Goal: Task Accomplishment & Management: Manage account settings

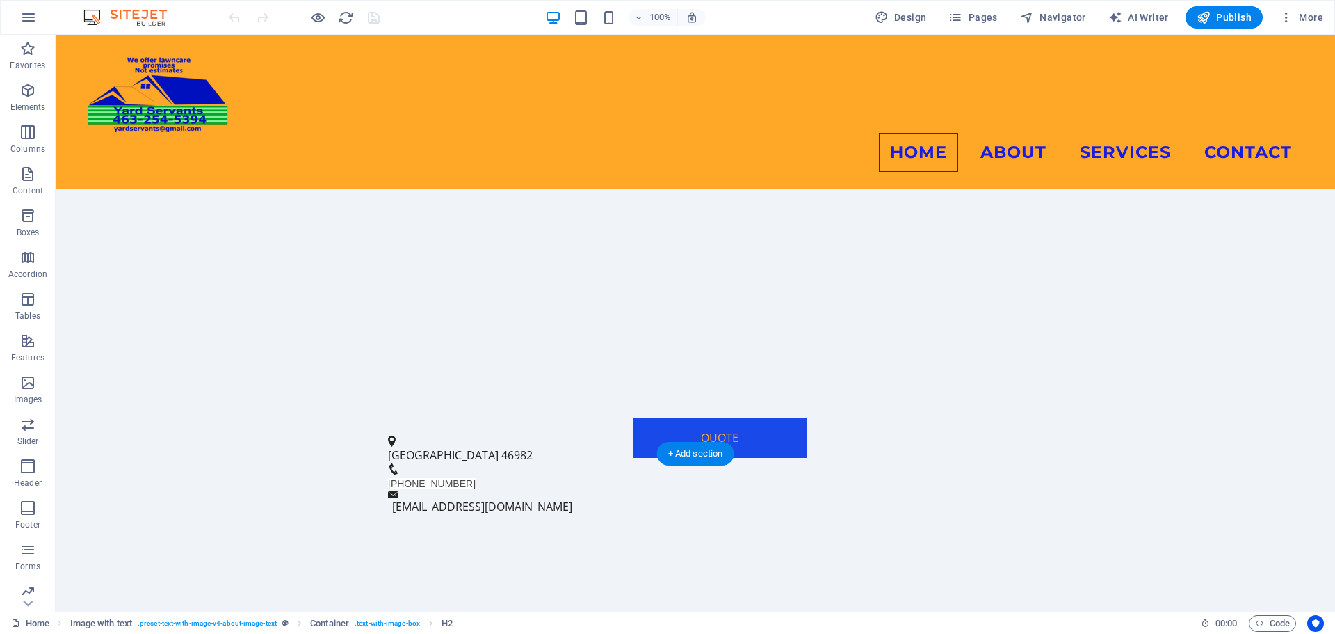
scroll to position [113, 0]
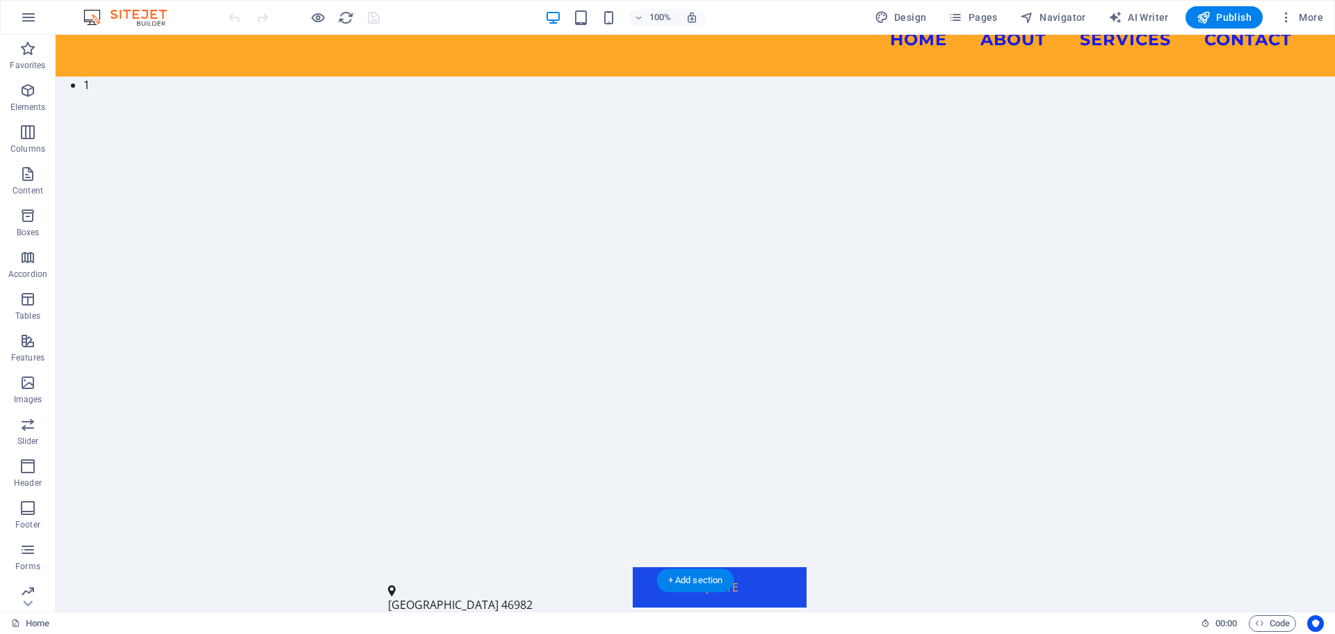
click at [802, 77] on img "1/9" at bounding box center [690, 77] width 1269 height 0
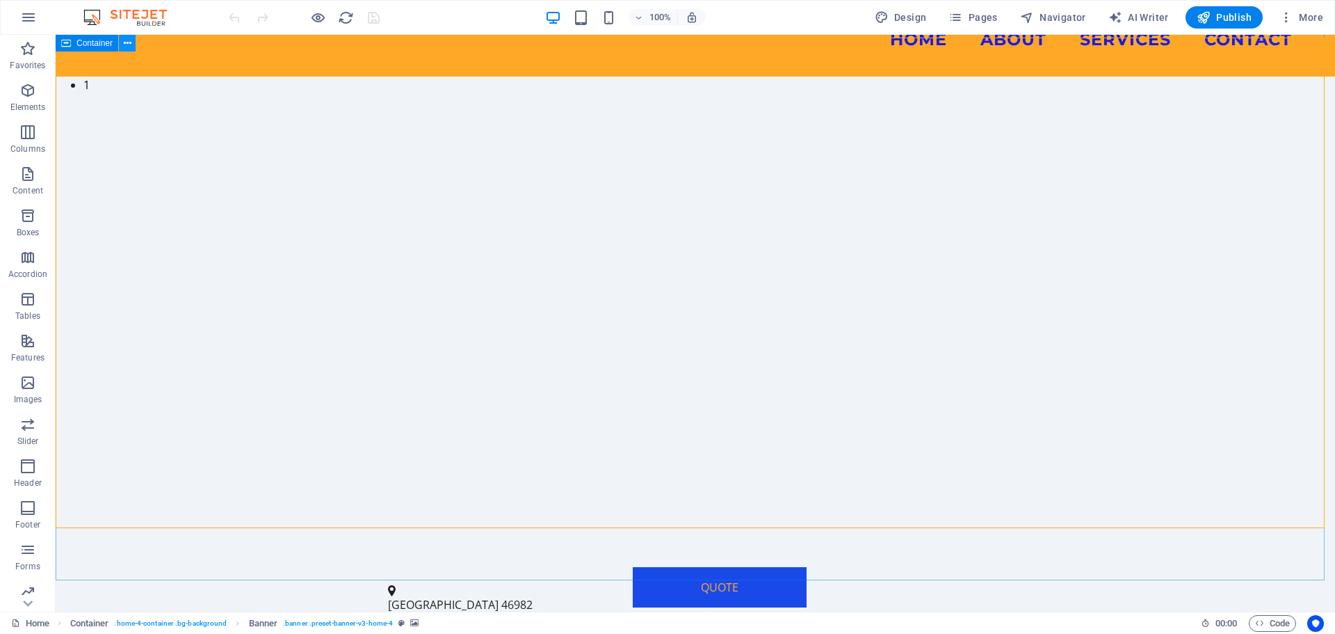
click at [128, 45] on icon at bounding box center [128, 43] width 8 height 15
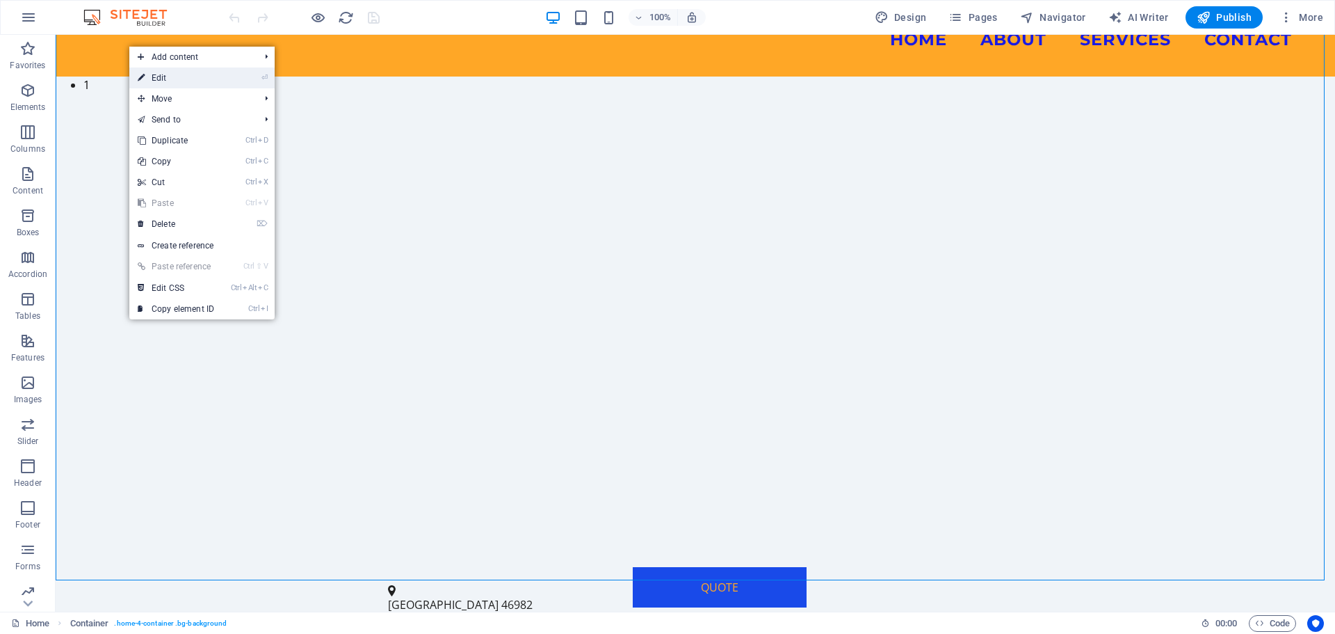
click at [154, 76] on link "⏎ Edit" at bounding box center [175, 77] width 93 height 21
select select "header"
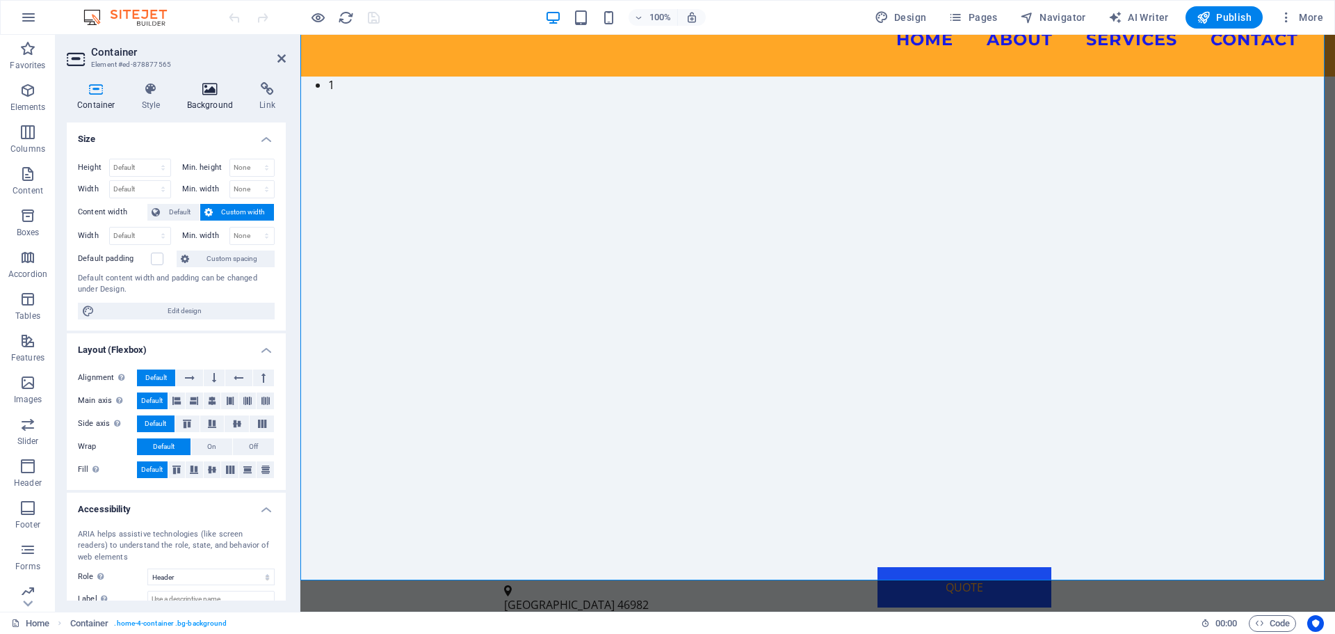
click at [214, 89] on icon at bounding box center [210, 89] width 67 height 14
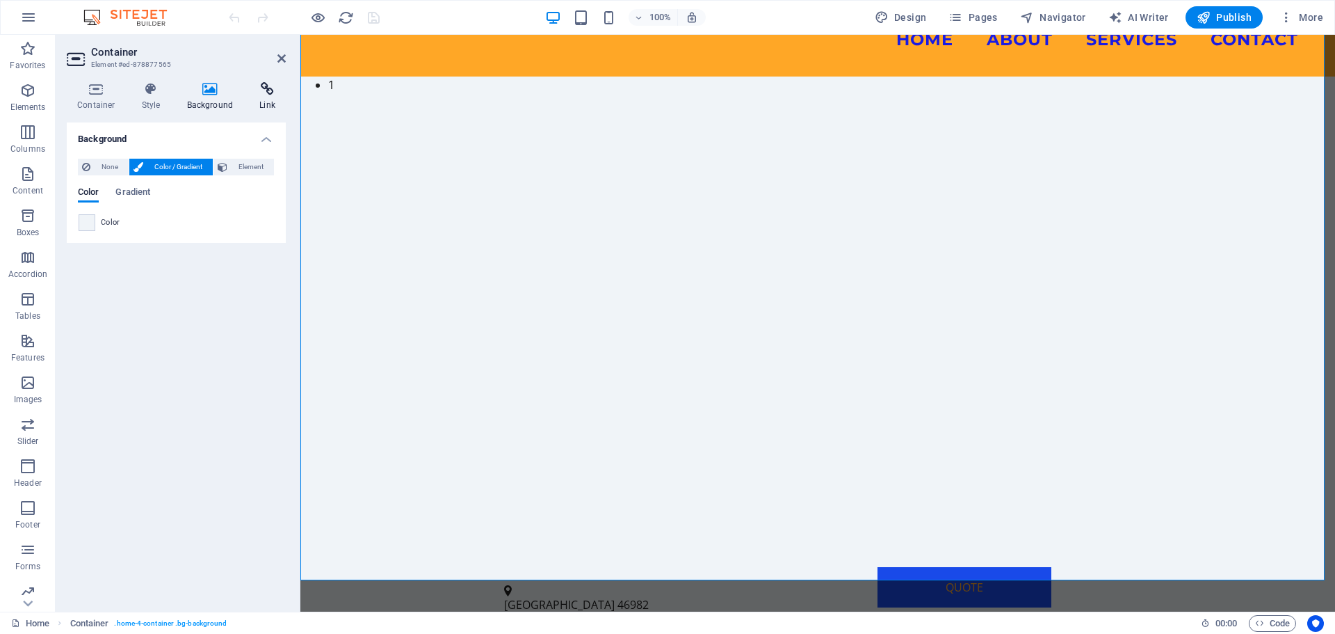
click at [267, 92] on icon at bounding box center [267, 89] width 37 height 14
click at [210, 93] on icon at bounding box center [210, 89] width 67 height 14
click at [1301, 17] on span "More" at bounding box center [1302, 17] width 44 height 14
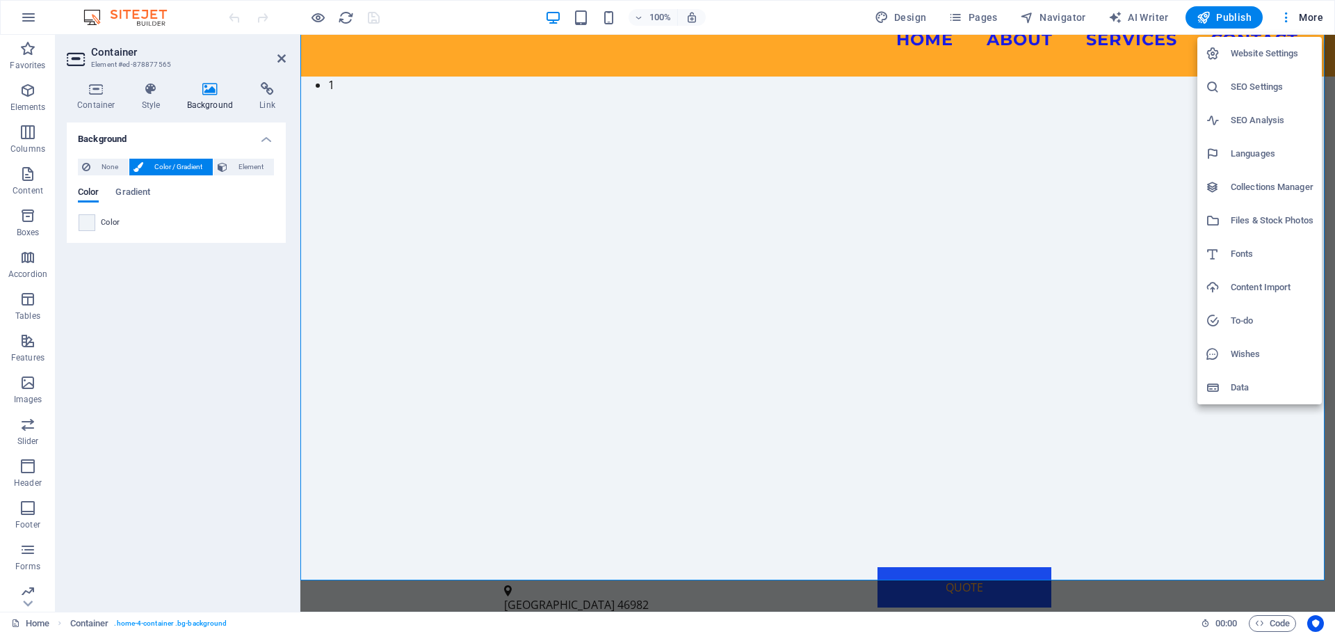
click at [1262, 92] on h6 "SEO Settings" at bounding box center [1272, 87] width 83 height 17
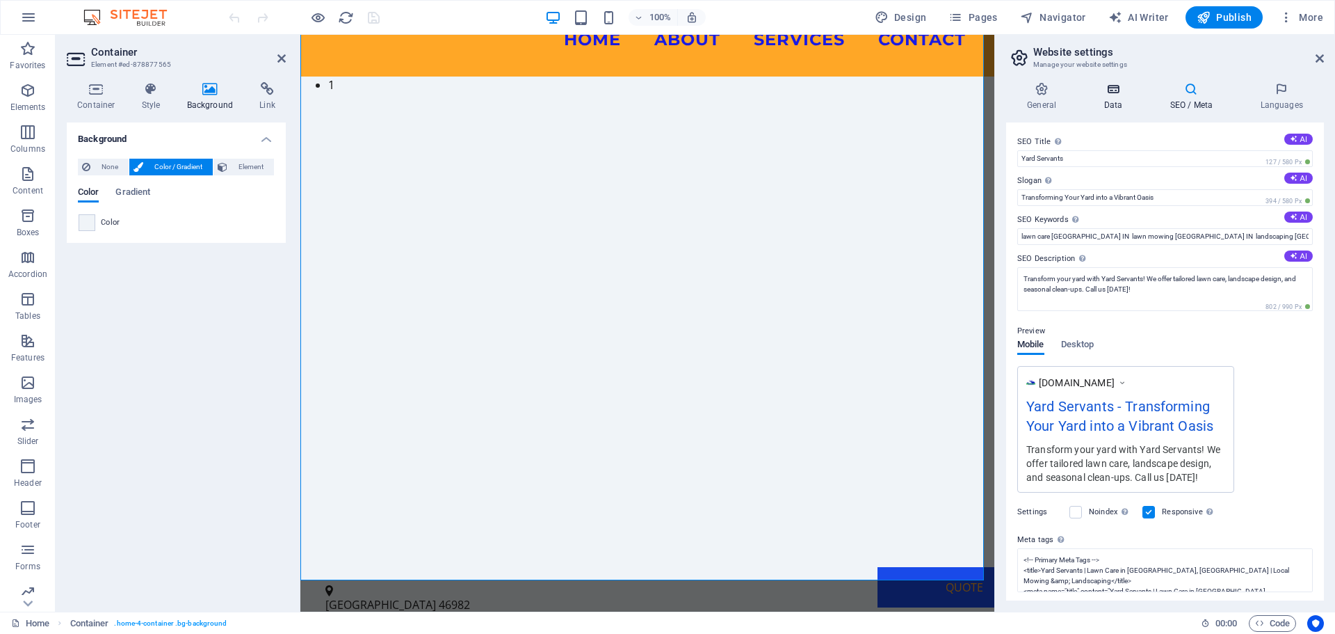
click at [1114, 97] on h4 "Data" at bounding box center [1116, 96] width 66 height 29
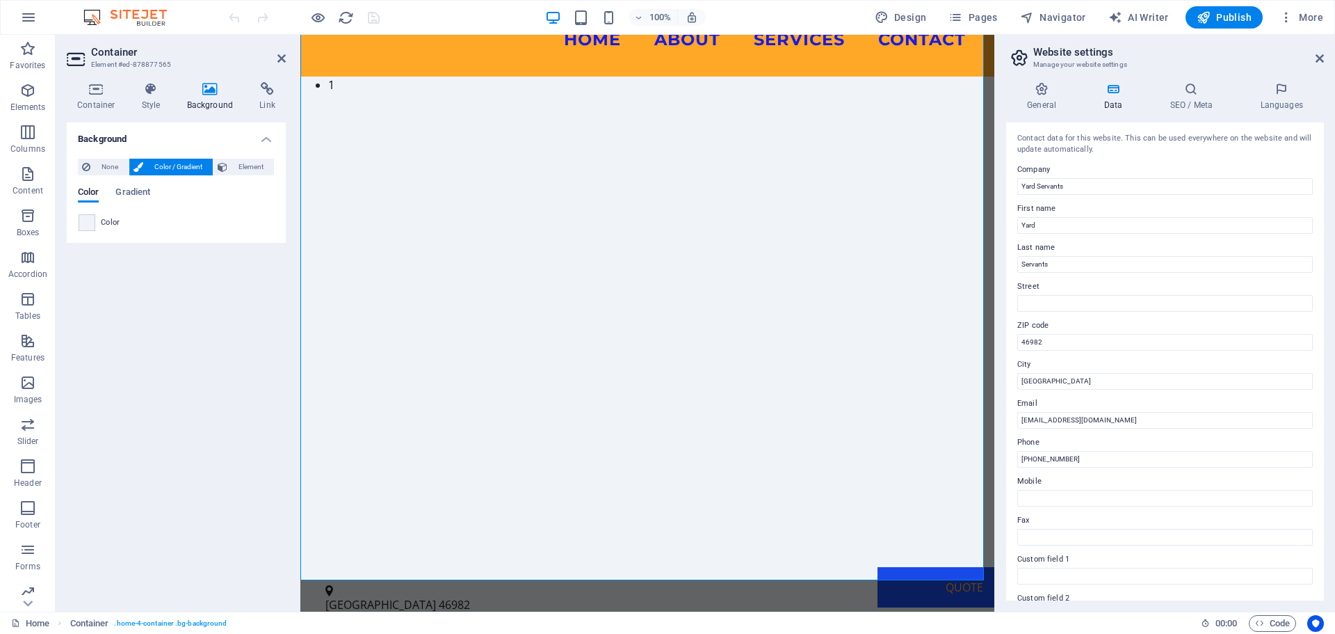
scroll to position [0, 0]
click at [1194, 95] on icon at bounding box center [1191, 89] width 85 height 14
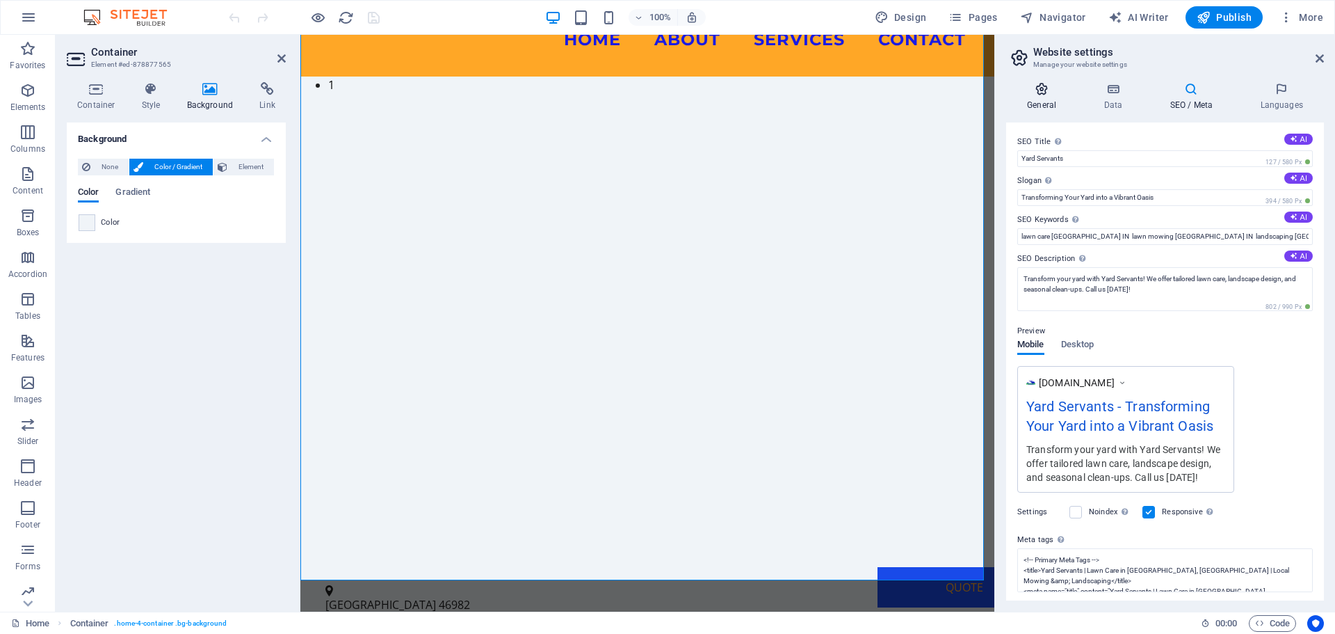
click at [1043, 92] on icon at bounding box center [1041, 89] width 71 height 14
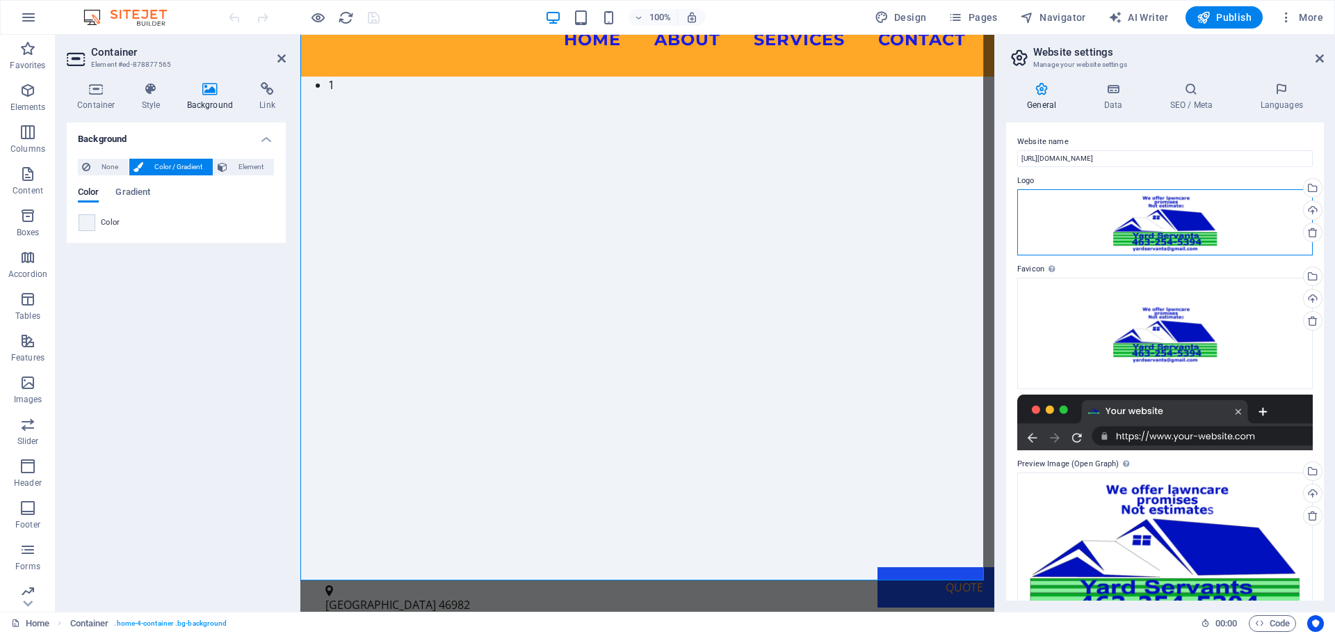
click at [1104, 216] on div "Drag files here, click to choose files or select files from Files or our free s…" at bounding box center [1165, 222] width 296 height 66
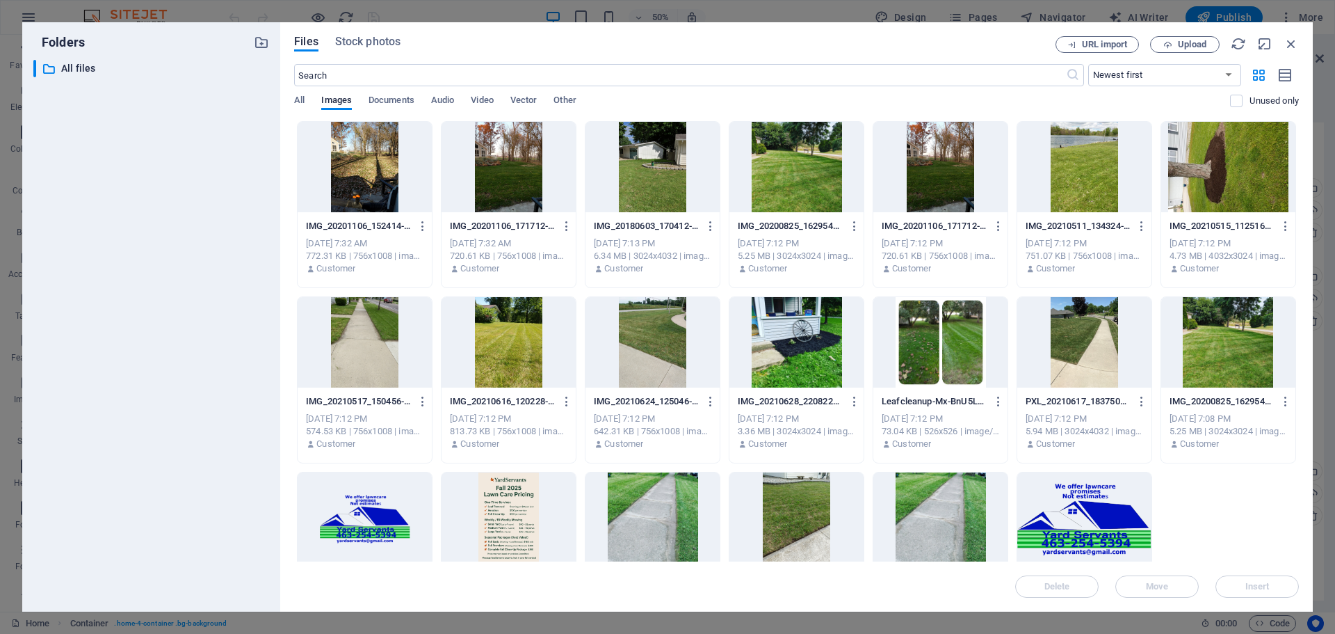
click at [368, 202] on div at bounding box center [365, 167] width 134 height 90
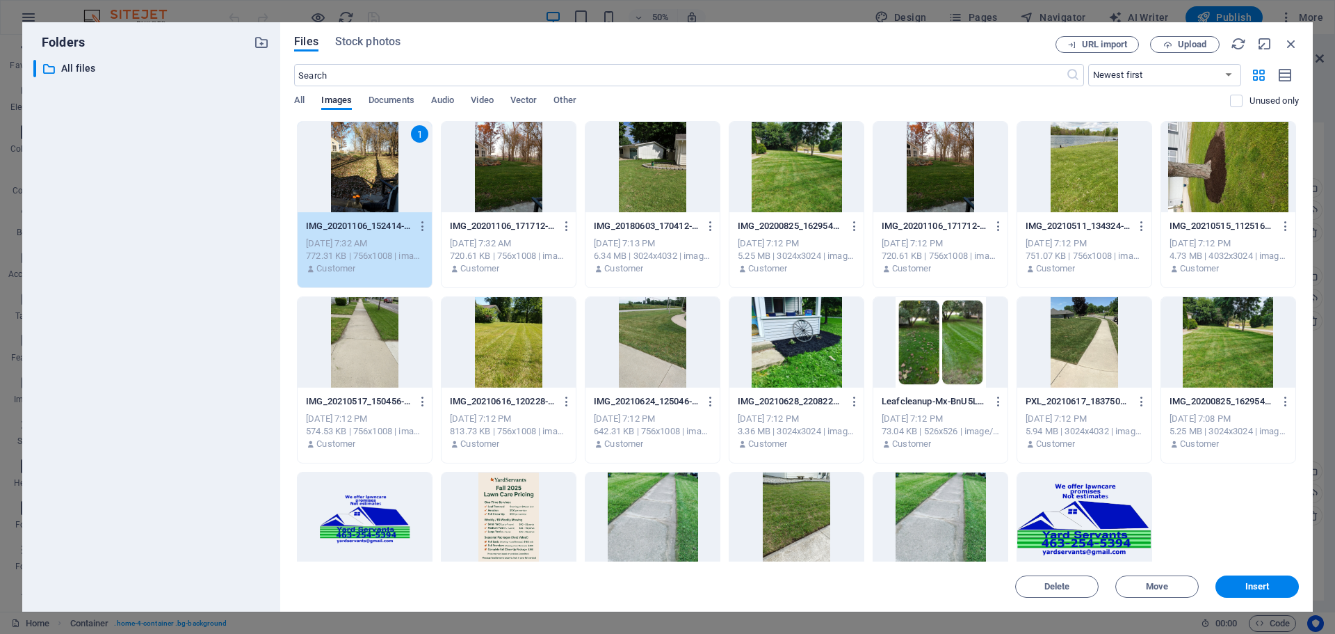
click at [366, 188] on div "1" at bounding box center [365, 167] width 134 height 90
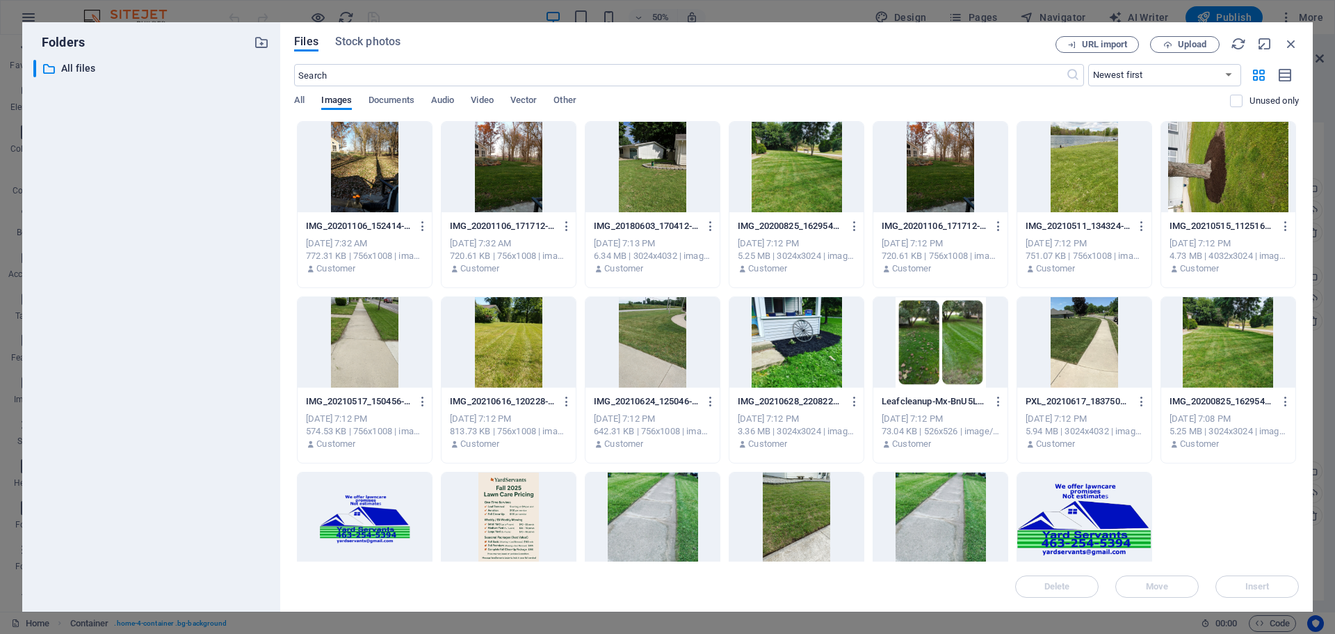
click at [641, 336] on div at bounding box center [653, 342] width 134 height 90
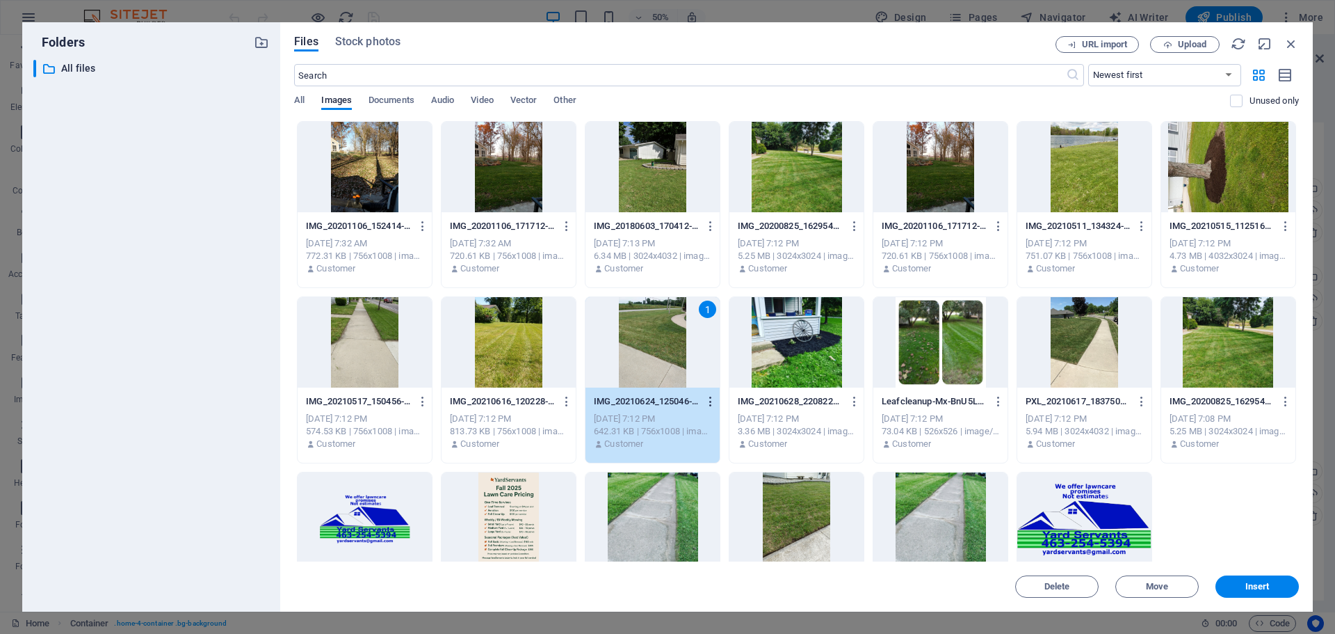
click at [710, 400] on icon "button" at bounding box center [711, 401] width 13 height 13
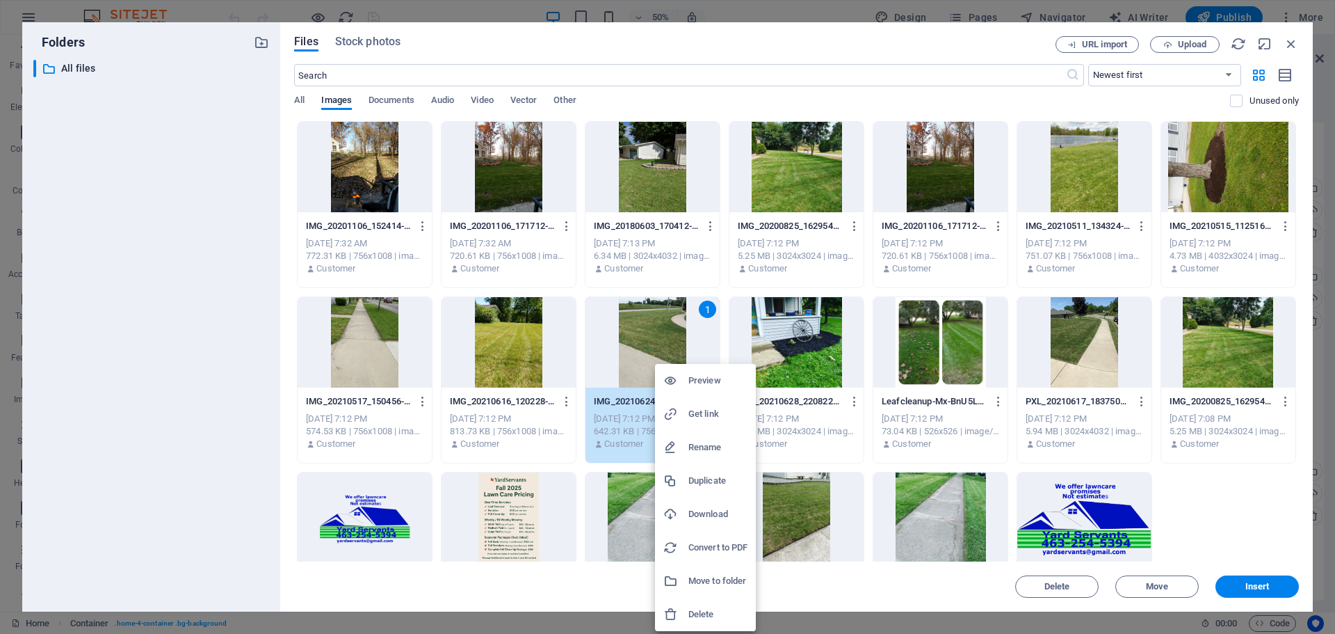
click at [708, 444] on h6 "Rename" at bounding box center [718, 447] width 59 height 17
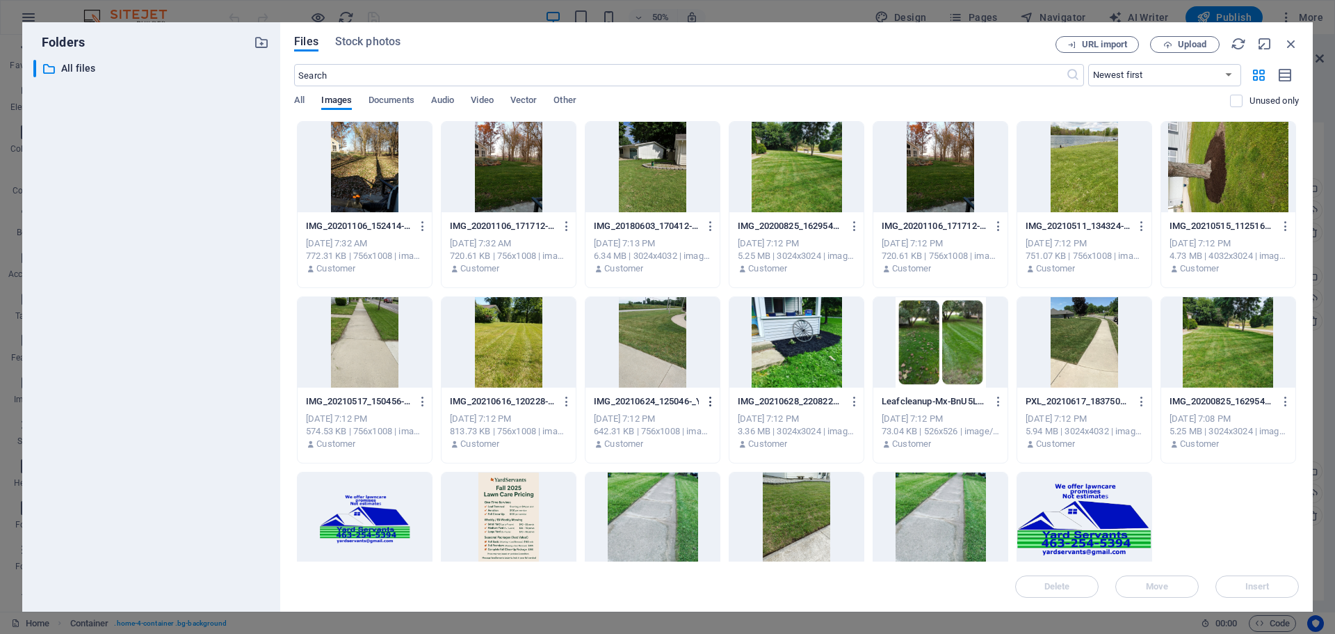
click at [707, 400] on icon "button" at bounding box center [711, 401] width 13 height 13
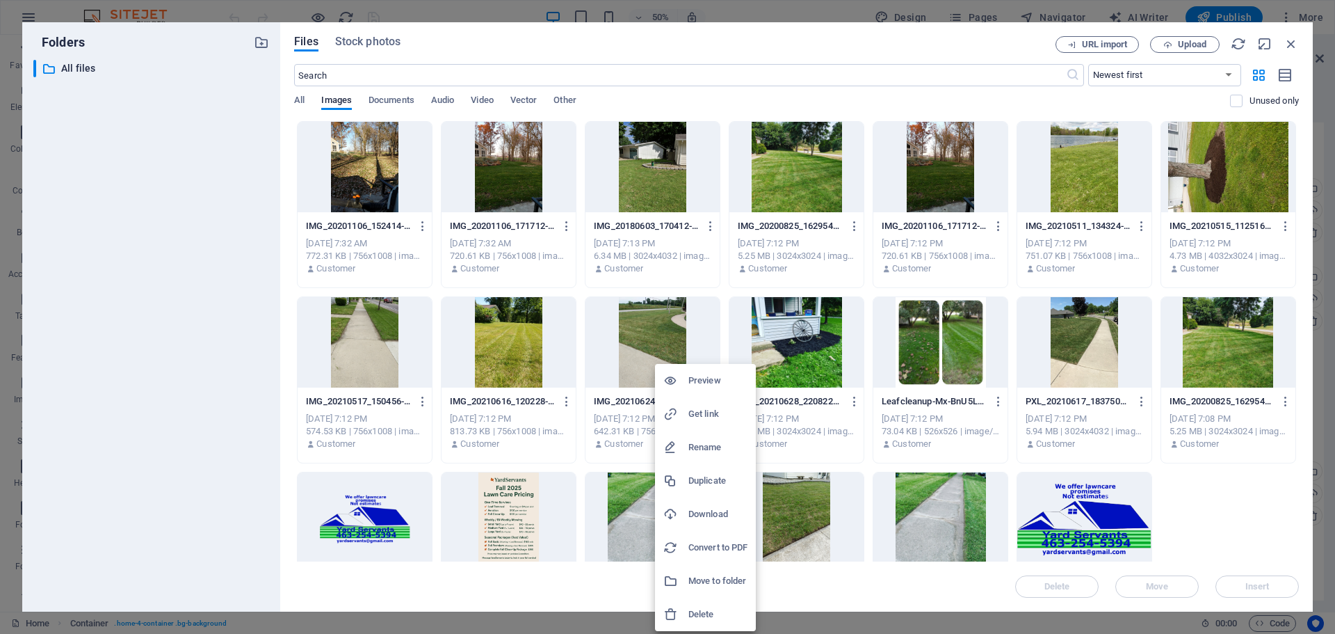
click at [363, 176] on div at bounding box center [667, 317] width 1335 height 634
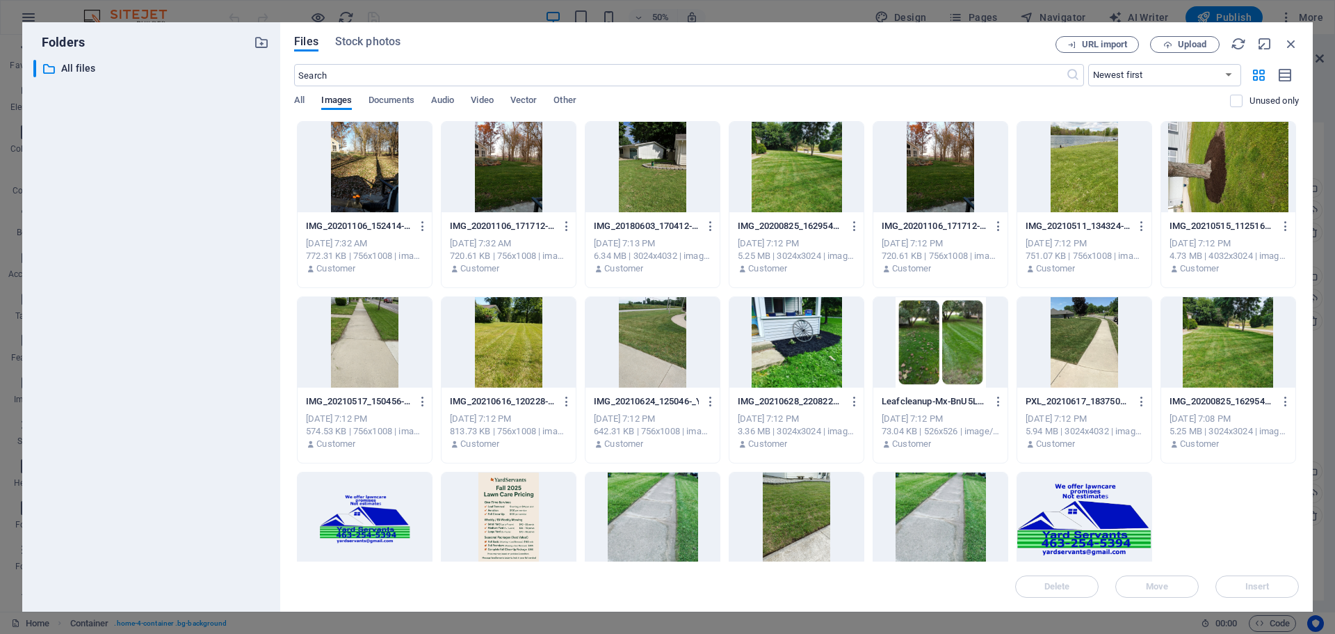
click at [365, 178] on div at bounding box center [365, 167] width 134 height 90
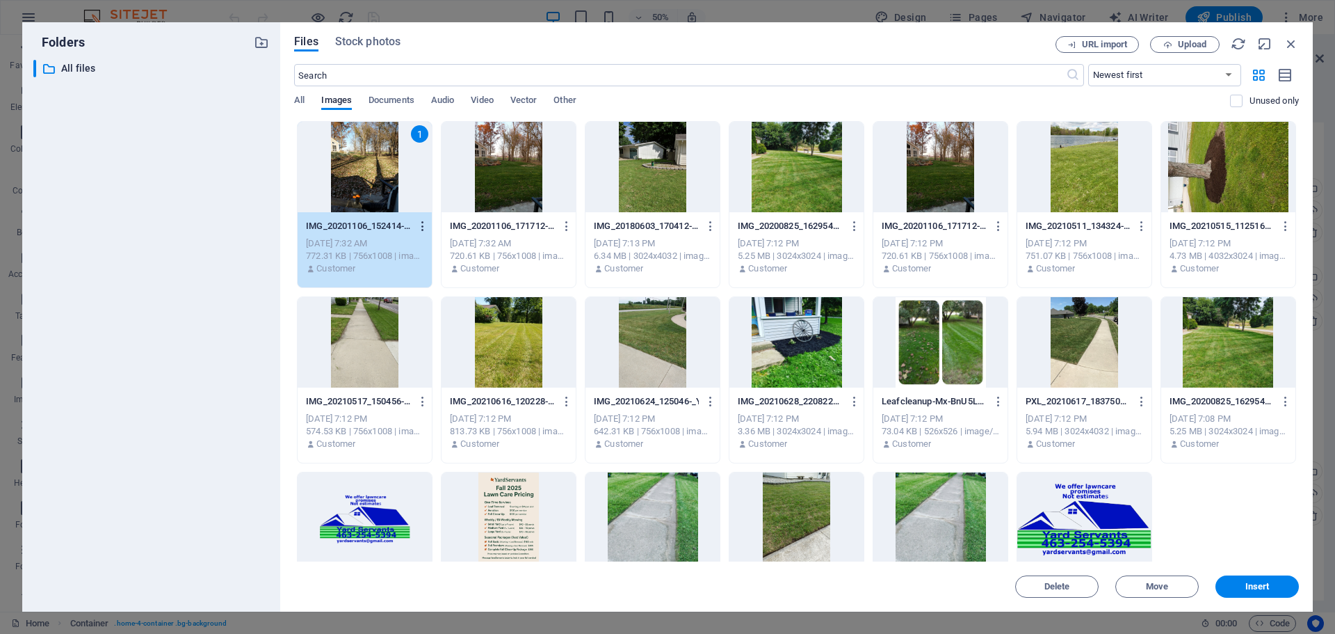
click at [421, 225] on icon "button" at bounding box center [423, 226] width 13 height 13
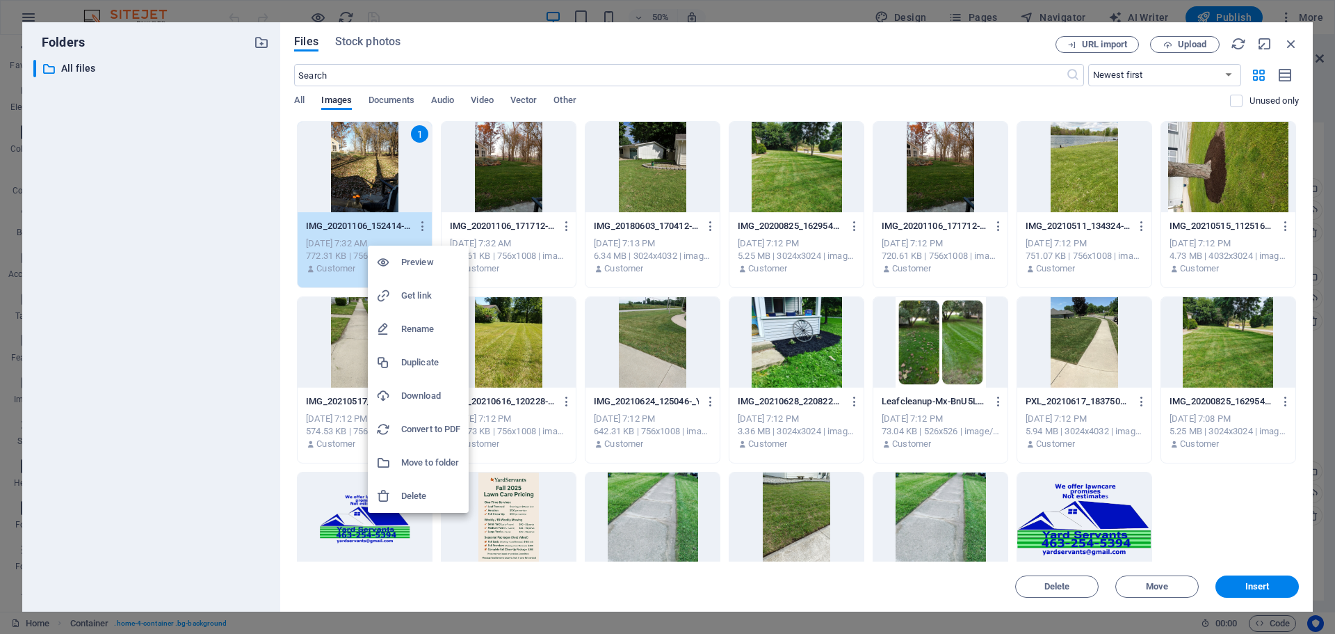
click at [423, 262] on h6 "Preview" at bounding box center [430, 262] width 59 height 17
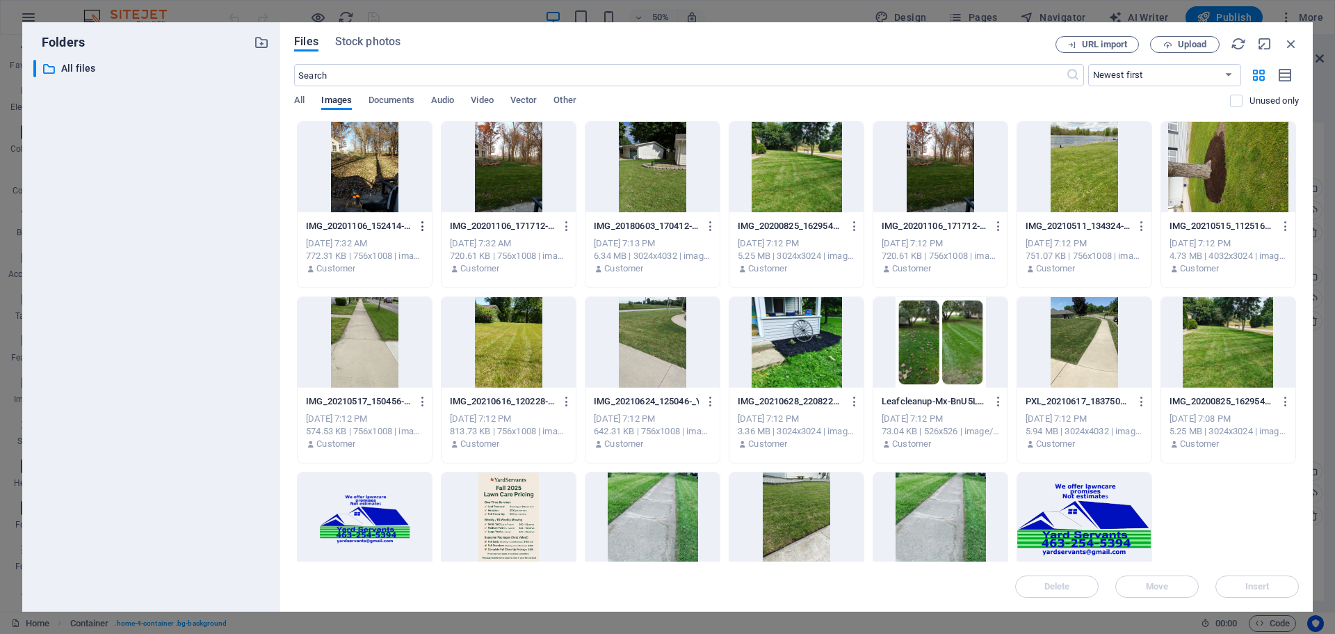
click at [420, 224] on icon "button" at bounding box center [423, 226] width 13 height 13
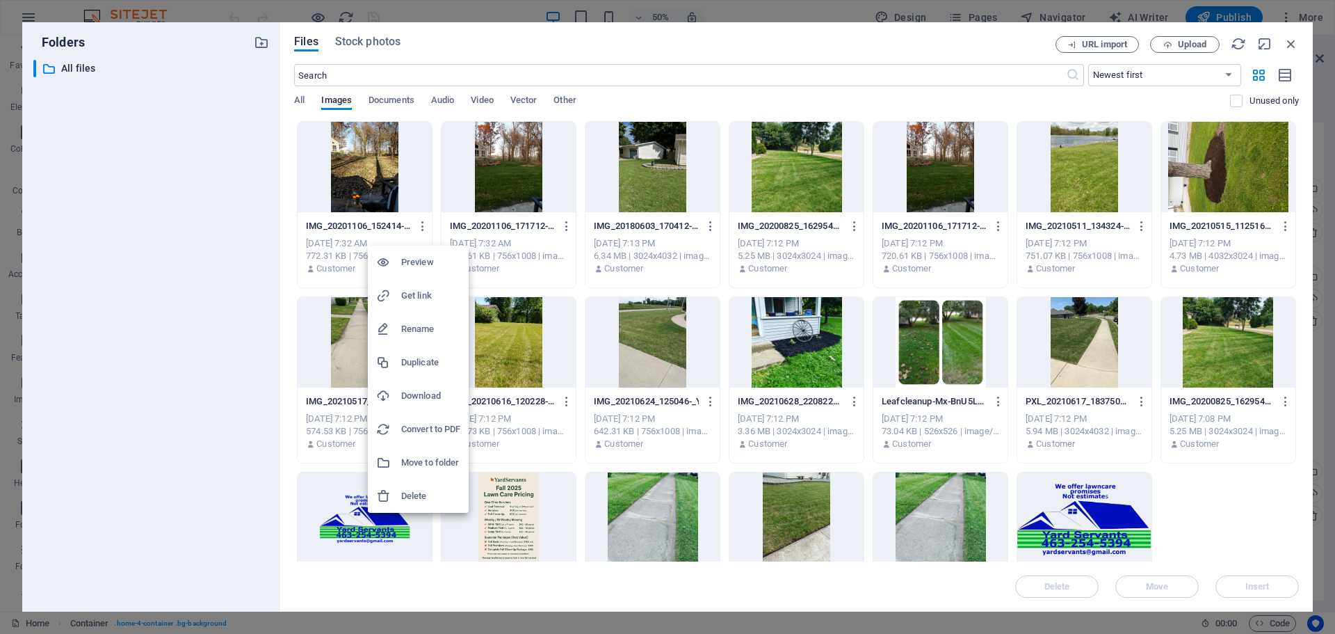
click at [422, 328] on h6 "Rename" at bounding box center [430, 329] width 59 height 17
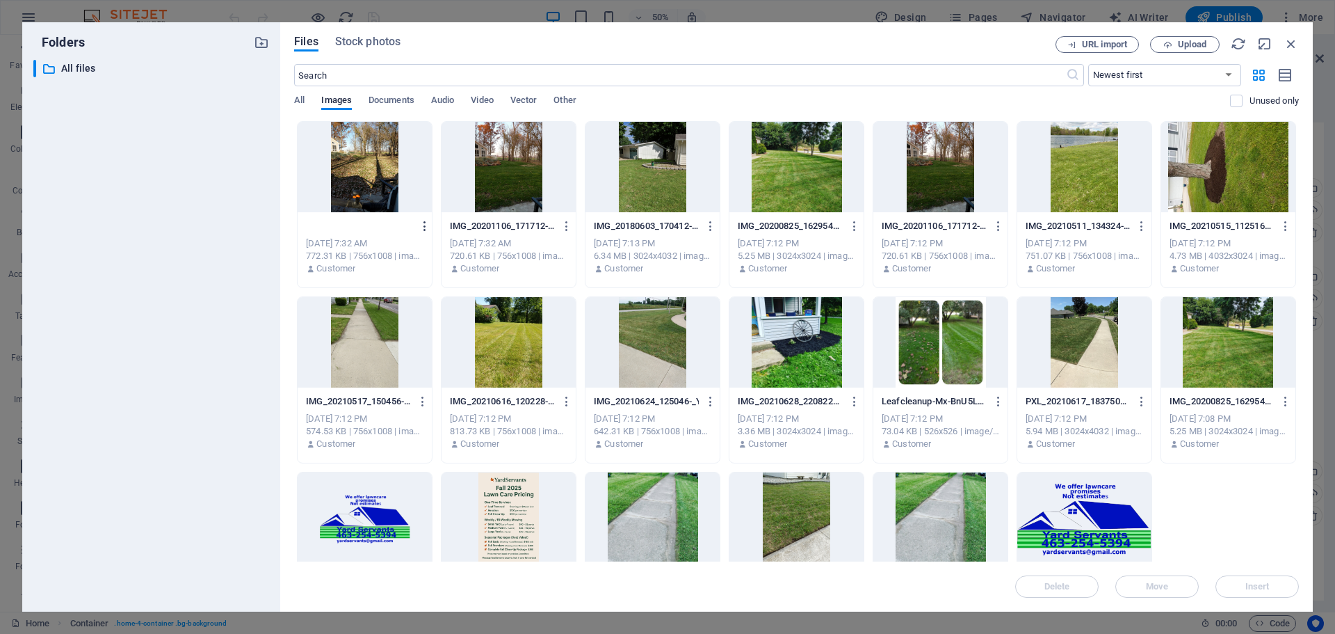
type input "Before leaf clean up.jpg"
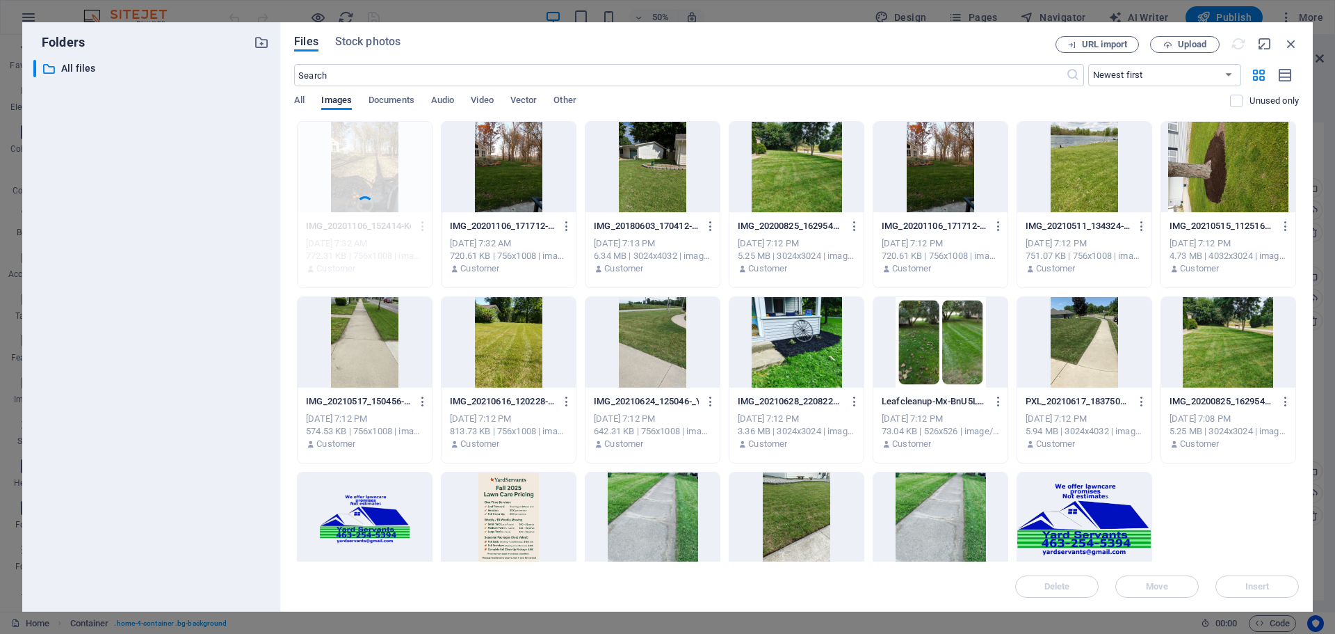
click at [424, 224] on div "Before leaf clean up.jpg IMG_20201106_152414-Kqv-xO4QKWGh-q0j20SzFQ.jpg [DATE] …" at bounding box center [365, 204] width 136 height 167
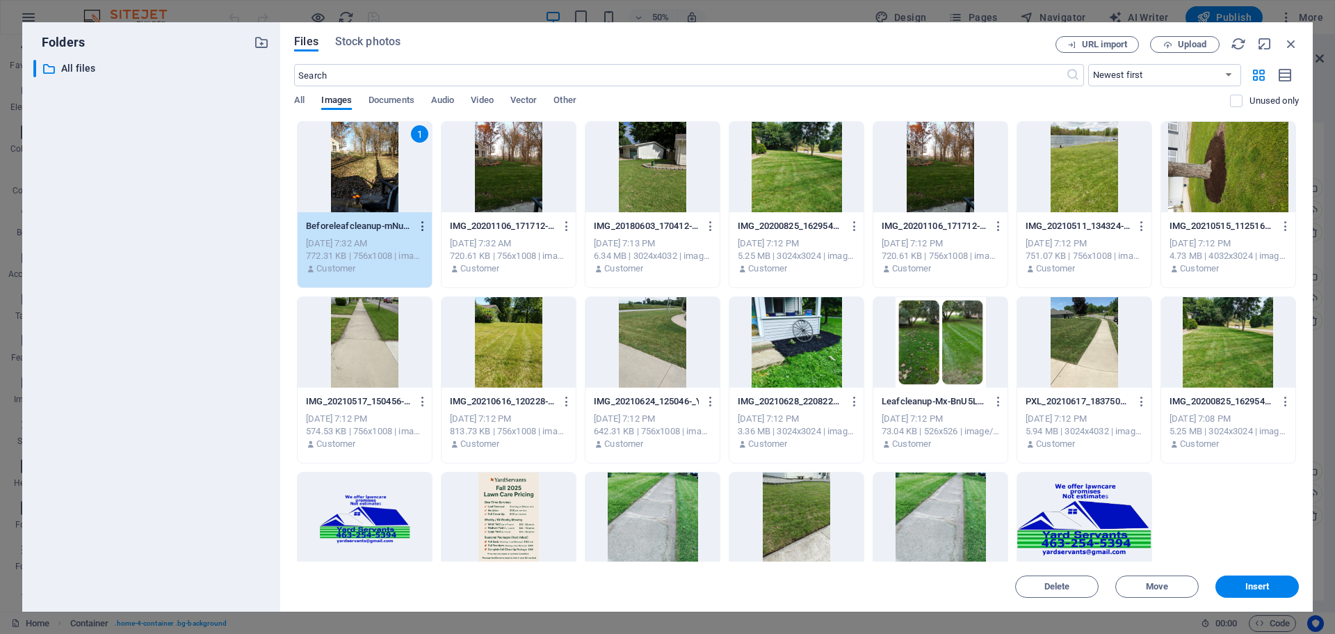
click at [420, 227] on icon "button" at bounding box center [423, 226] width 13 height 13
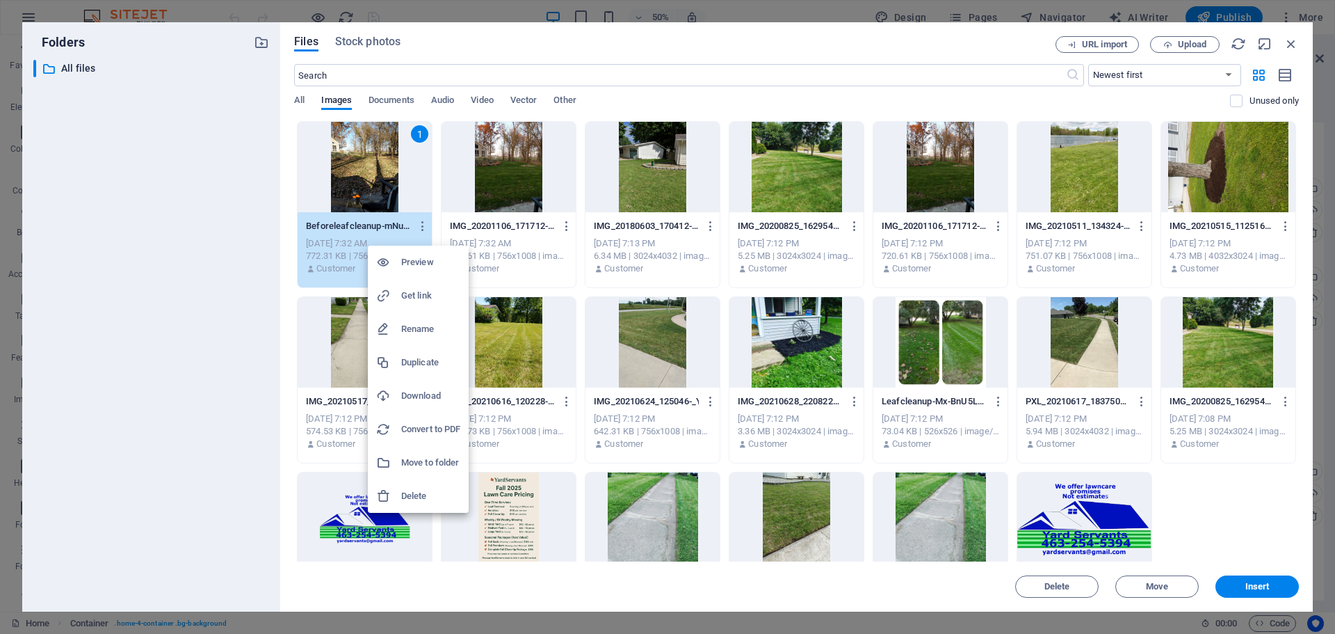
click at [419, 329] on h6 "Rename" at bounding box center [430, 329] width 59 height 17
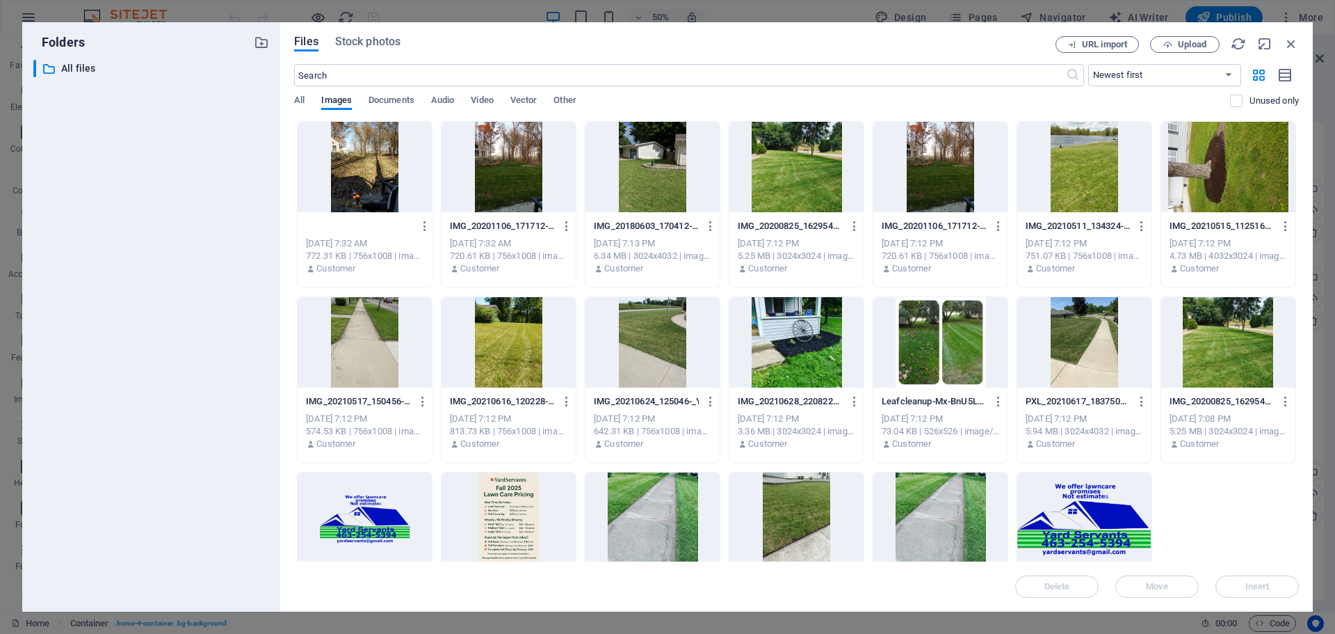
type input "Before leaf clean up.jpg"
click at [420, 227] on icon "button" at bounding box center [423, 226] width 13 height 13
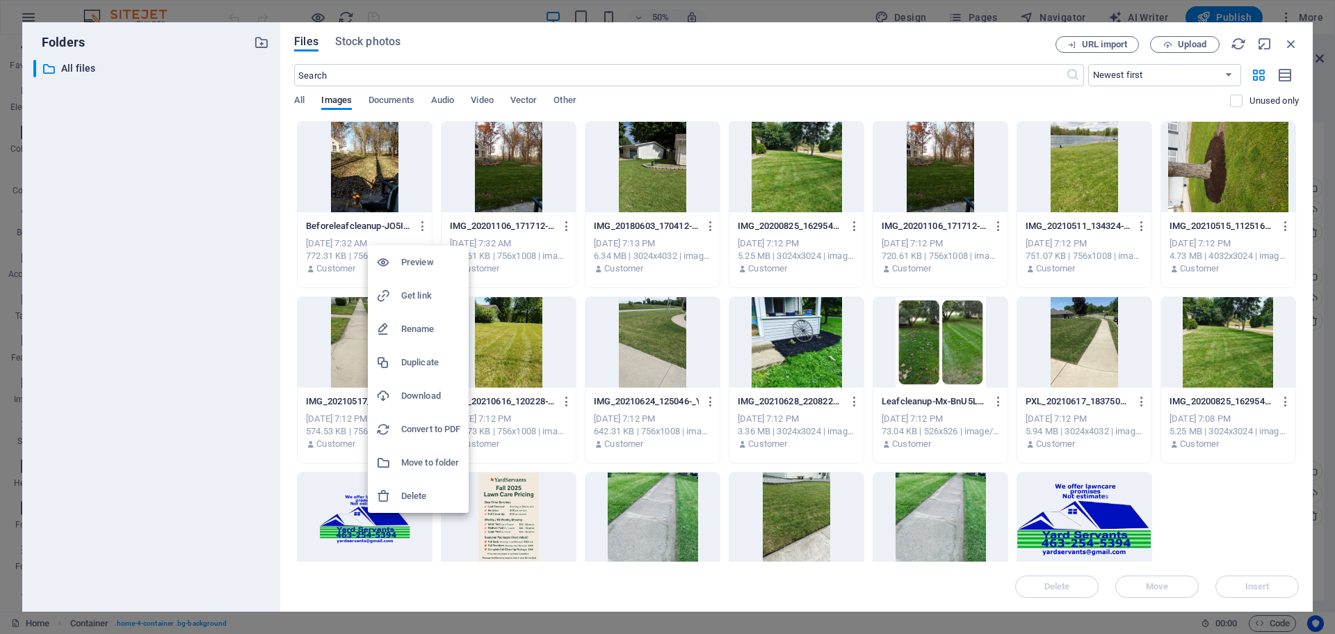
click at [351, 234] on div at bounding box center [667, 317] width 1335 height 634
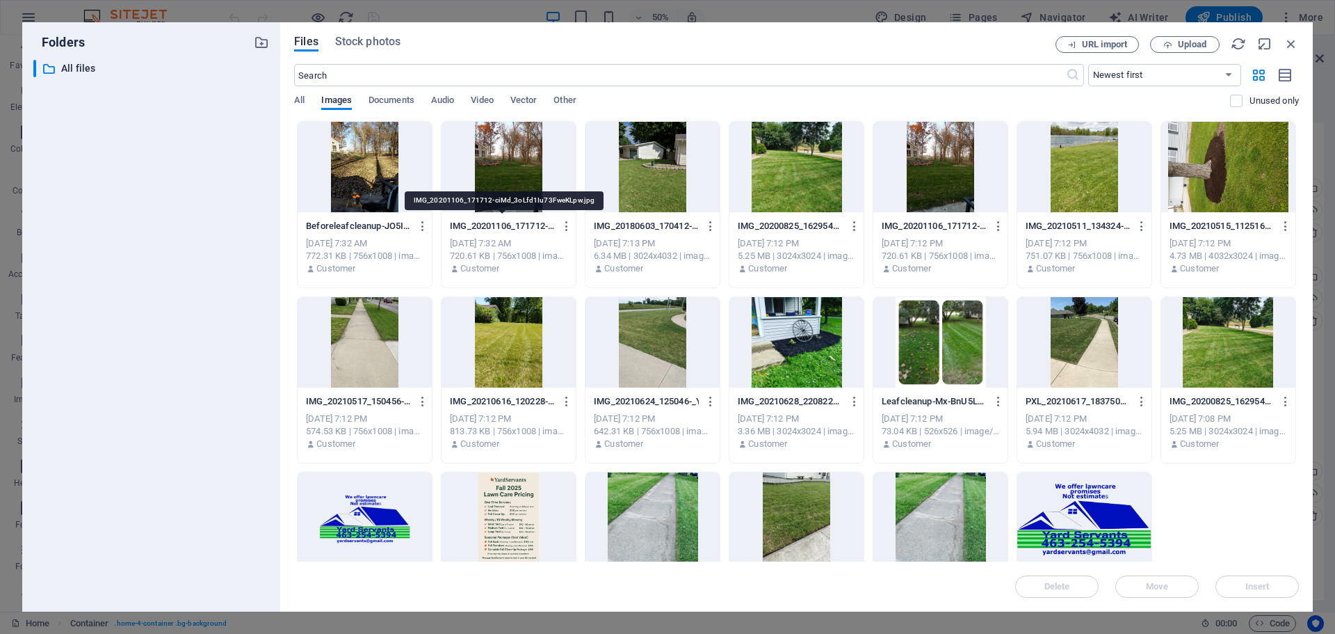
click at [482, 225] on p "IMG_20201106_171712-ciMd_3oLfd1Iu73FweKLpw.jpg" at bounding box center [502, 226] width 104 height 13
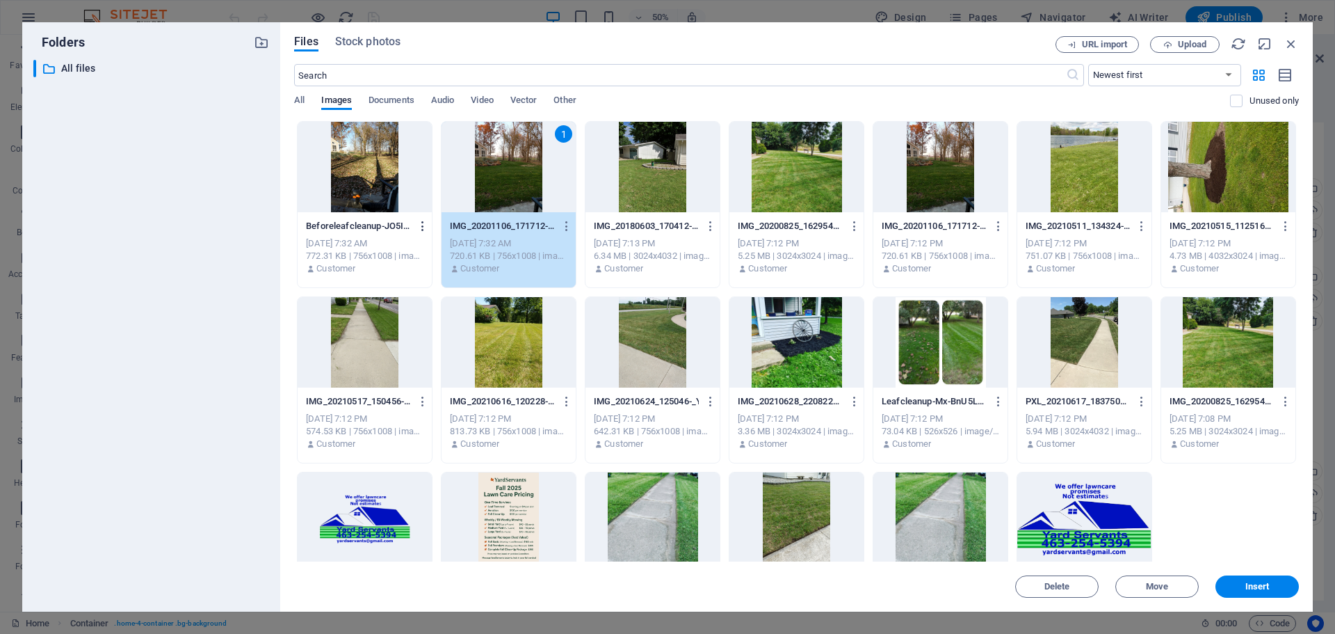
click at [421, 227] on icon "button" at bounding box center [423, 226] width 13 height 13
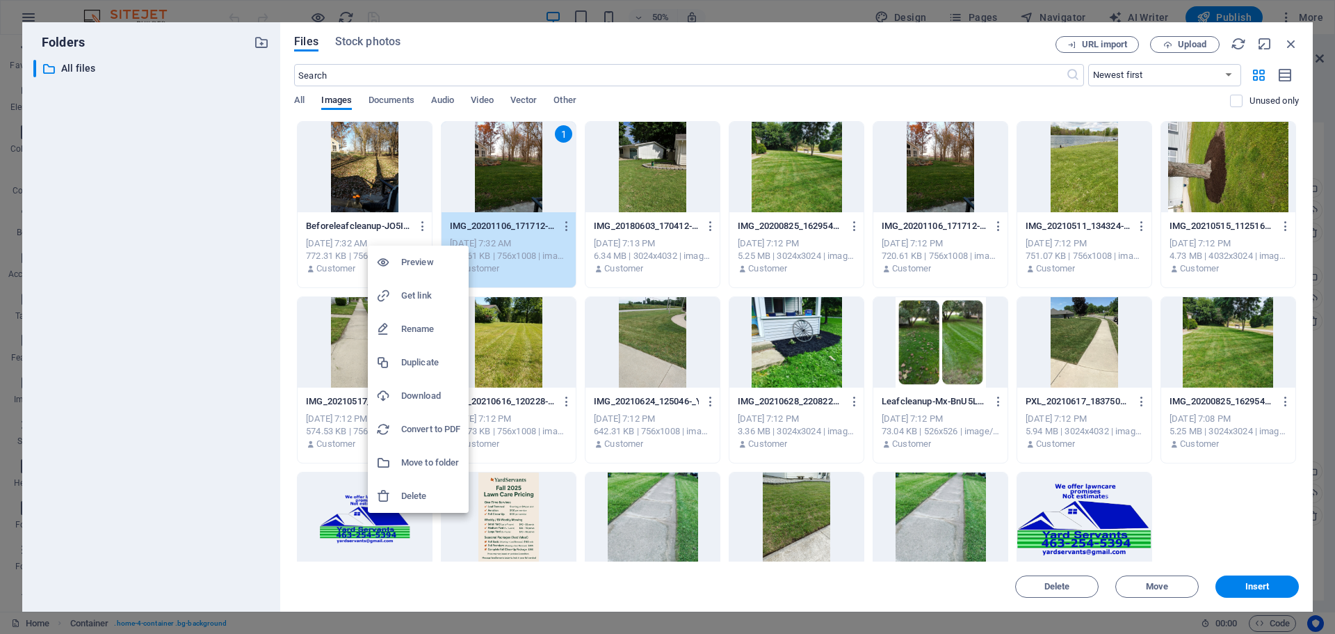
click at [425, 326] on h6 "Rename" at bounding box center [430, 329] width 59 height 17
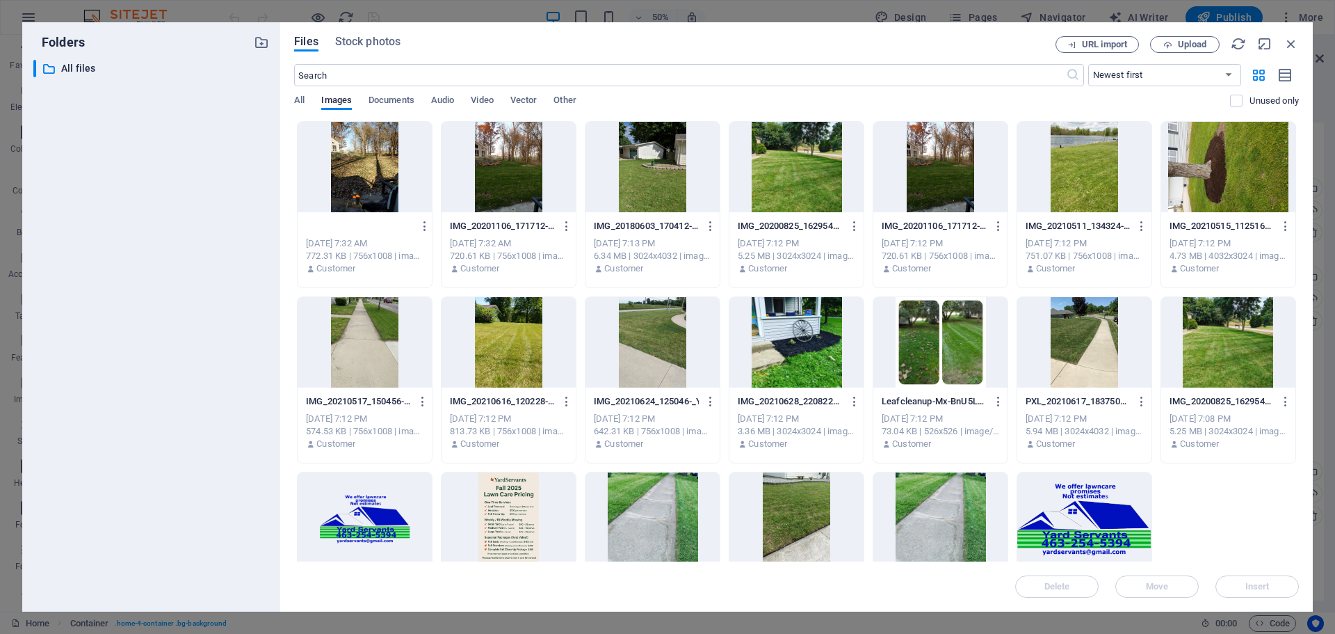
type input "Before leaf clean up.jpg"
click at [563, 225] on icon "button" at bounding box center [567, 226] width 13 height 13
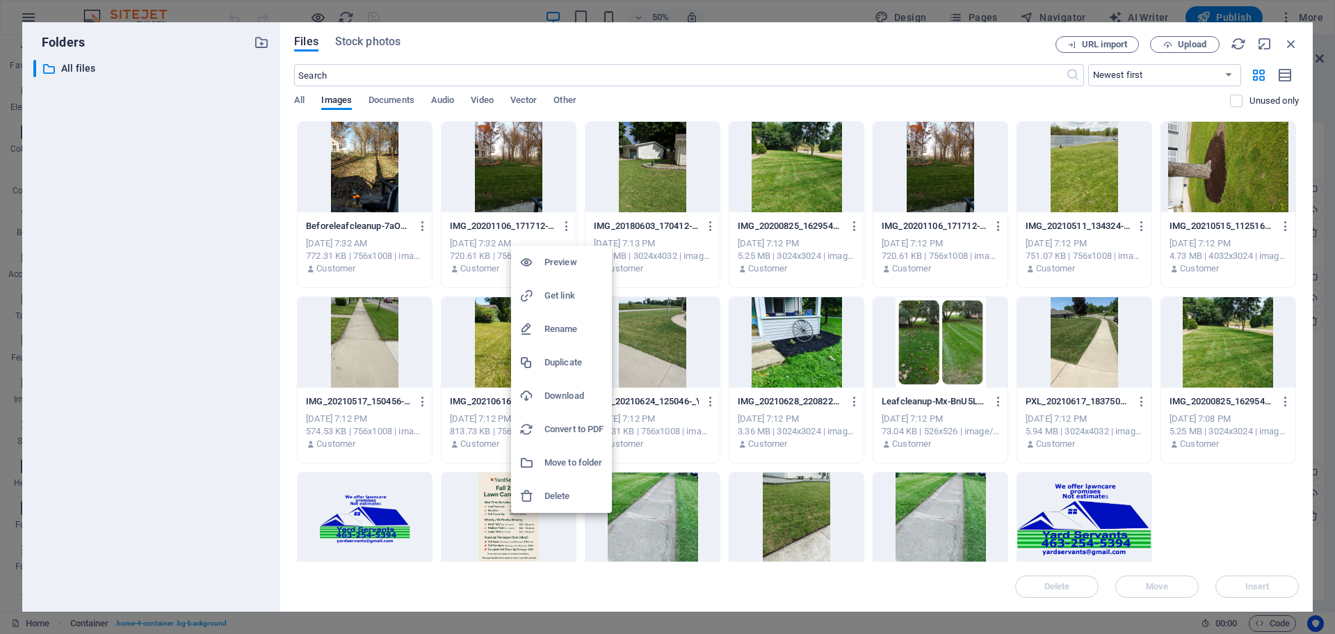
click at [565, 324] on h6 "Rename" at bounding box center [574, 329] width 59 height 17
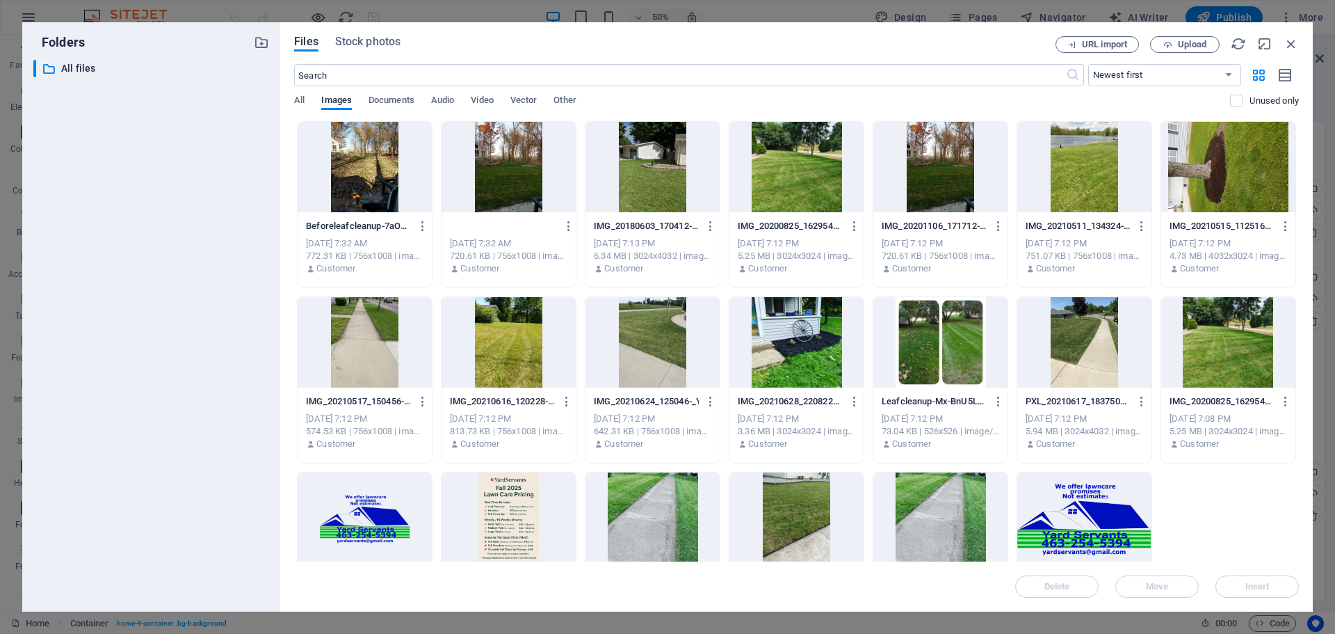
type input "After leaf clean Up.jpg"
click at [1292, 40] on icon "button" at bounding box center [1291, 43] width 15 height 15
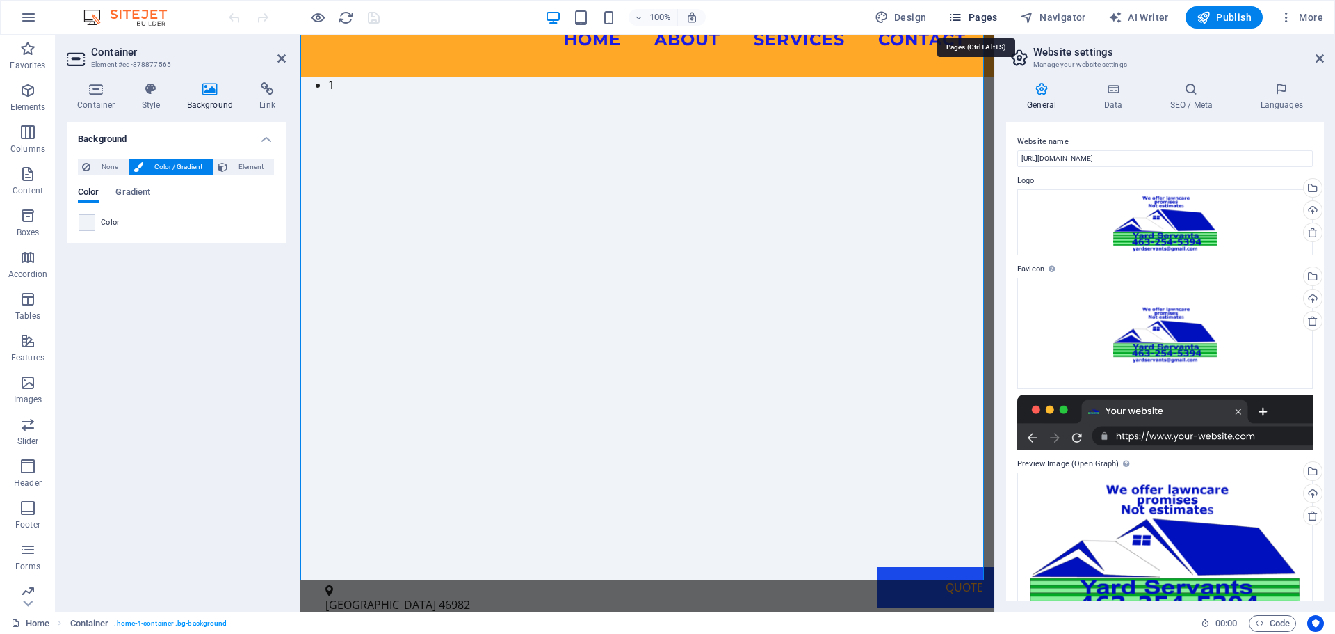
click at [976, 15] on span "Pages" at bounding box center [973, 17] width 49 height 14
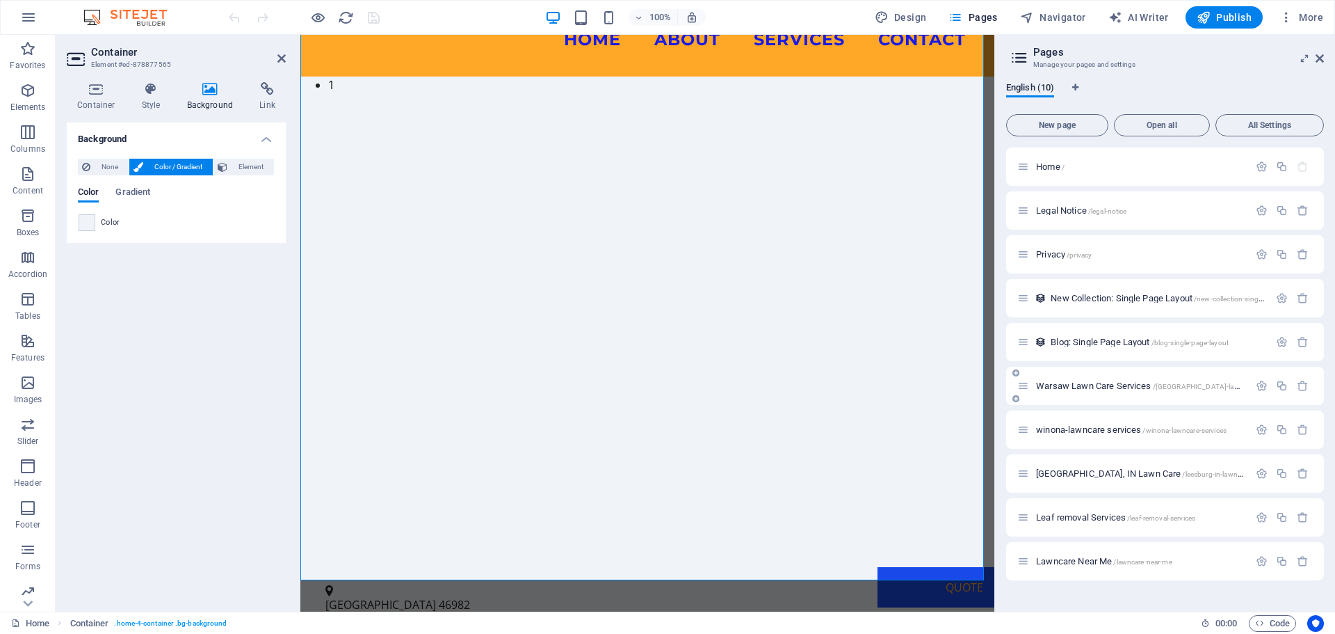
click at [1111, 387] on span "Warsaw Lawn Care Services /[GEOGRAPHIC_DATA]-lawn-care-services" at bounding box center [1161, 385] width 250 height 10
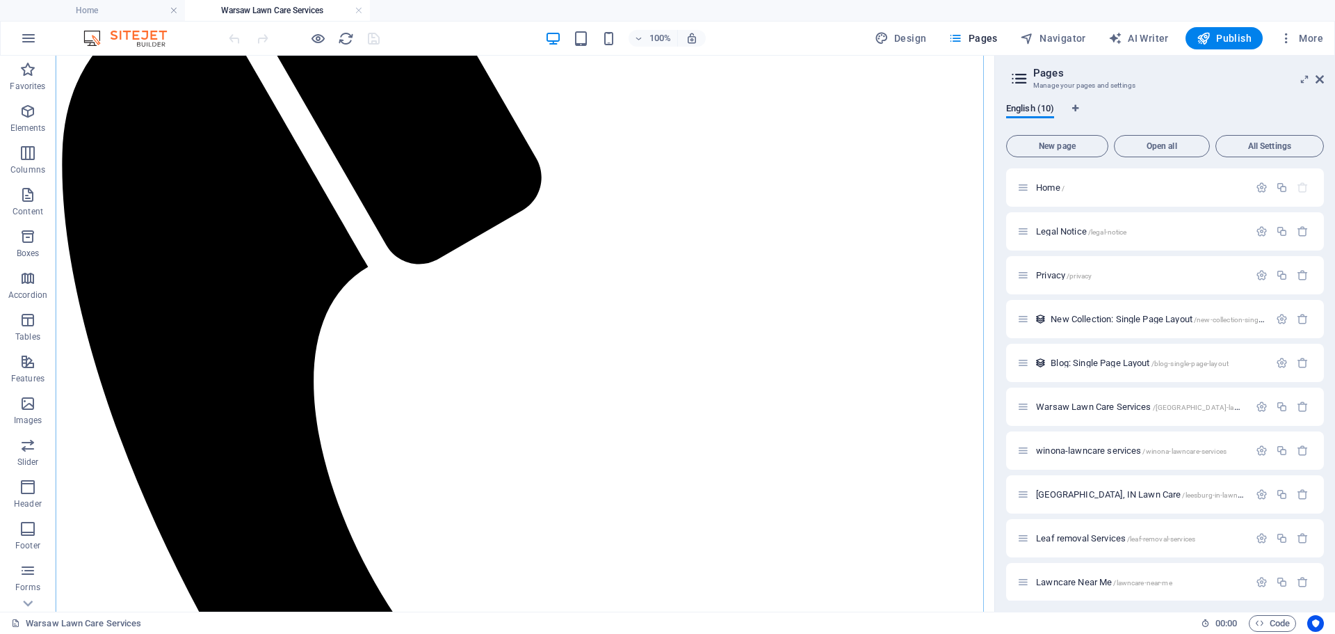
scroll to position [417, 0]
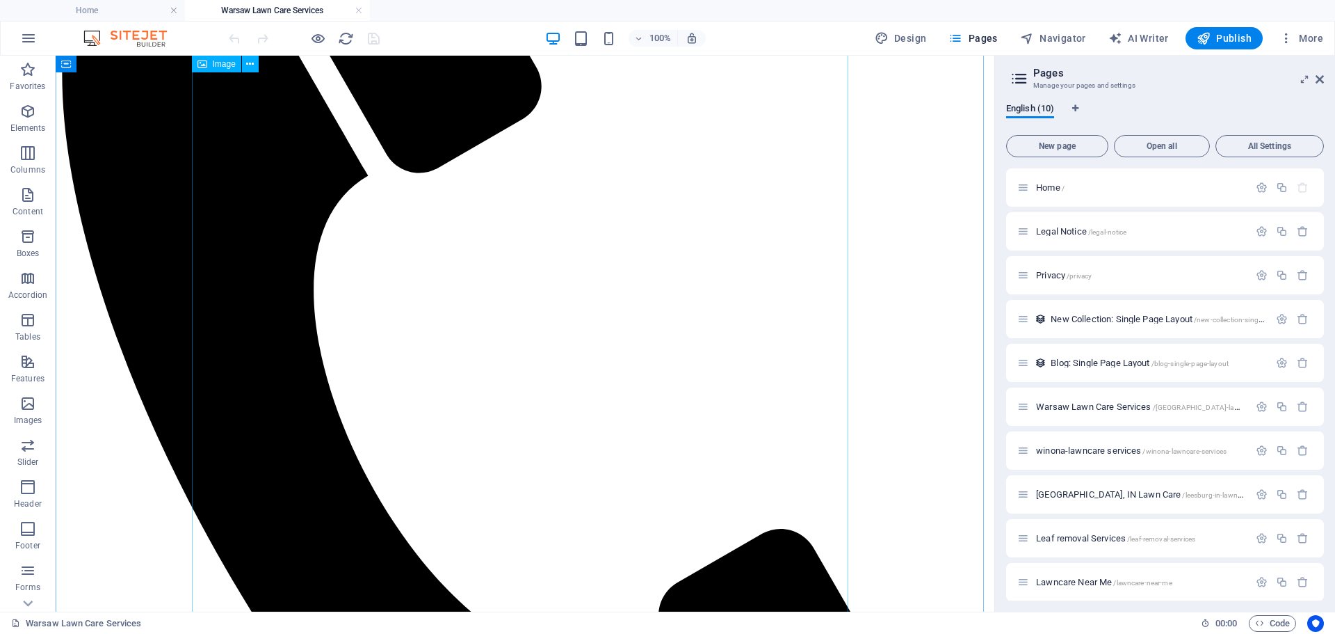
click at [252, 65] on icon at bounding box center [250, 64] width 8 height 15
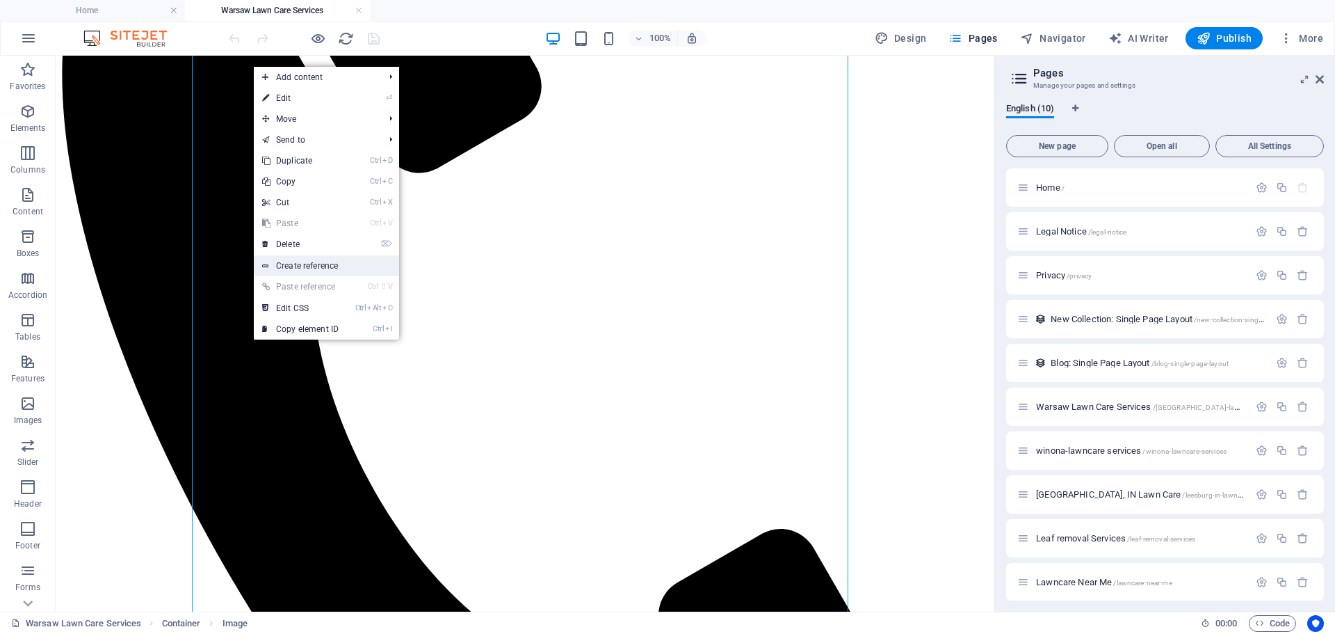
click at [316, 263] on link "Create reference" at bounding box center [326, 265] width 145 height 21
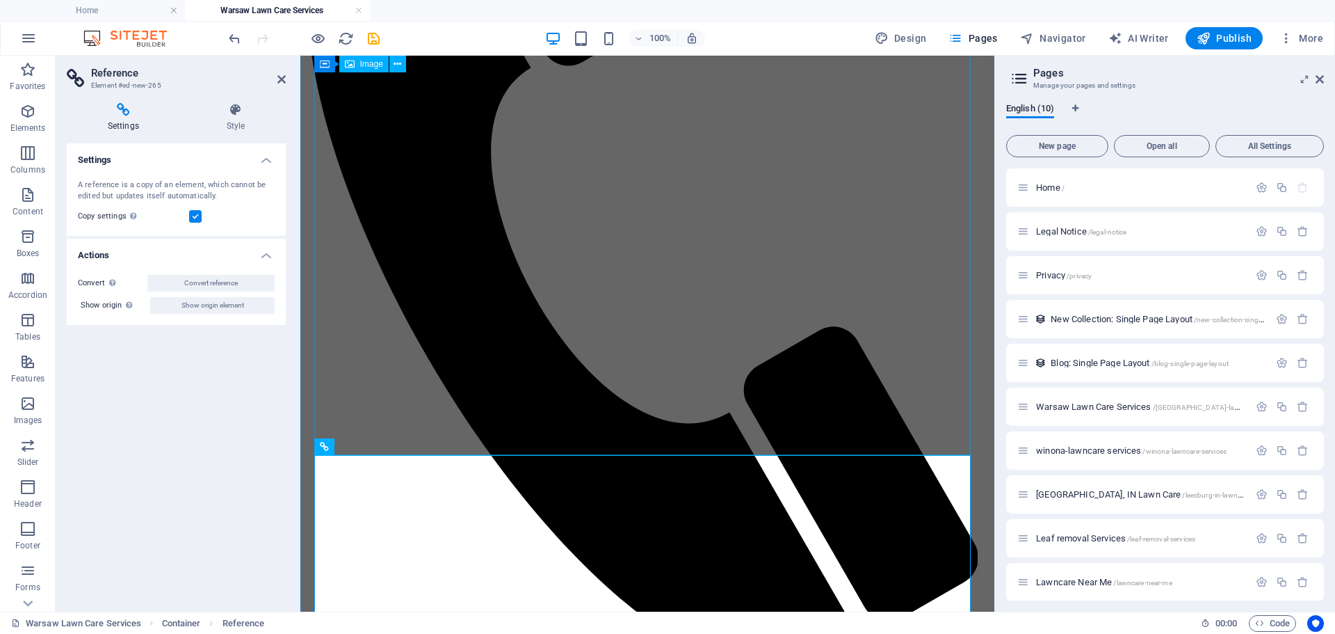
scroll to position [1234, 0]
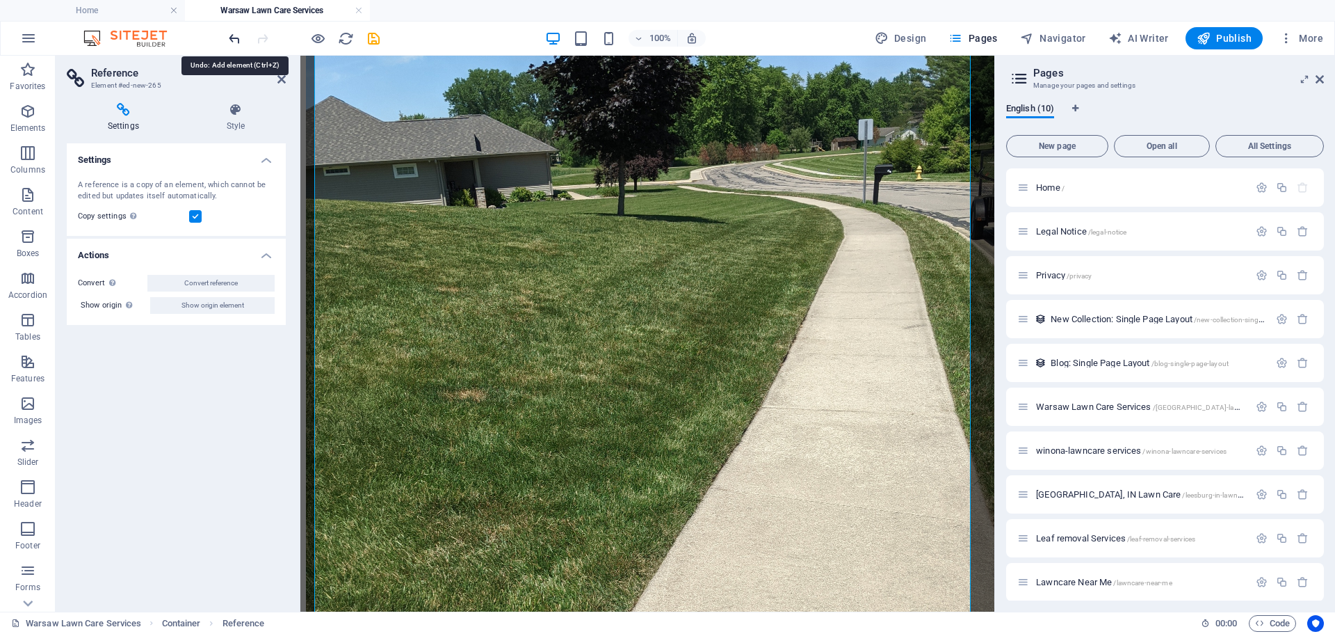
click at [231, 36] on icon "undo" at bounding box center [235, 39] width 16 height 16
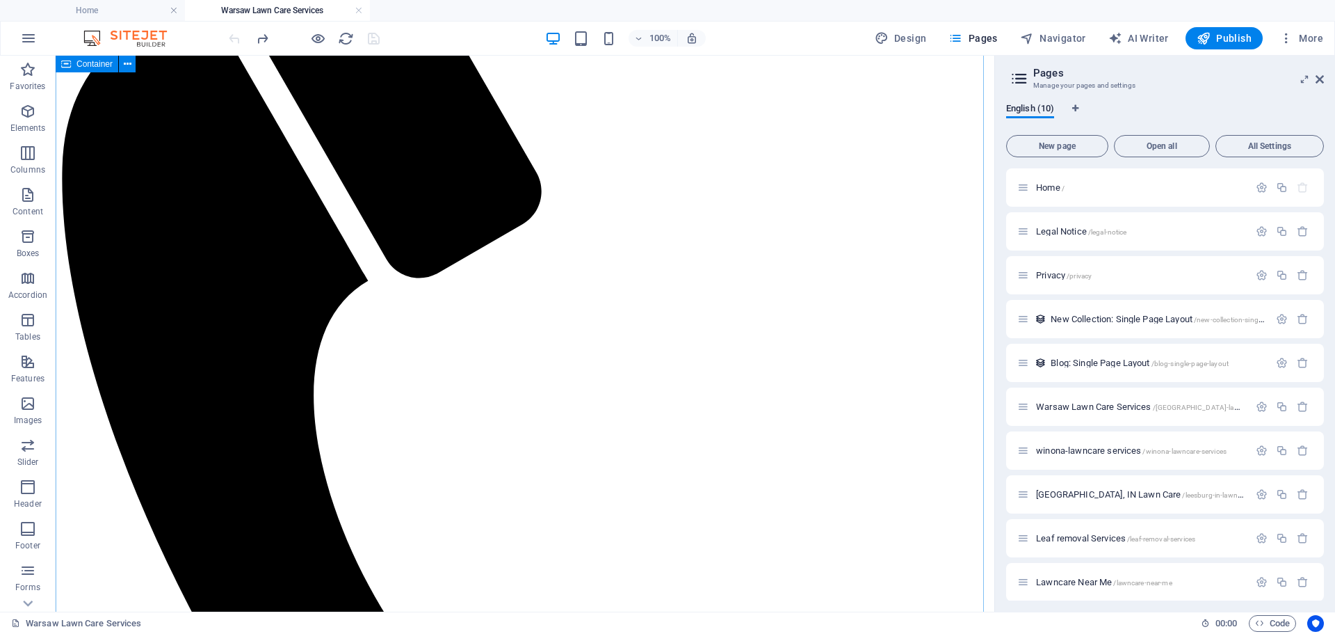
scroll to position [278, 0]
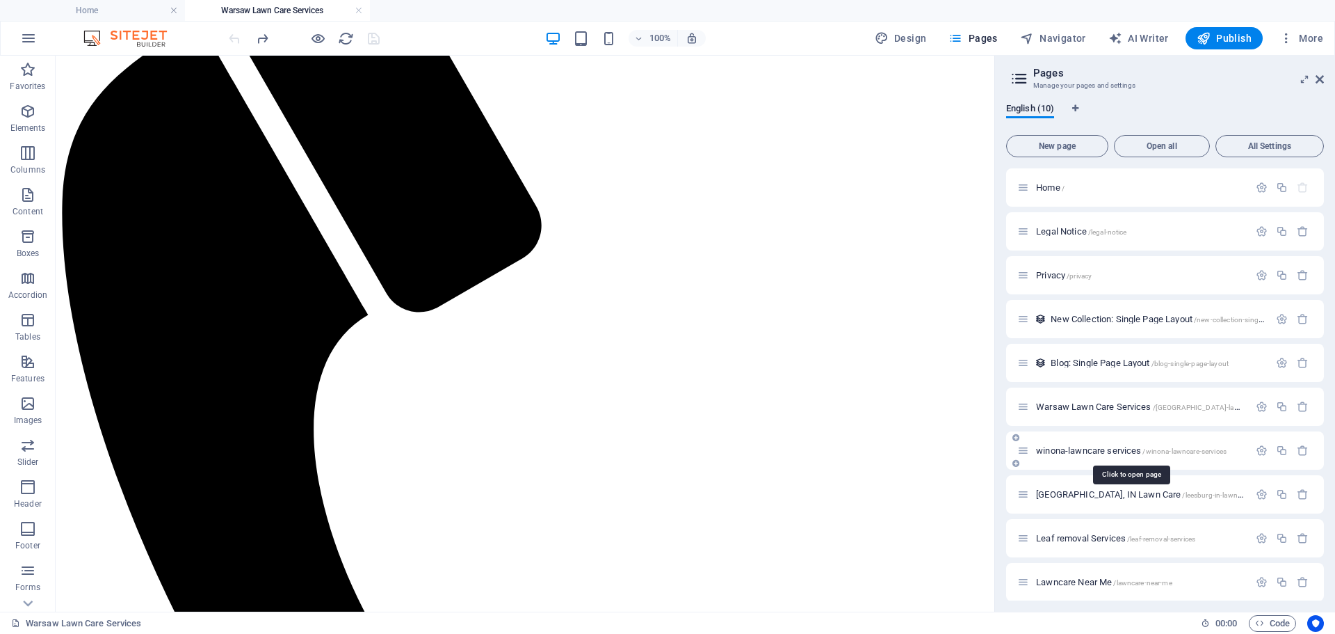
click at [1109, 451] on span "winona-lawncare services /[GEOGRAPHIC_DATA]-lawncare-services" at bounding box center [1131, 450] width 191 height 10
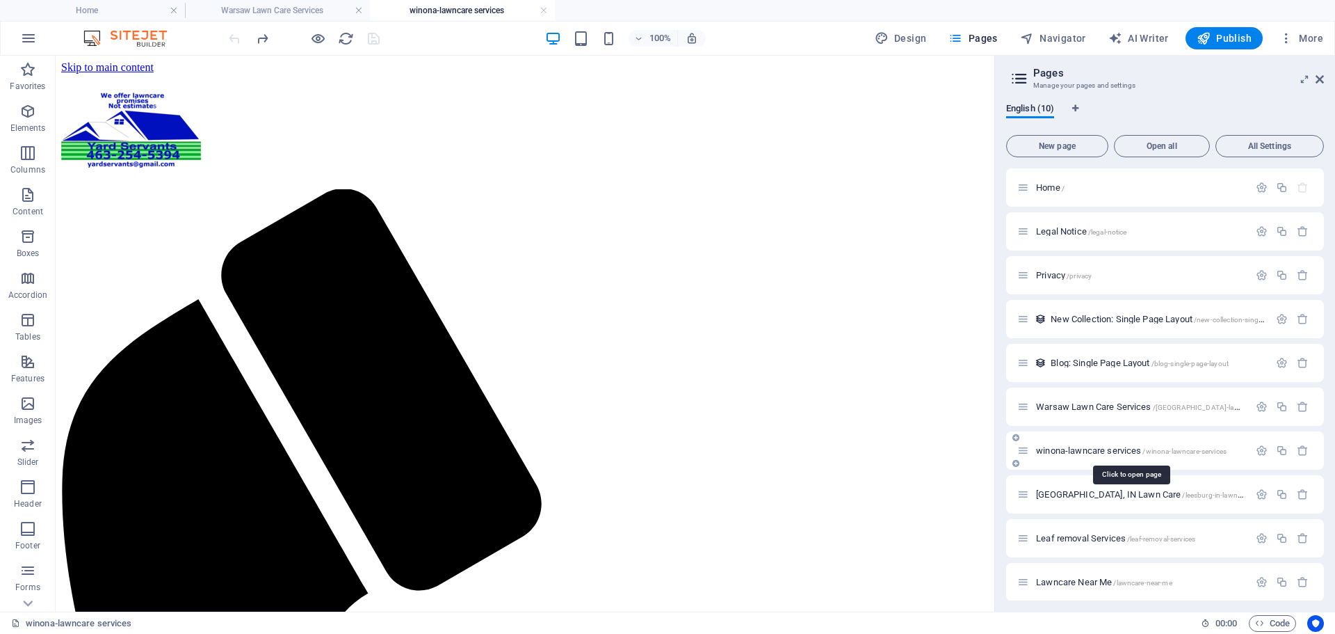
scroll to position [0, 0]
click at [1128, 540] on span "/leaf-removal-services" at bounding box center [1161, 539] width 68 height 8
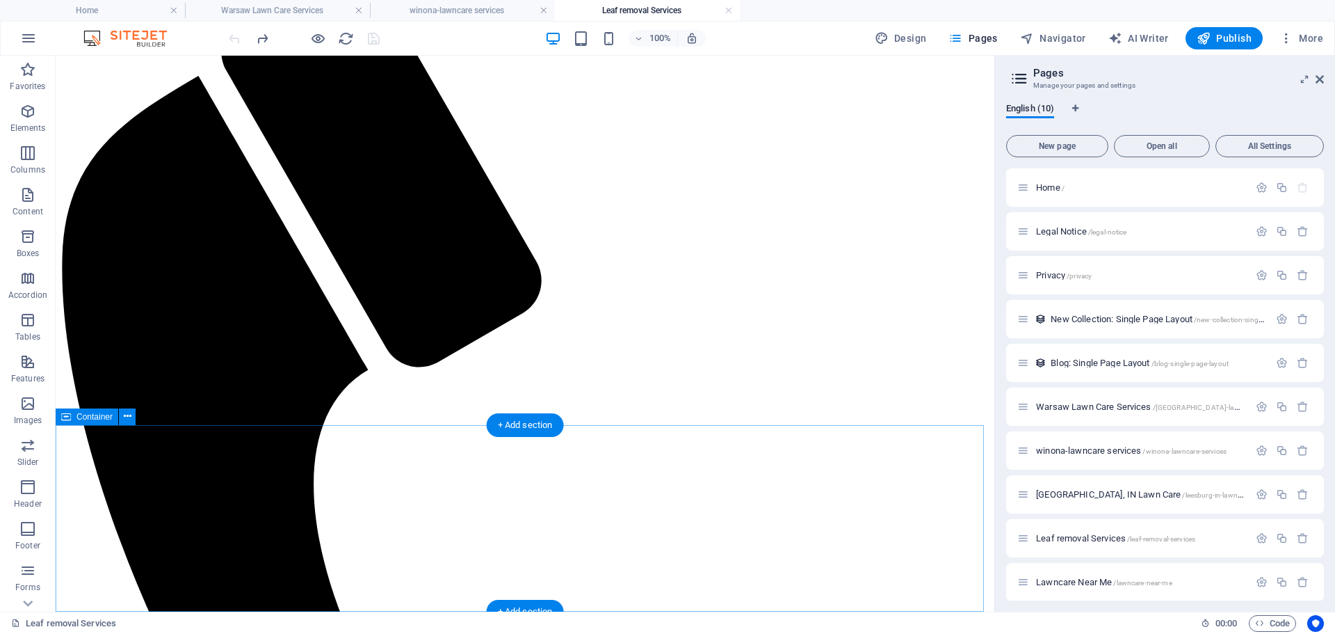
scroll to position [209, 0]
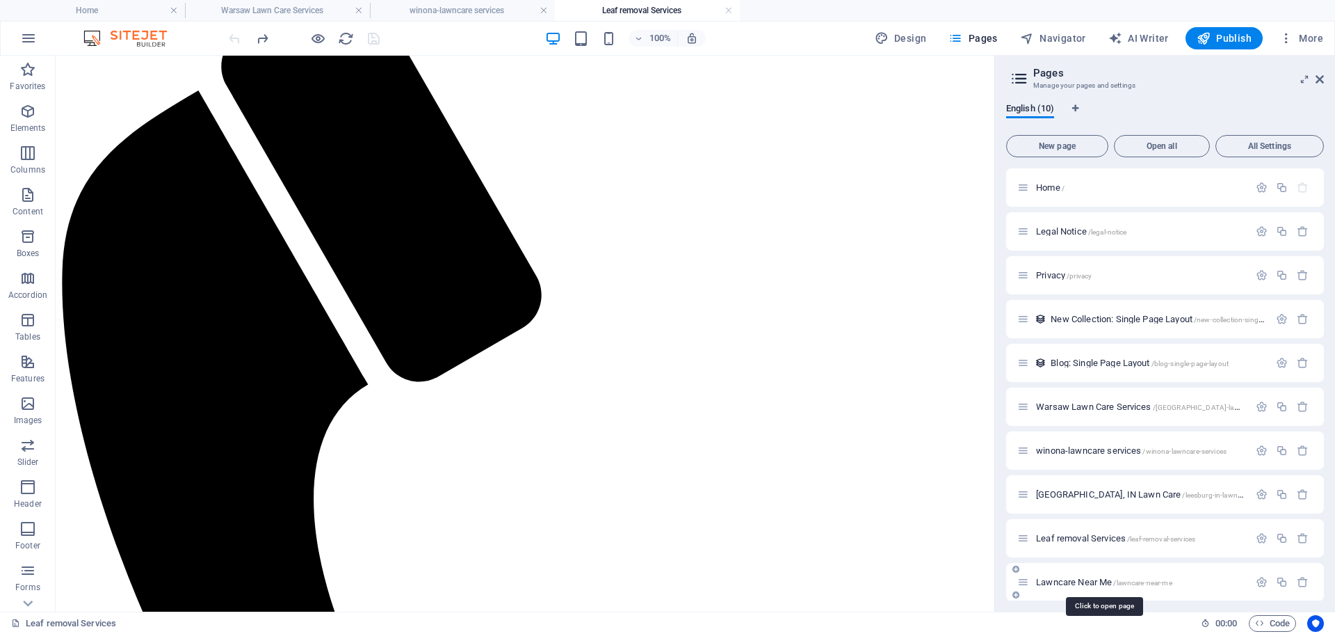
click at [1107, 584] on span "Lawncare Near Me /lawncare-near-me" at bounding box center [1104, 582] width 136 height 10
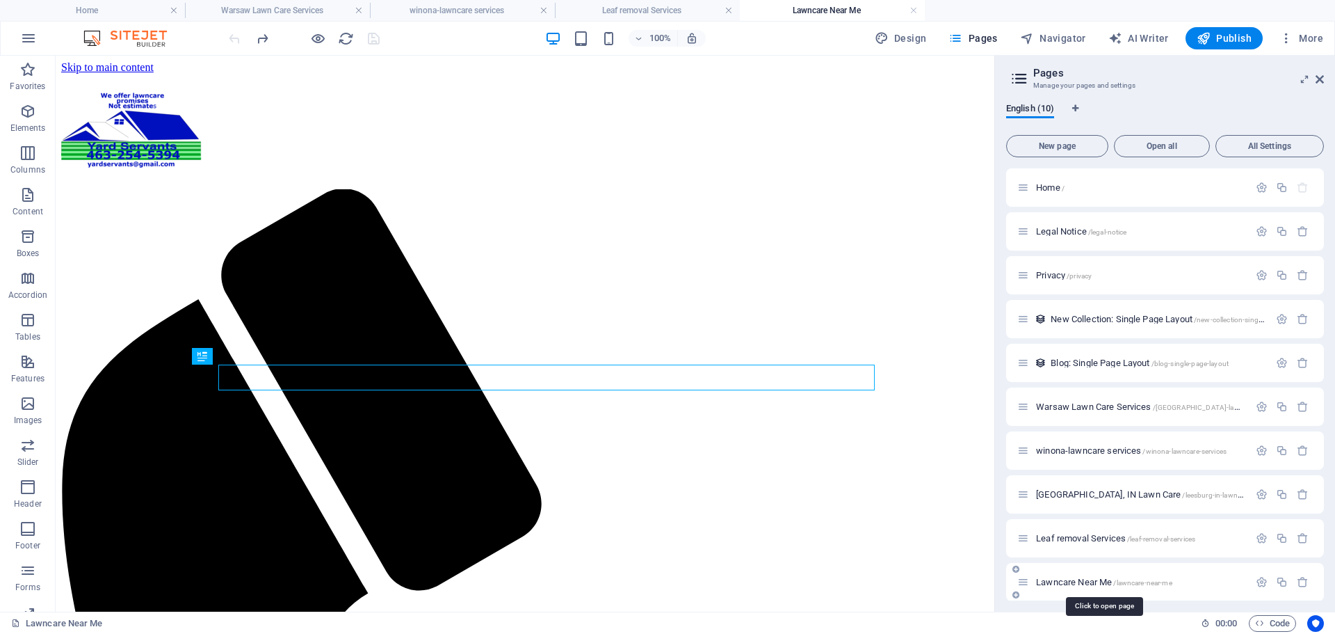
scroll to position [0, 0]
click at [20, 102] on button "Elements" at bounding box center [28, 118] width 56 height 42
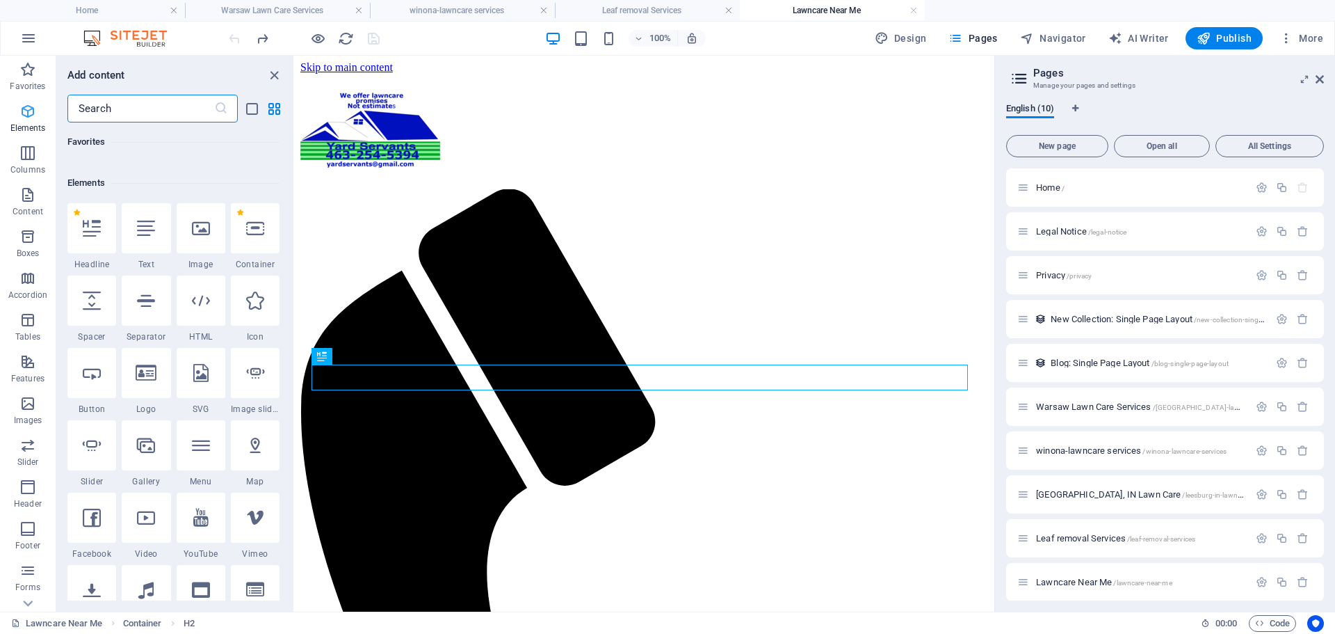
scroll to position [148, 0]
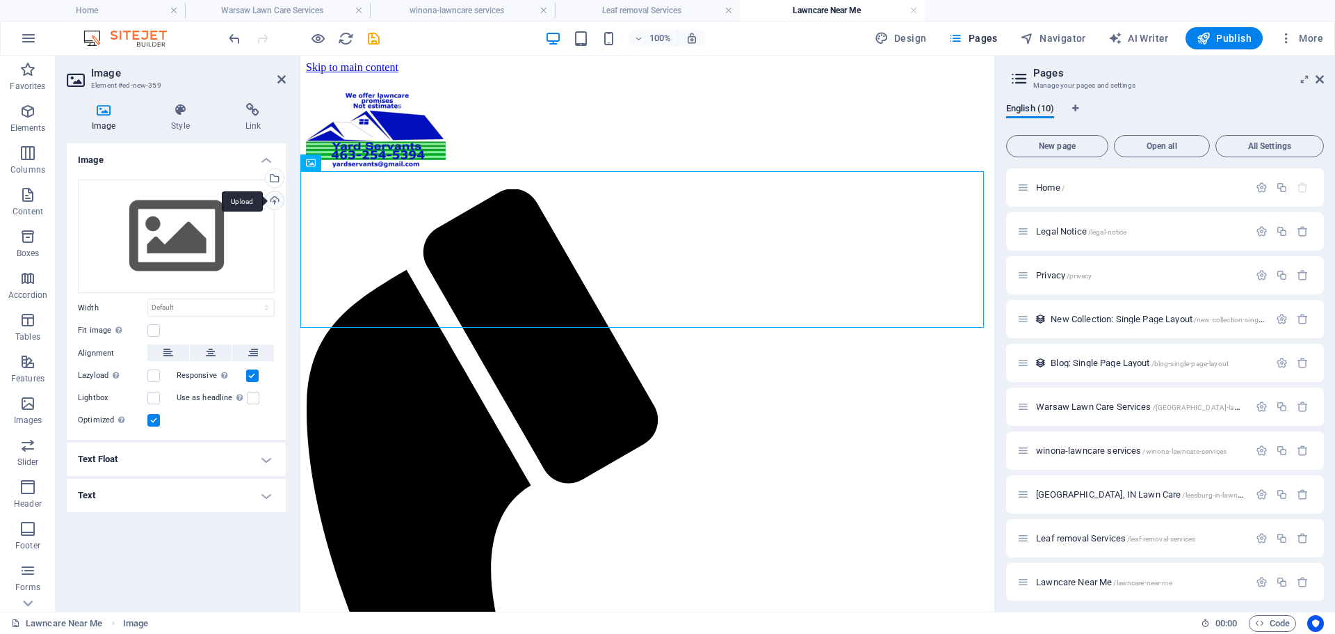
click at [275, 200] on div "Upload" at bounding box center [273, 201] width 21 height 21
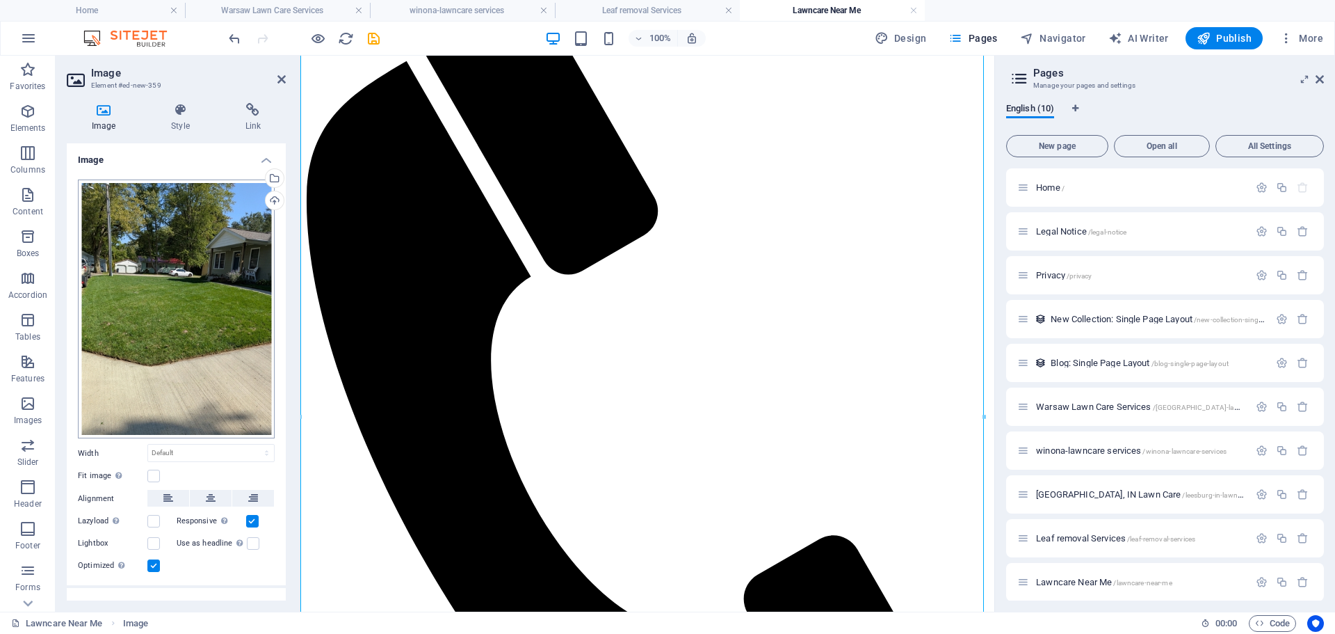
scroll to position [54, 0]
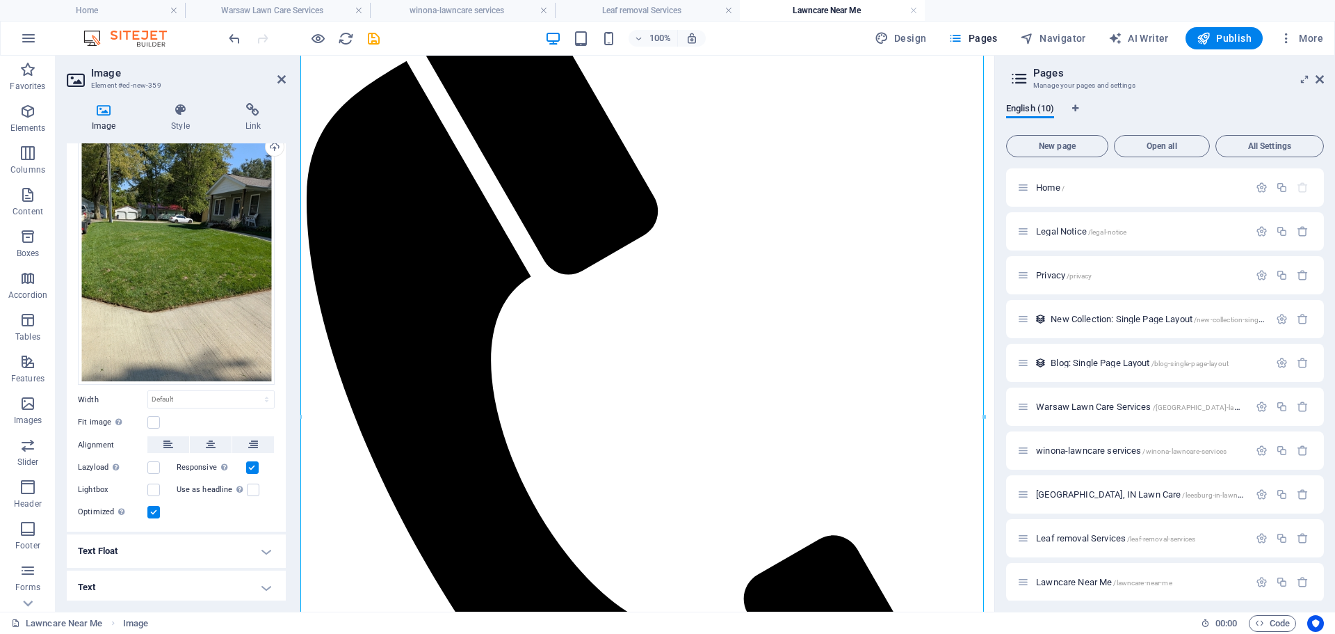
click at [262, 582] on h4 "Text" at bounding box center [176, 586] width 219 height 33
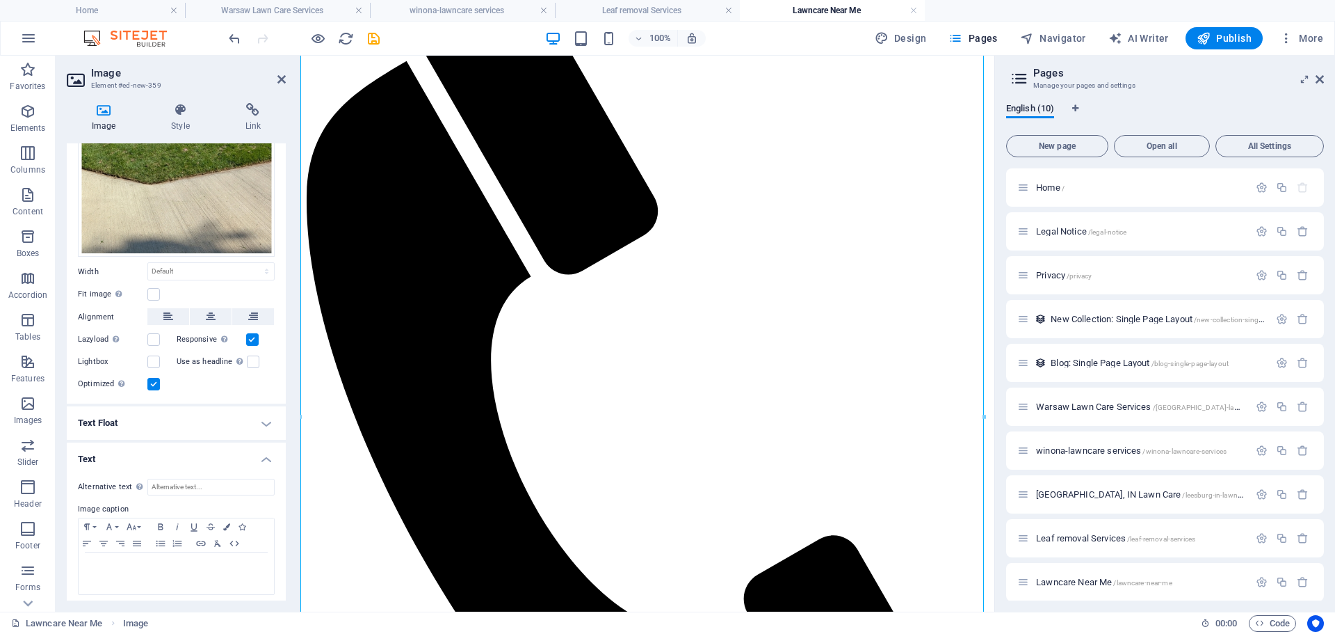
scroll to position [184, 0]
click at [166, 482] on input "Alternative text The alternative text is used by devices that cannot display im…" at bounding box center [210, 484] width 127 height 17
type input "M"
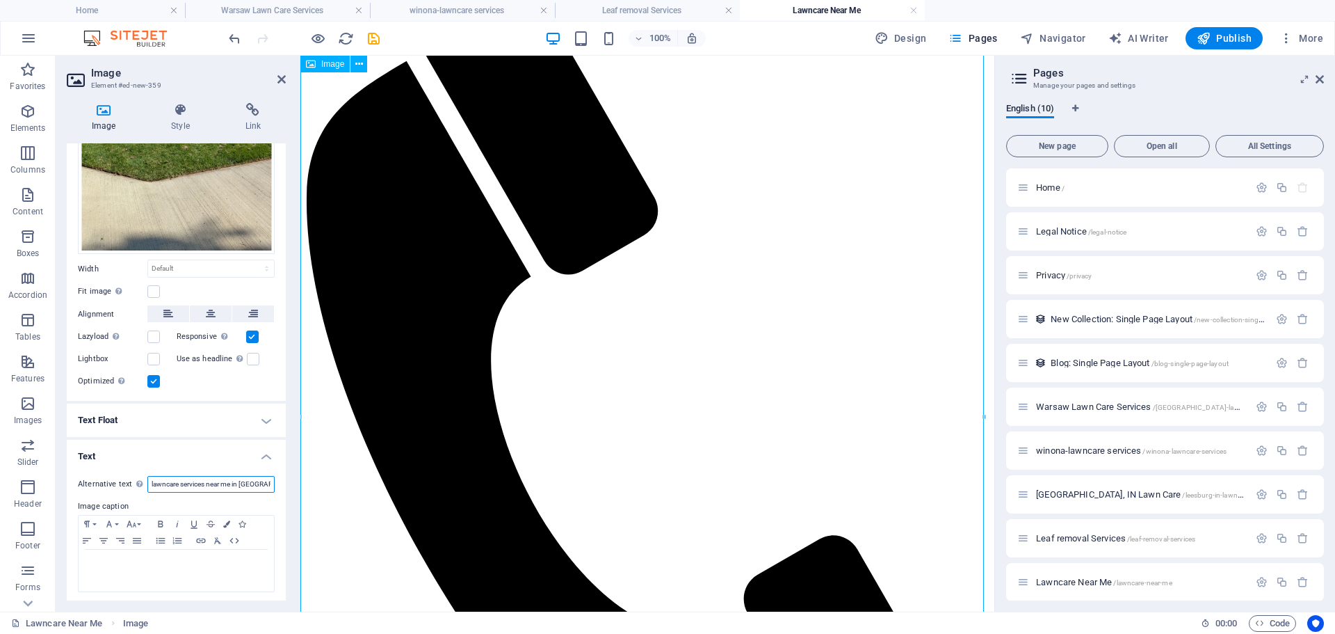
type input "lawncare services near me in [GEOGRAPHIC_DATA]"
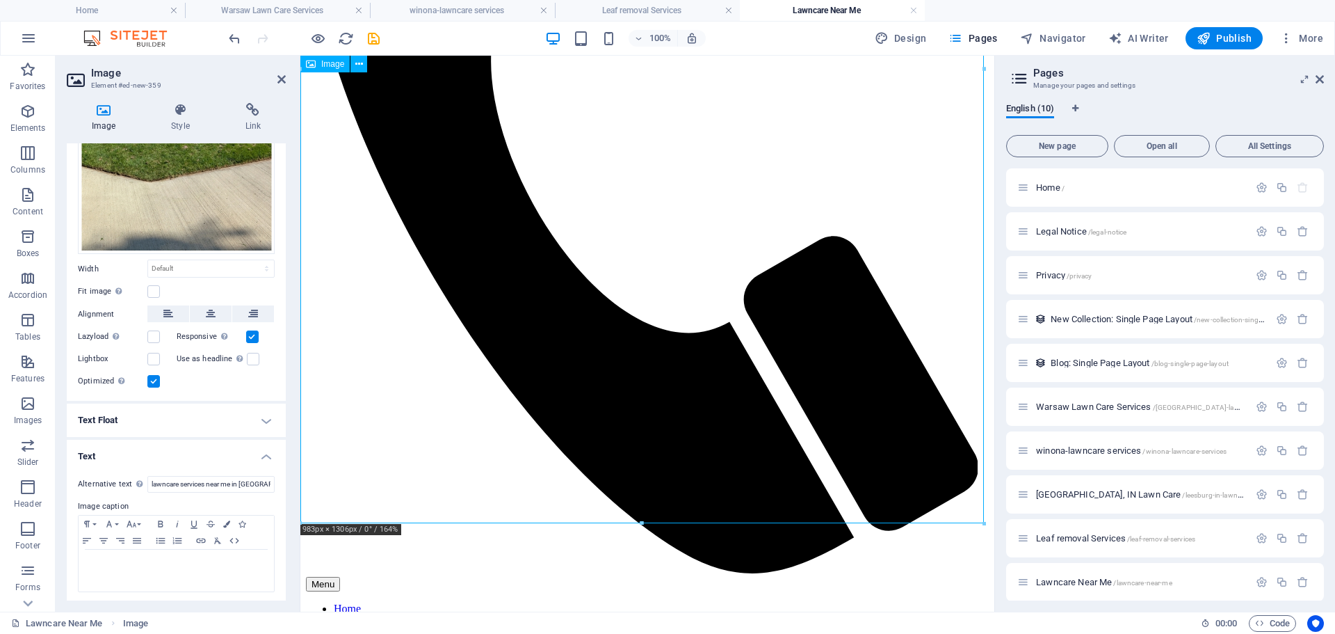
scroll to position [487, 0]
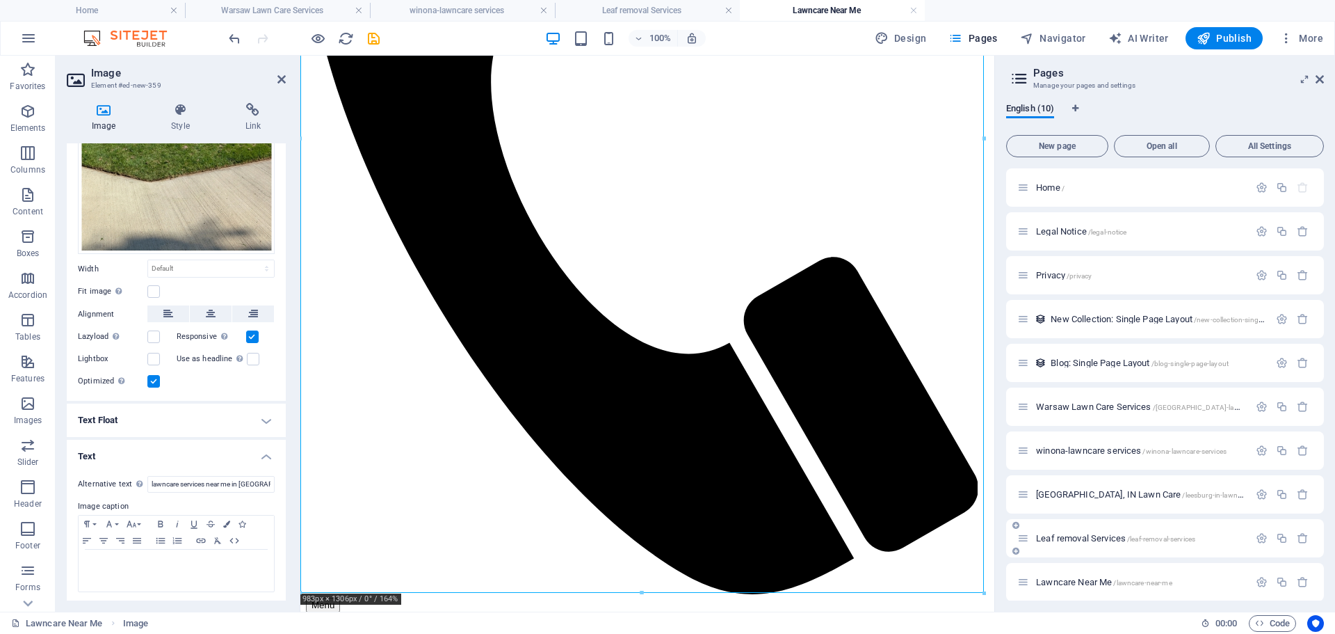
click at [1113, 538] on span "Leaf removal Services /leaf-removal-services" at bounding box center [1115, 538] width 159 height 10
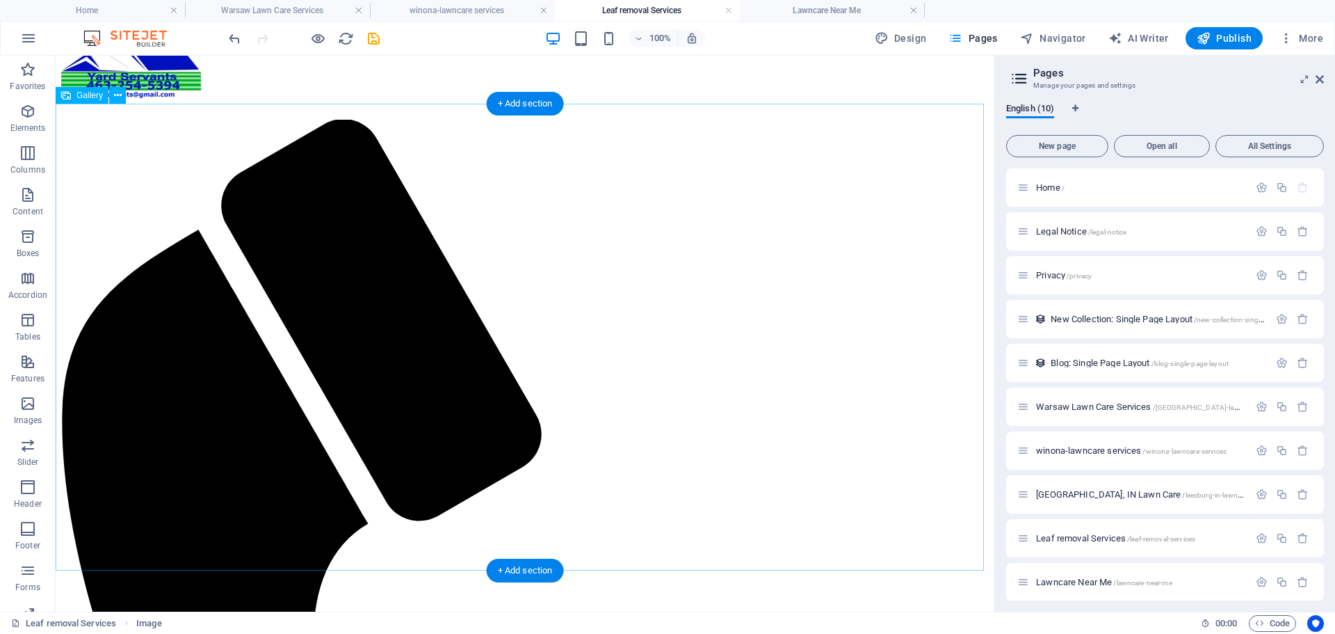
scroll to position [0, 0]
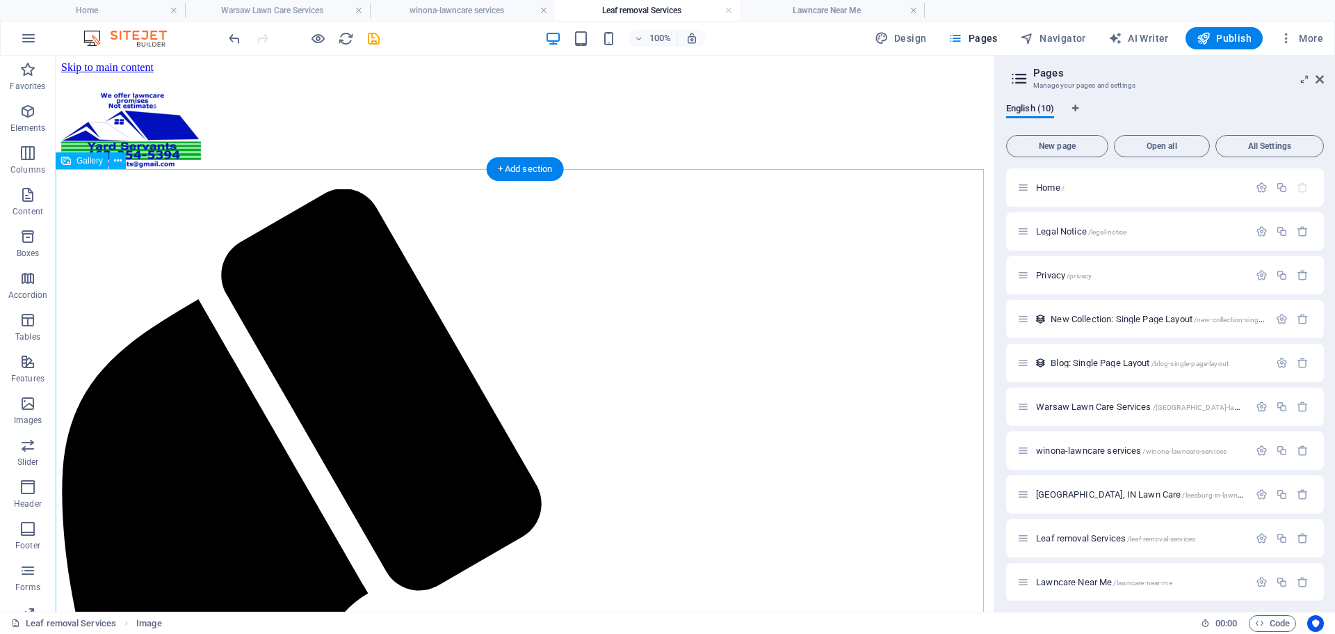
click at [118, 163] on icon at bounding box center [118, 161] width 8 height 15
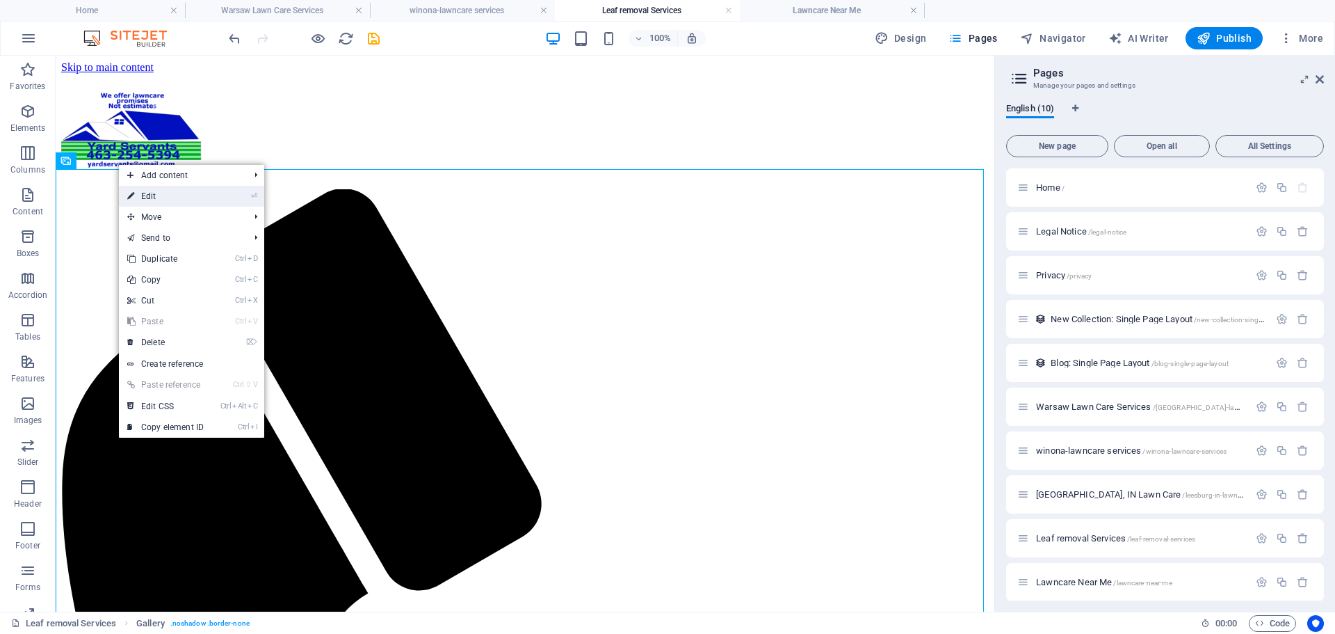
click at [147, 195] on link "⏎ Edit" at bounding box center [165, 196] width 93 height 21
select select "4"
select select "%"
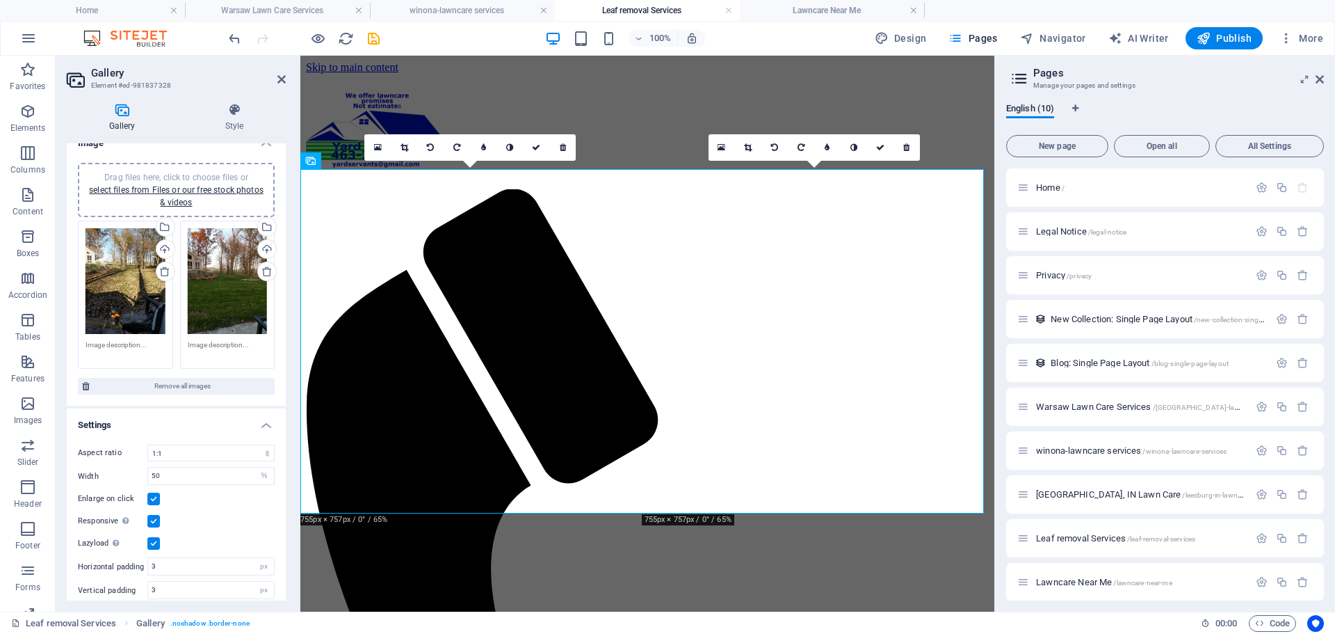
scroll to position [24, 0]
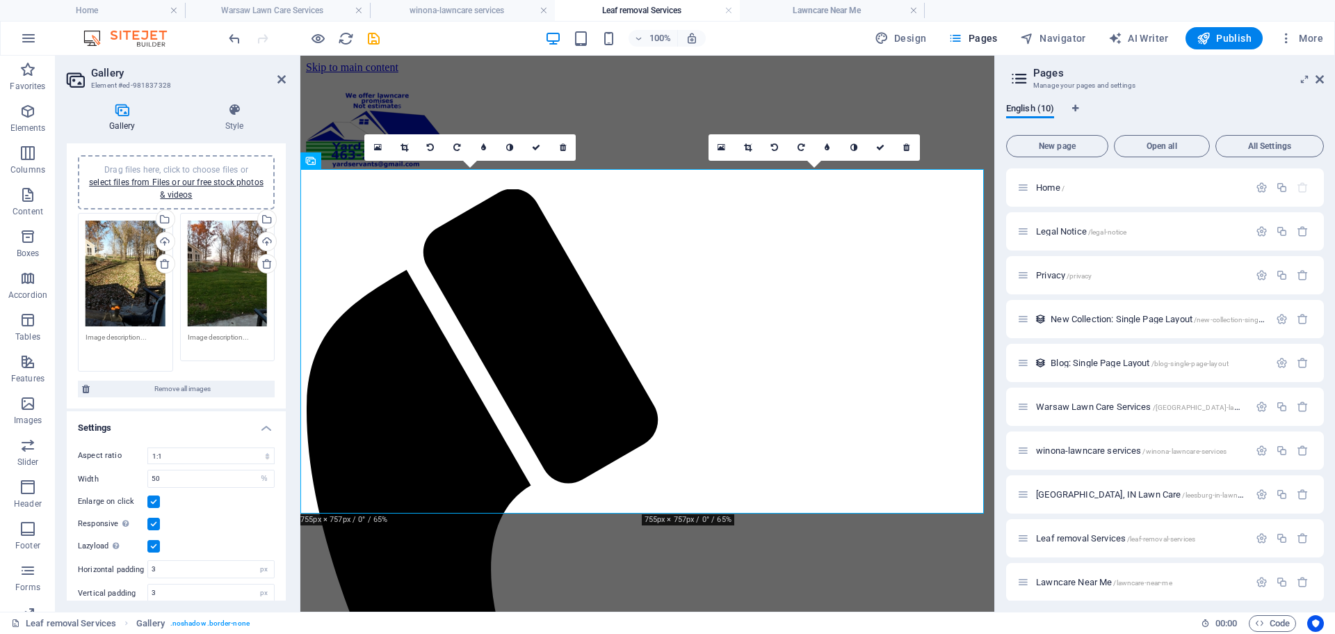
click at [131, 339] on textarea at bounding box center [126, 347] width 80 height 31
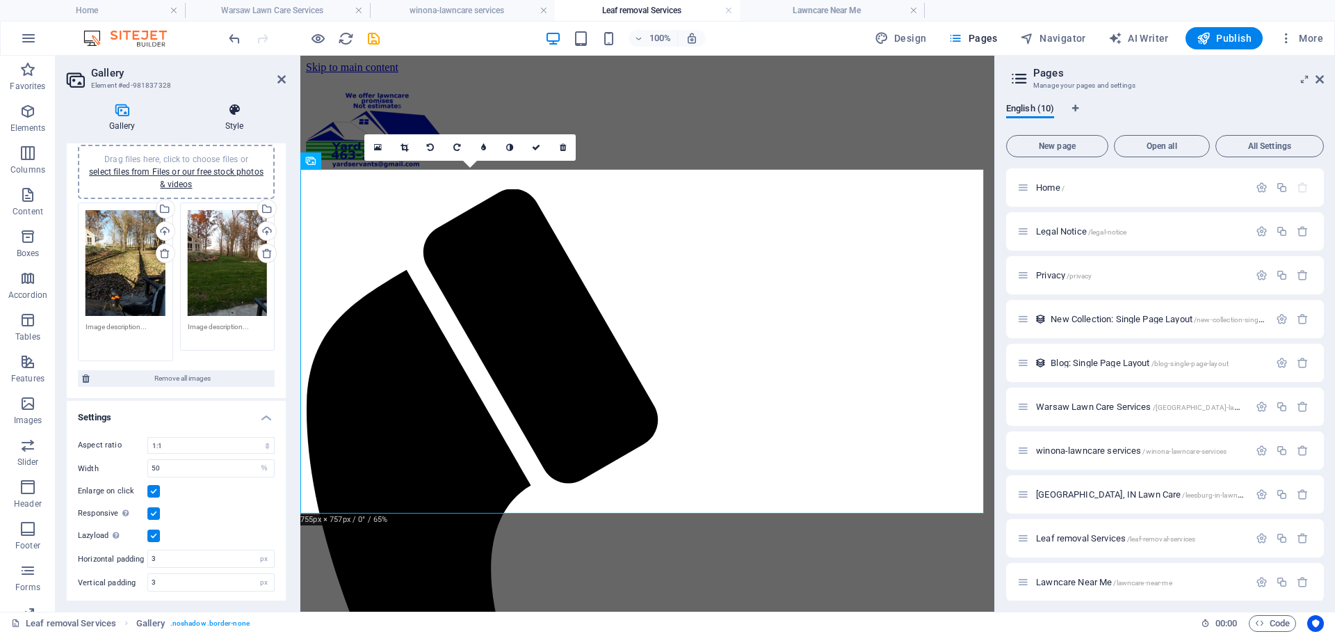
scroll to position [25, 0]
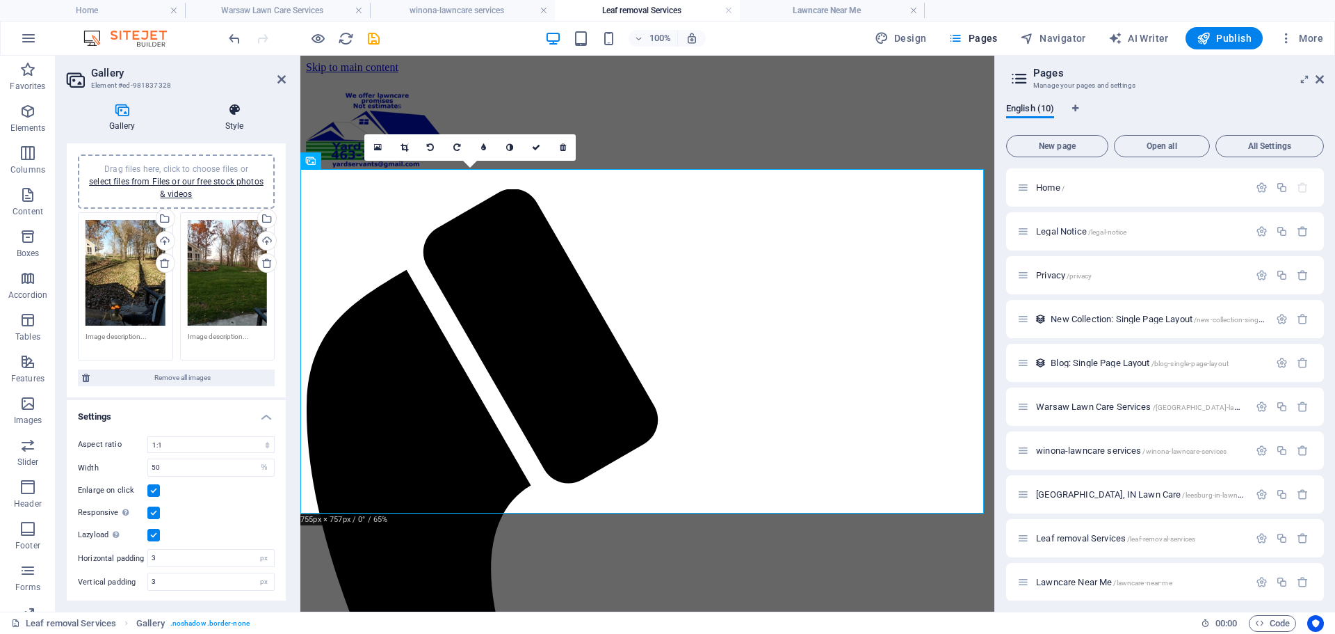
click at [233, 114] on icon at bounding box center [234, 110] width 103 height 14
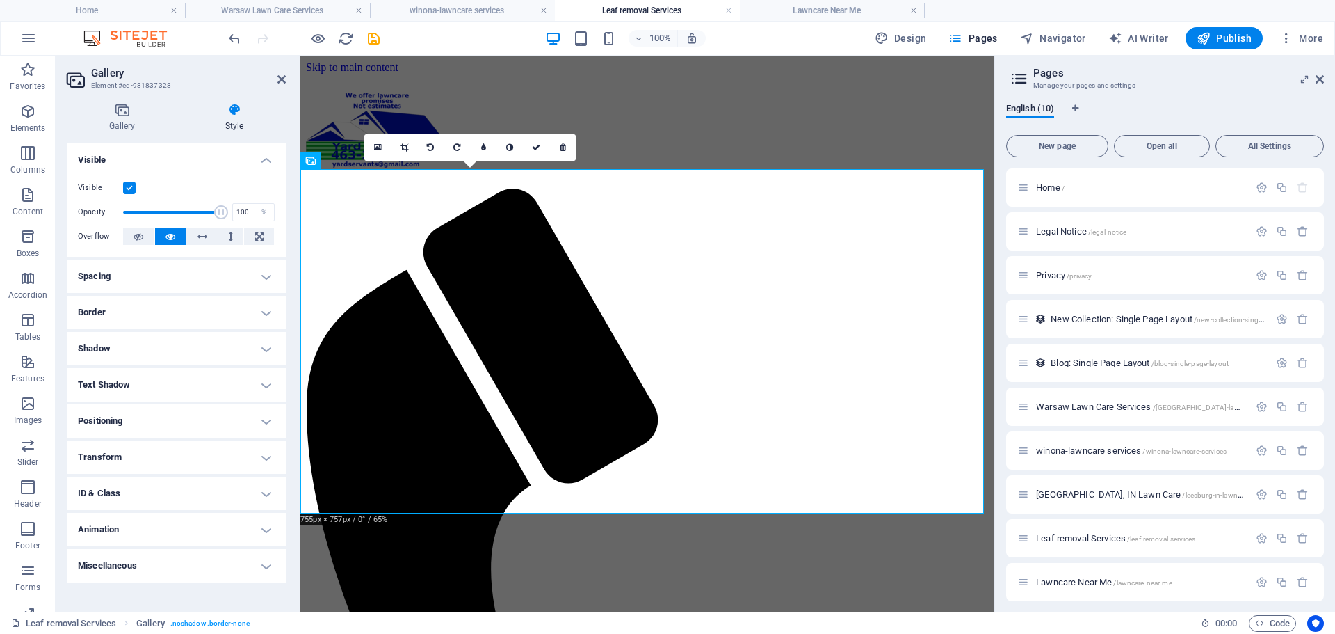
click at [266, 565] on h4 "Miscellaneous" at bounding box center [176, 565] width 219 height 33
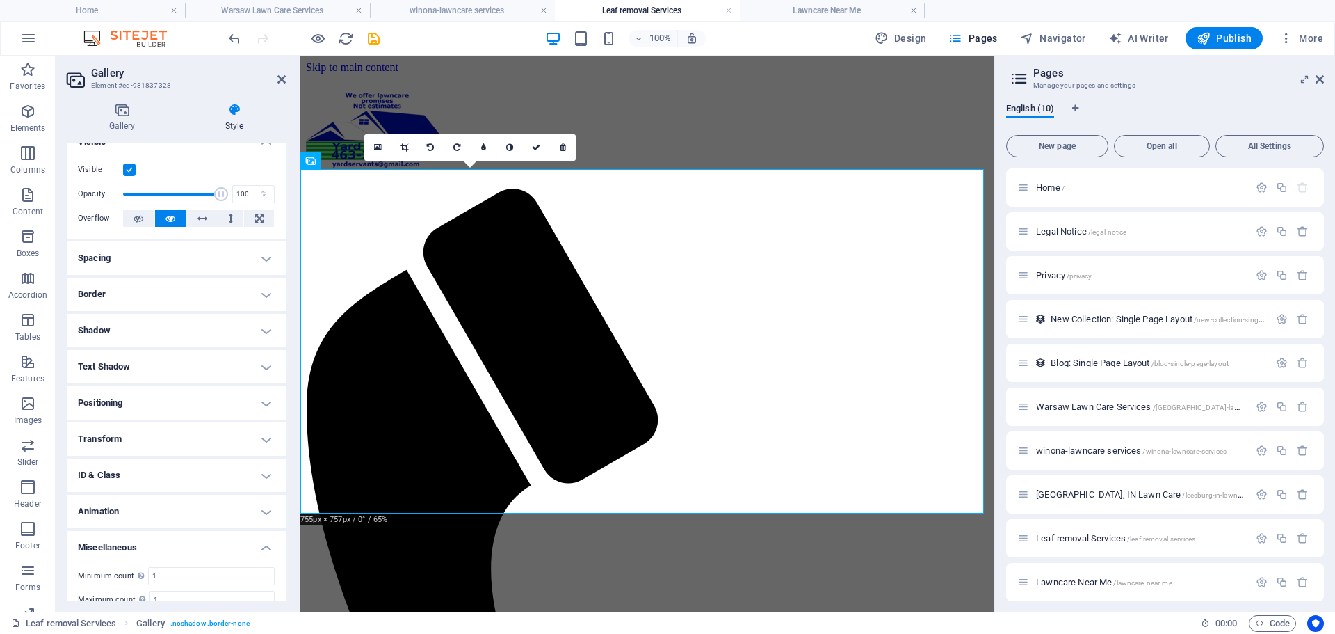
scroll to position [0, 0]
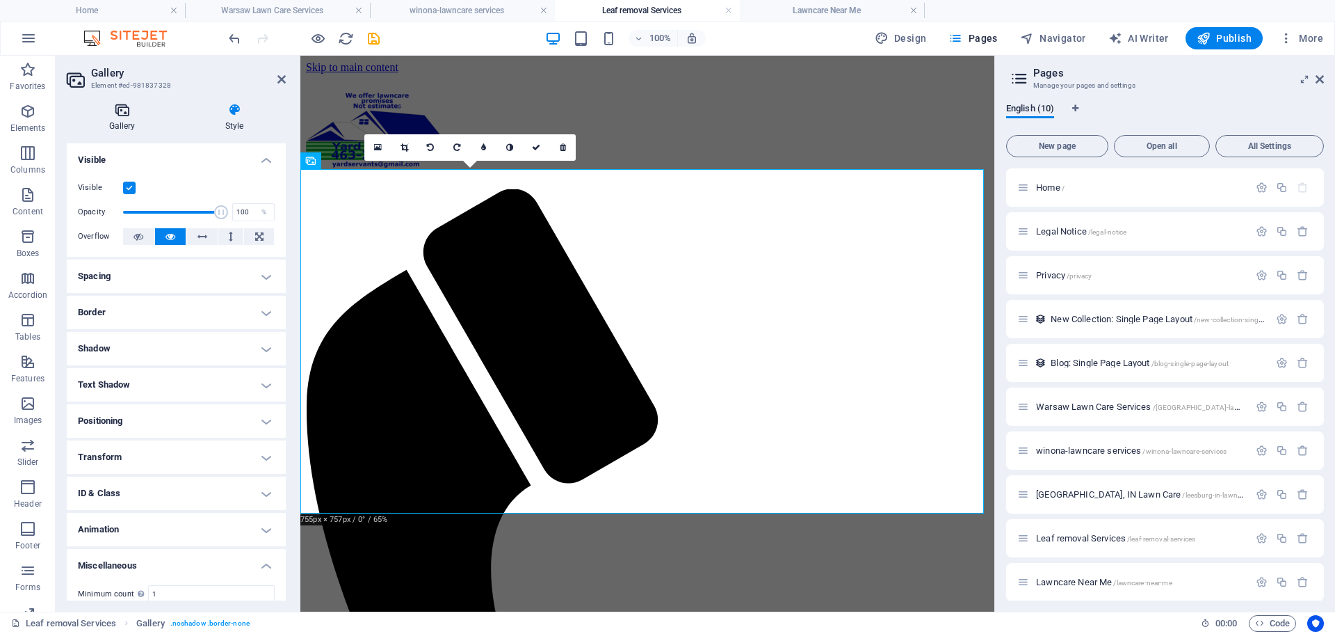
click at [125, 114] on icon at bounding box center [122, 110] width 111 height 14
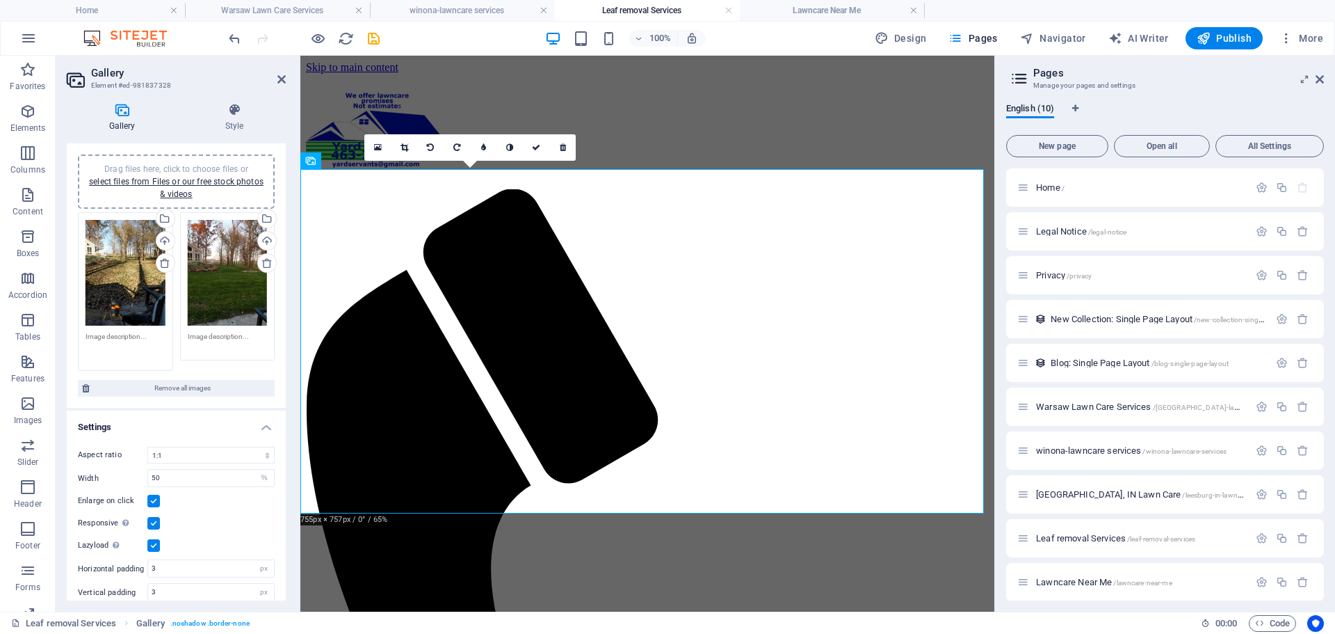
click at [112, 337] on textarea at bounding box center [126, 346] width 80 height 31
type textarea "Before leaf removal"
click at [214, 332] on textarea at bounding box center [228, 346] width 80 height 31
drag, startPoint x: 234, startPoint y: 335, endPoint x: 219, endPoint y: 334, distance: 14.7
click at [219, 334] on textarea at bounding box center [228, 346] width 80 height 31
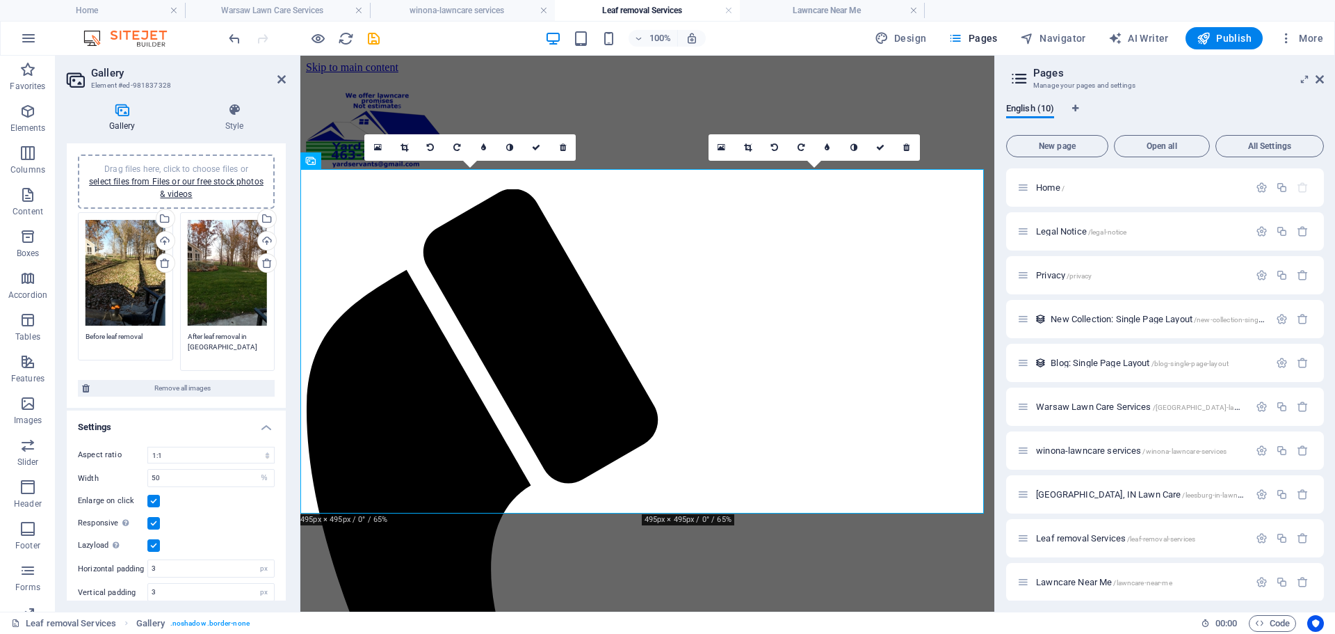
type textarea "After leaf removal in [GEOGRAPHIC_DATA]"
click at [147, 333] on textarea "Before leaf removal" at bounding box center [126, 346] width 80 height 31
click at [153, 356] on textarea "Before leaf removal in [GEOGRAPHIC_DATA]" at bounding box center [126, 346] width 80 height 31
type textarea "Before leaf removal in [GEOGRAPHIC_DATA]"
click at [215, 497] on div "Aspect ratio No fixed aspect ratio 16:9 16:10 4:3 1:1 1:2 2:1 Width 50 px % Enl…" at bounding box center [176, 513] width 219 height 177
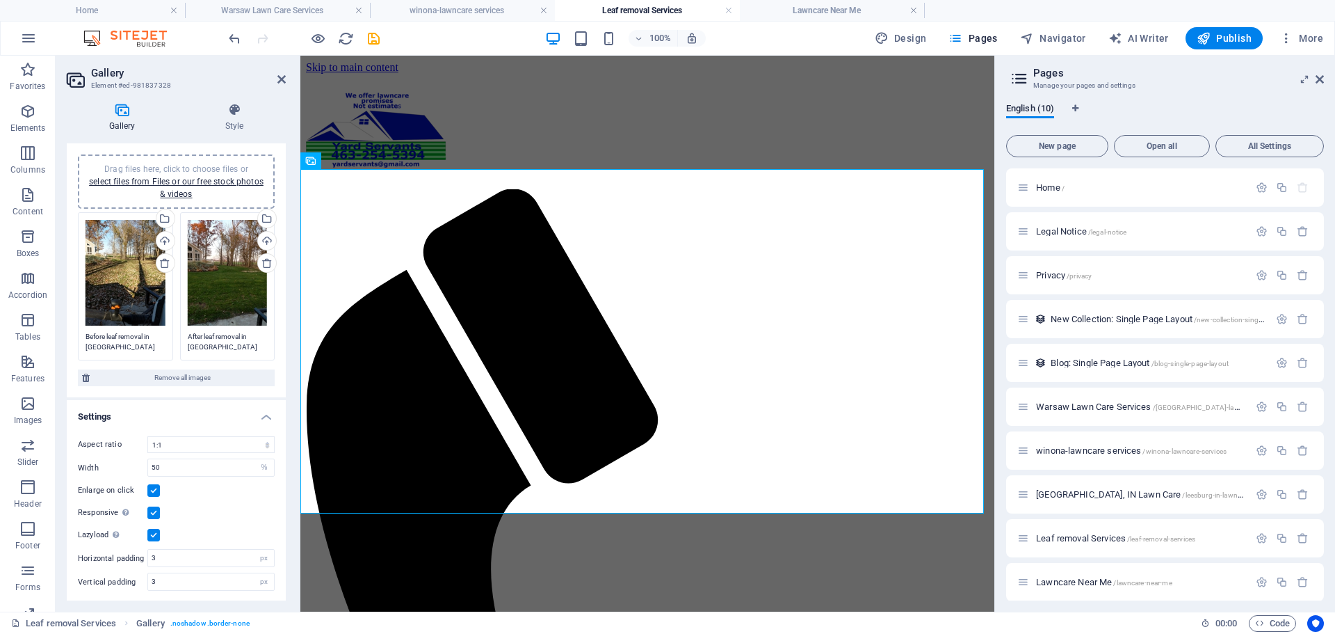
scroll to position [24, 0]
click at [280, 79] on icon at bounding box center [281, 79] width 8 height 11
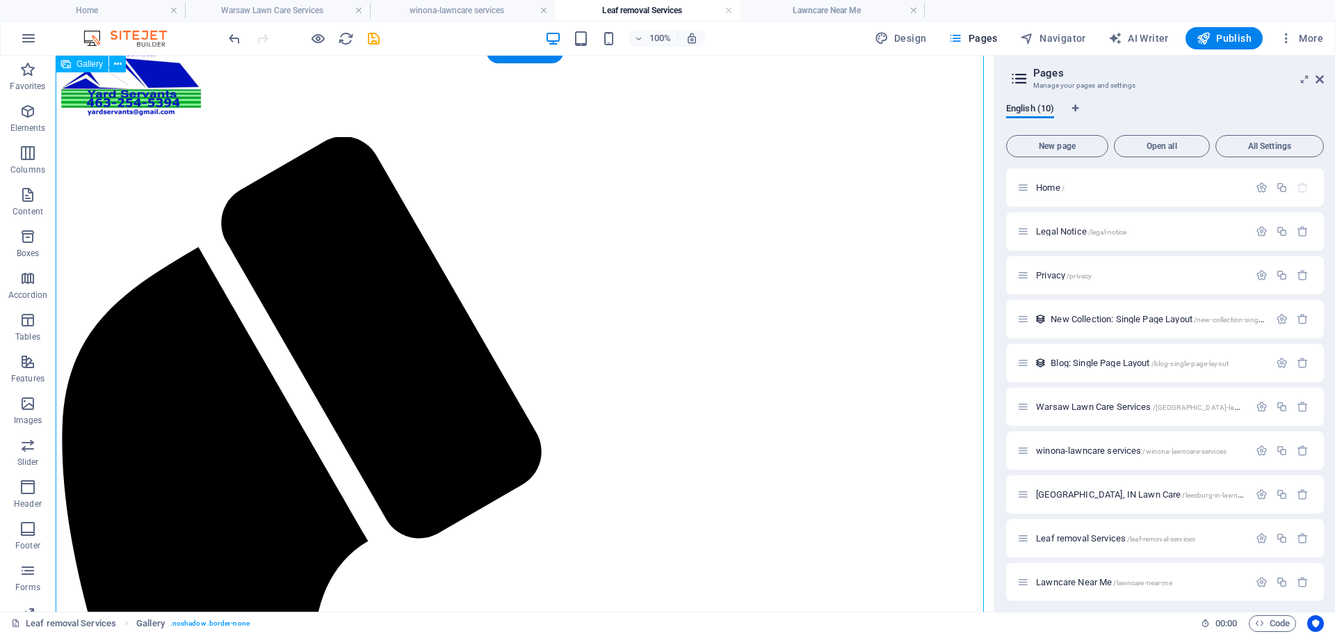
scroll to position [0, 0]
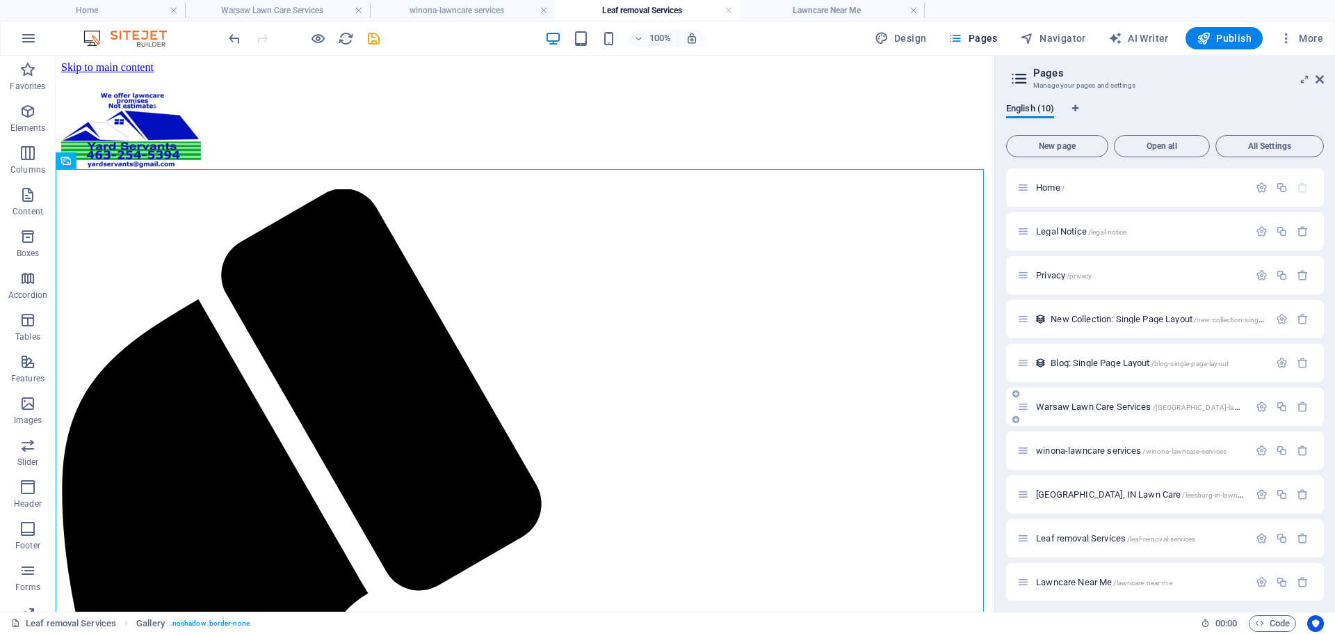
click at [1089, 408] on span "Warsaw Lawn Care Services /[GEOGRAPHIC_DATA]-lawn-care-services" at bounding box center [1161, 406] width 250 height 10
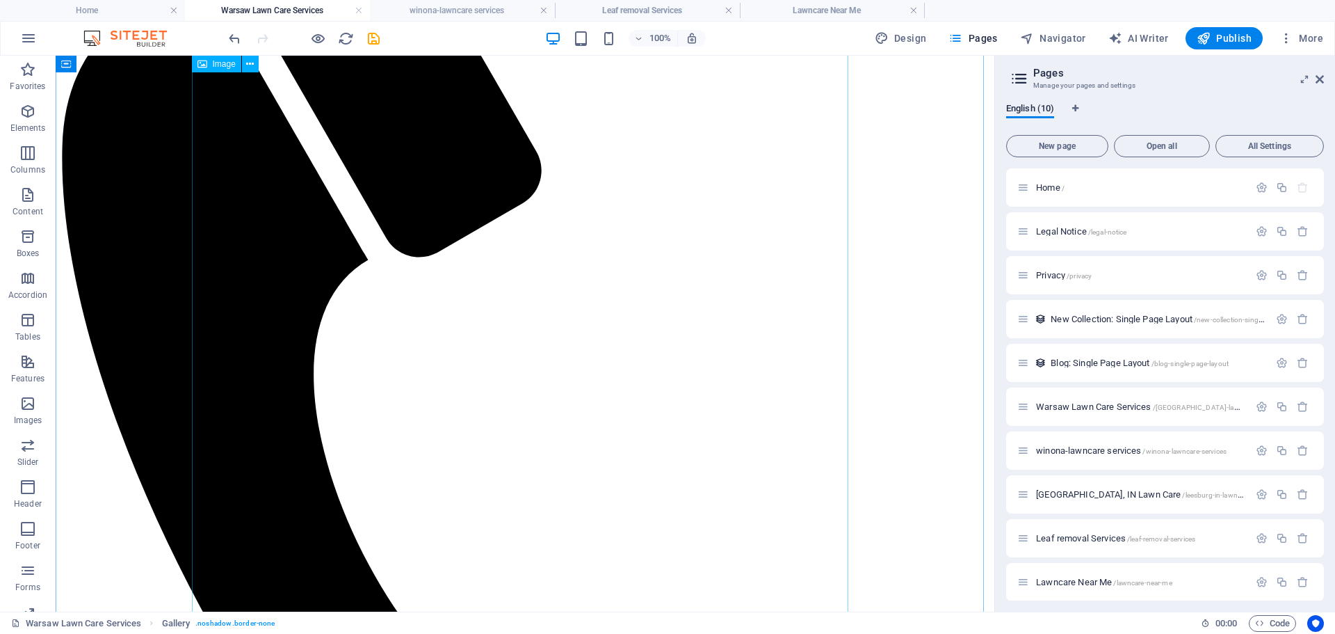
scroll to position [348, 0]
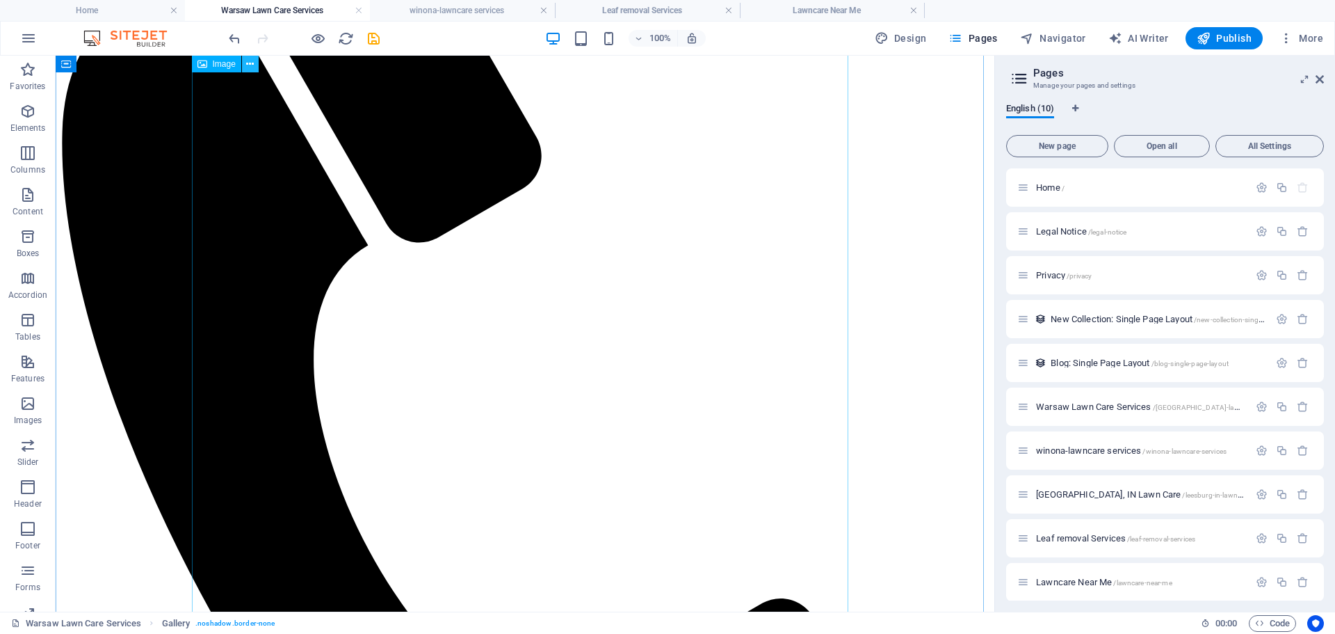
click at [252, 65] on icon at bounding box center [250, 64] width 8 height 15
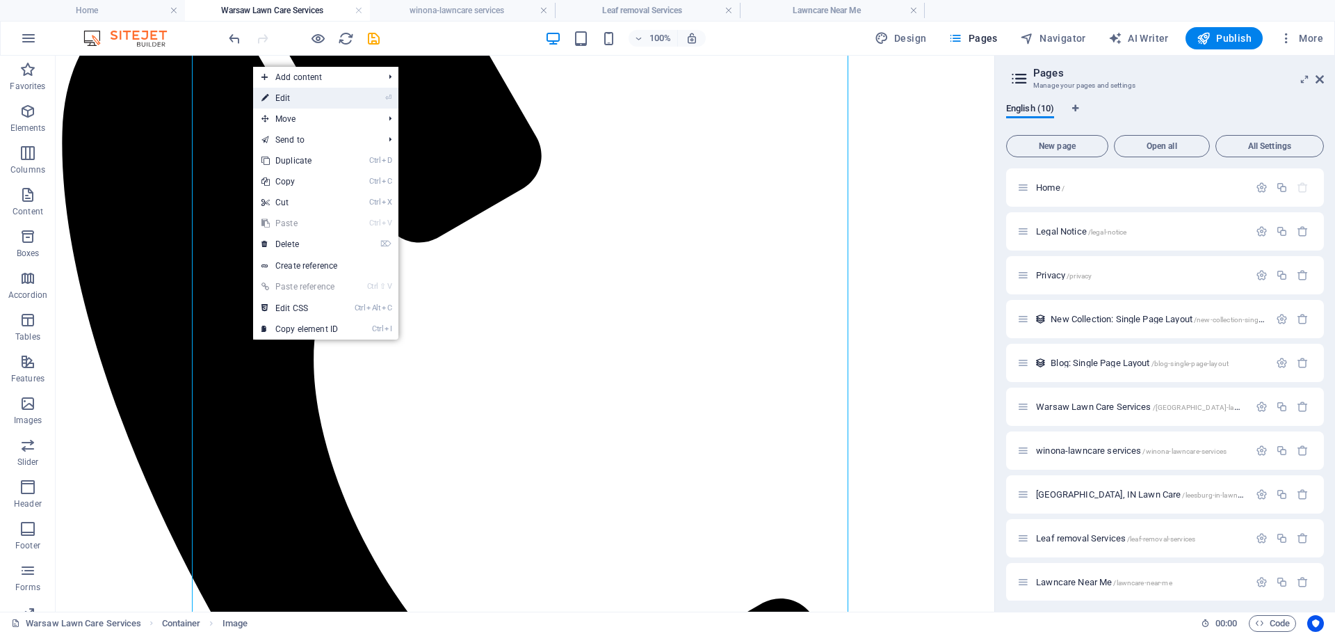
click at [284, 97] on link "⏎ Edit" at bounding box center [299, 98] width 93 height 21
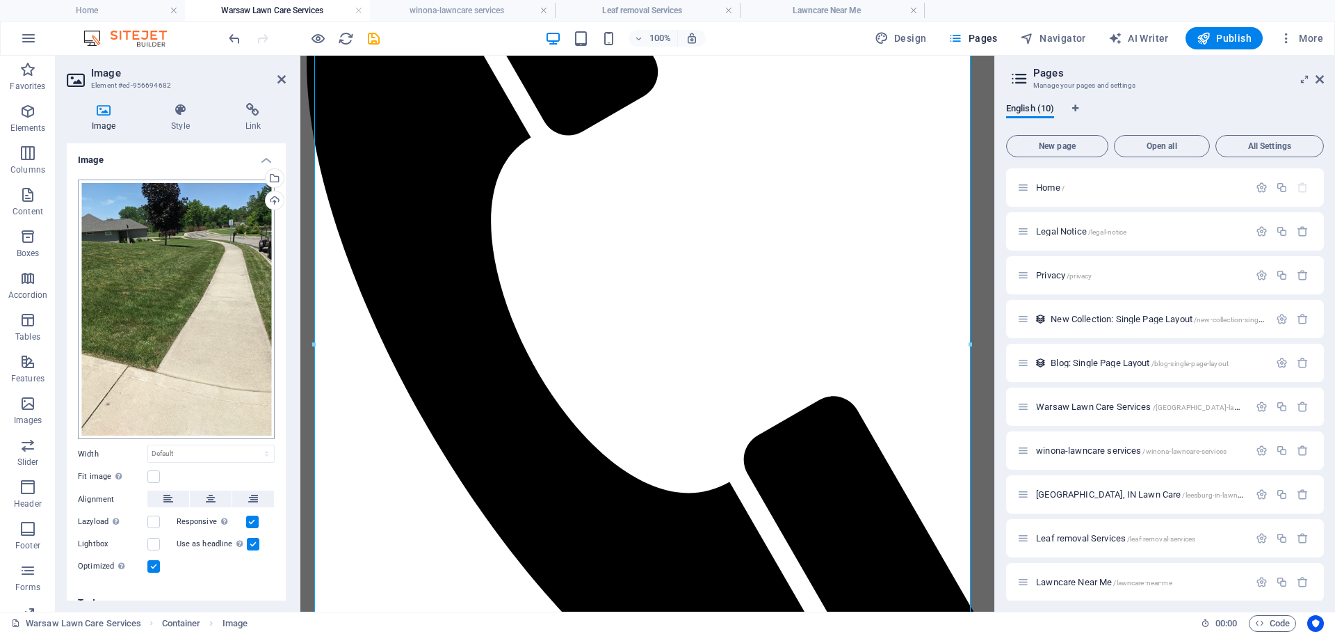
scroll to position [15, 0]
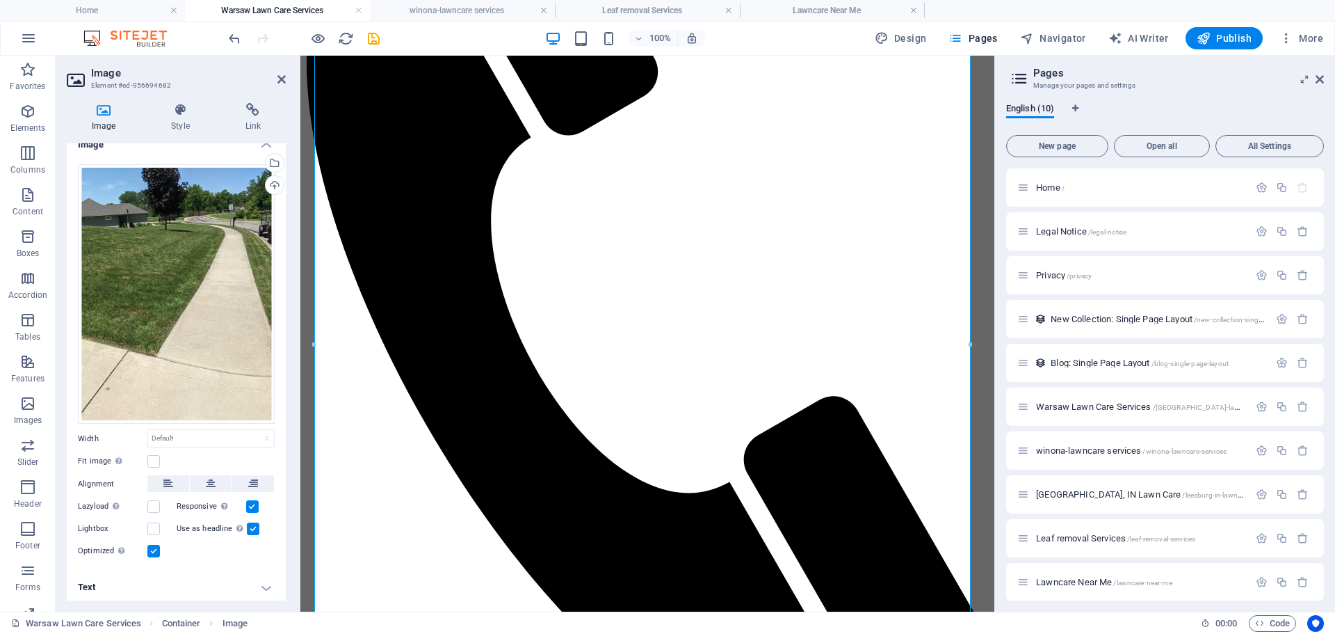
click at [262, 584] on h4 "Text" at bounding box center [176, 586] width 219 height 33
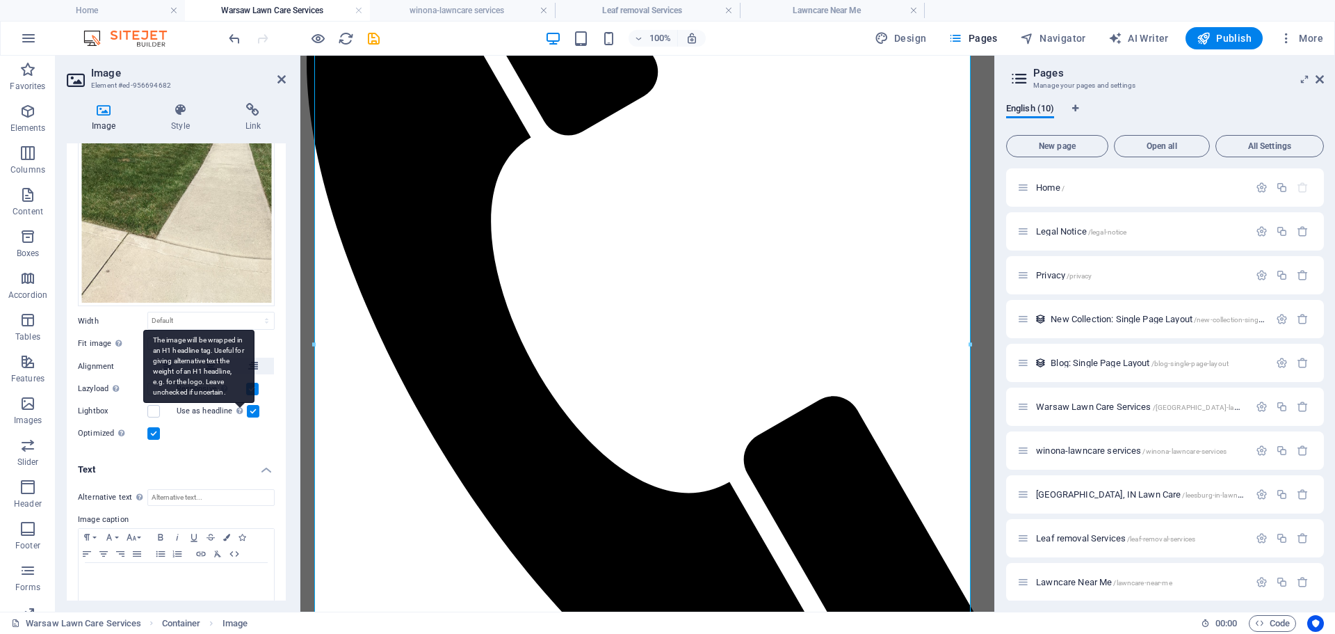
scroll to position [146, 0]
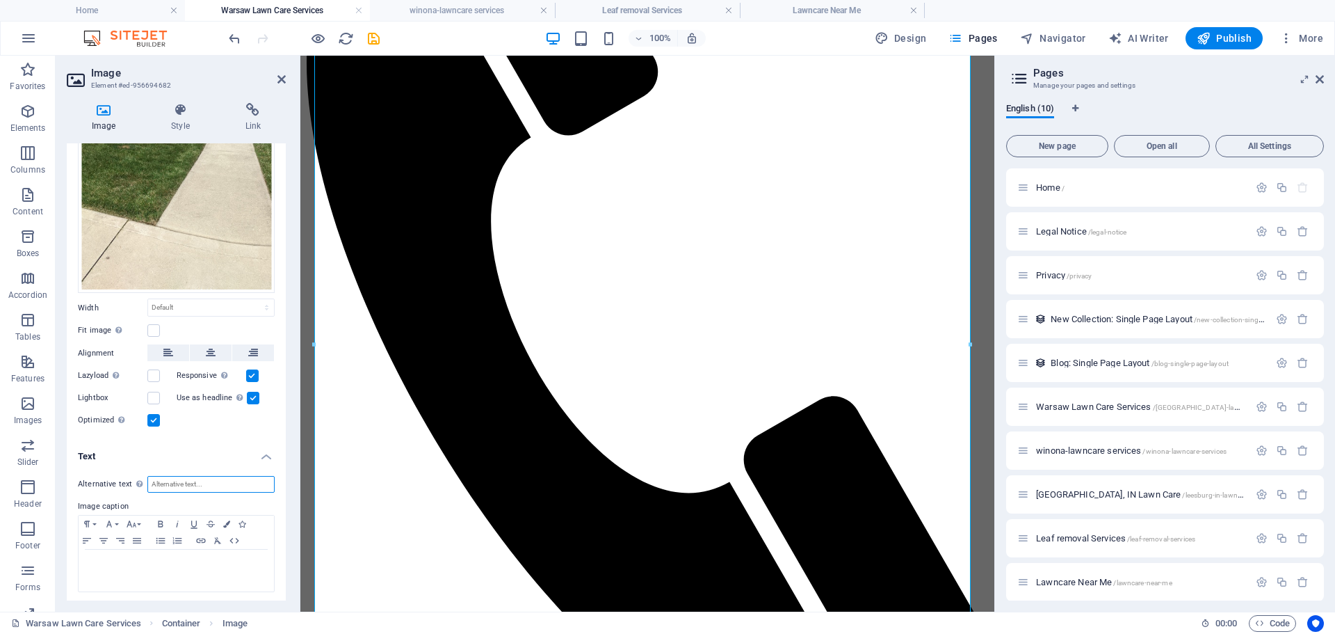
click at [170, 482] on input "Alternative text The alternative text is used by devices that cannot display im…" at bounding box center [210, 484] width 127 height 17
type input "Warsaw mowing along with edging"
click at [1098, 493] on span "[GEOGRAPHIC_DATA], IN Lawn Care /[GEOGRAPHIC_DATA]-in-lawn-care" at bounding box center [1144, 494] width 216 height 10
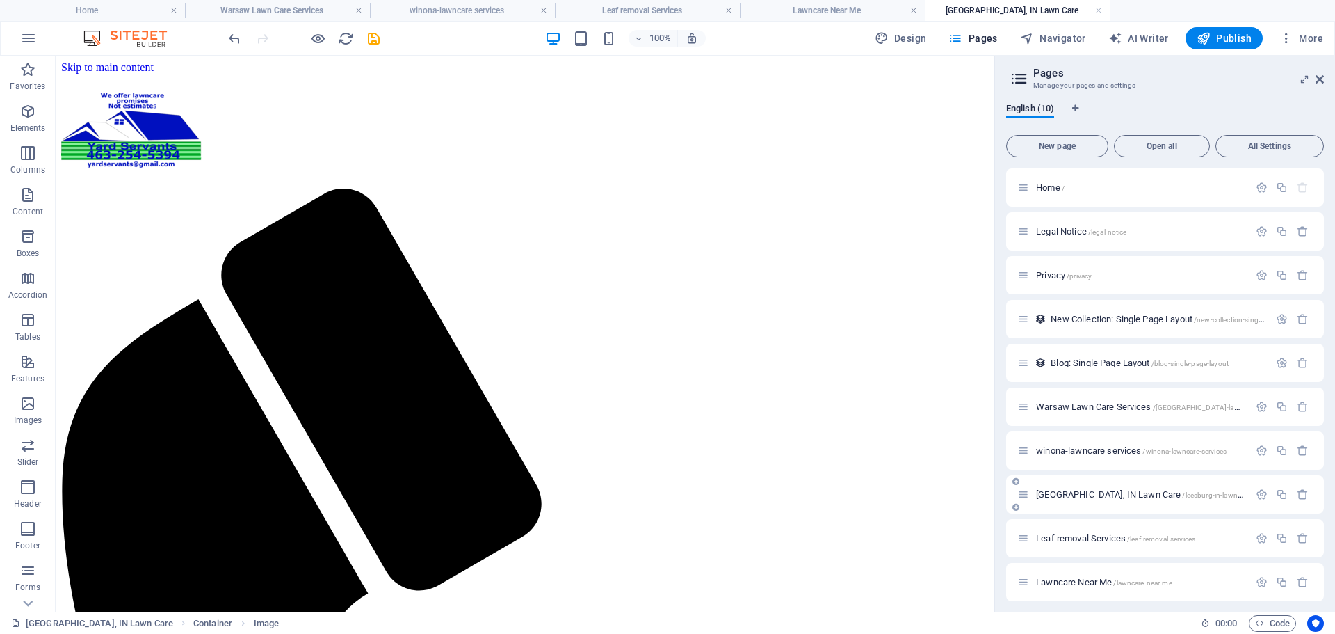
scroll to position [0, 0]
click at [1093, 185] on p "Home /" at bounding box center [1140, 187] width 209 height 9
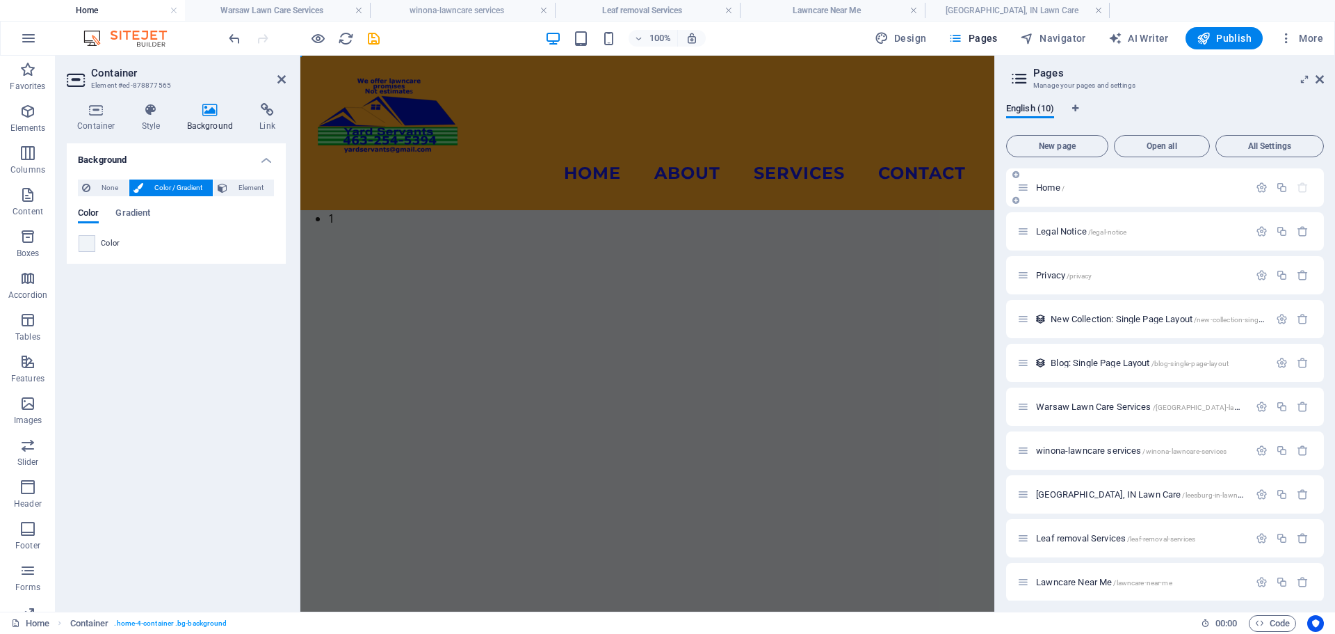
scroll to position [113, 0]
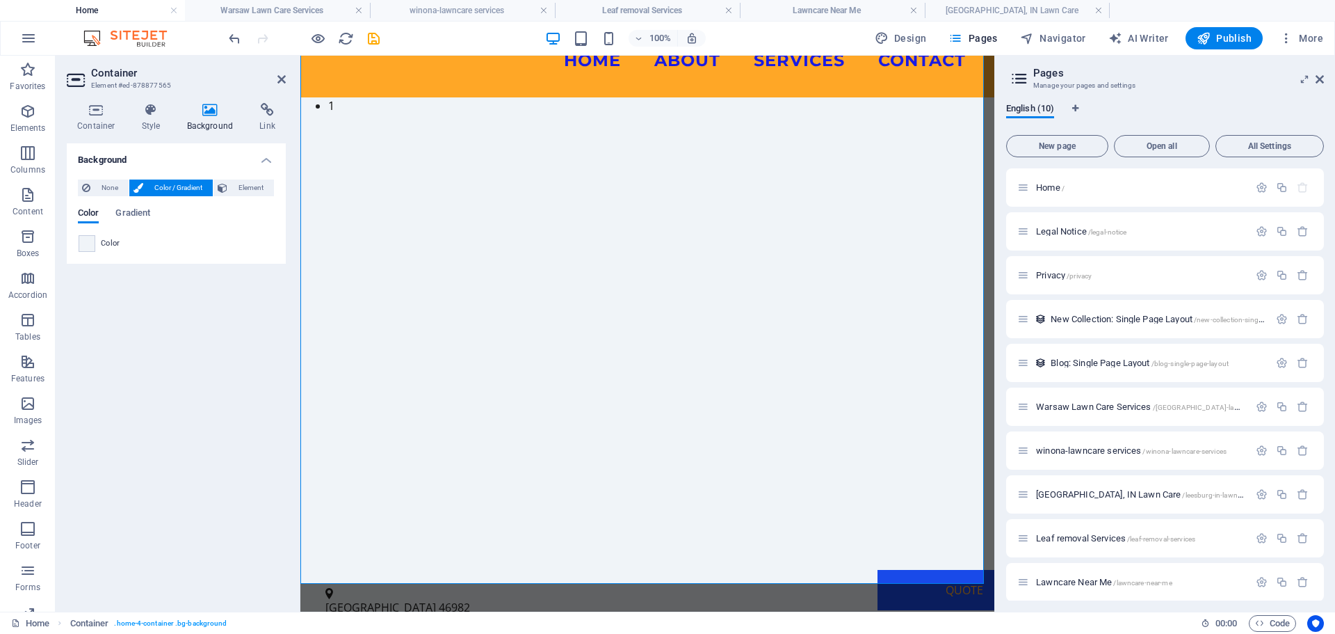
click at [566, 97] on img "1/9" at bounding box center [642, 97] width 684 height 0
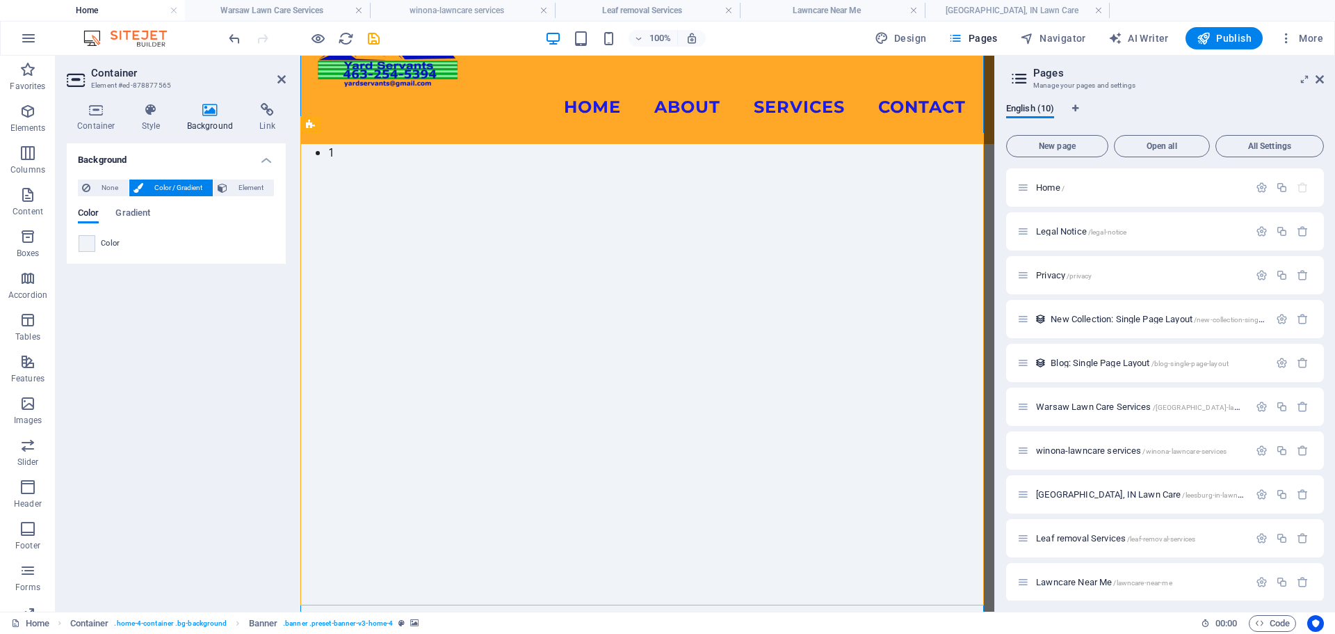
scroll to position [0, 0]
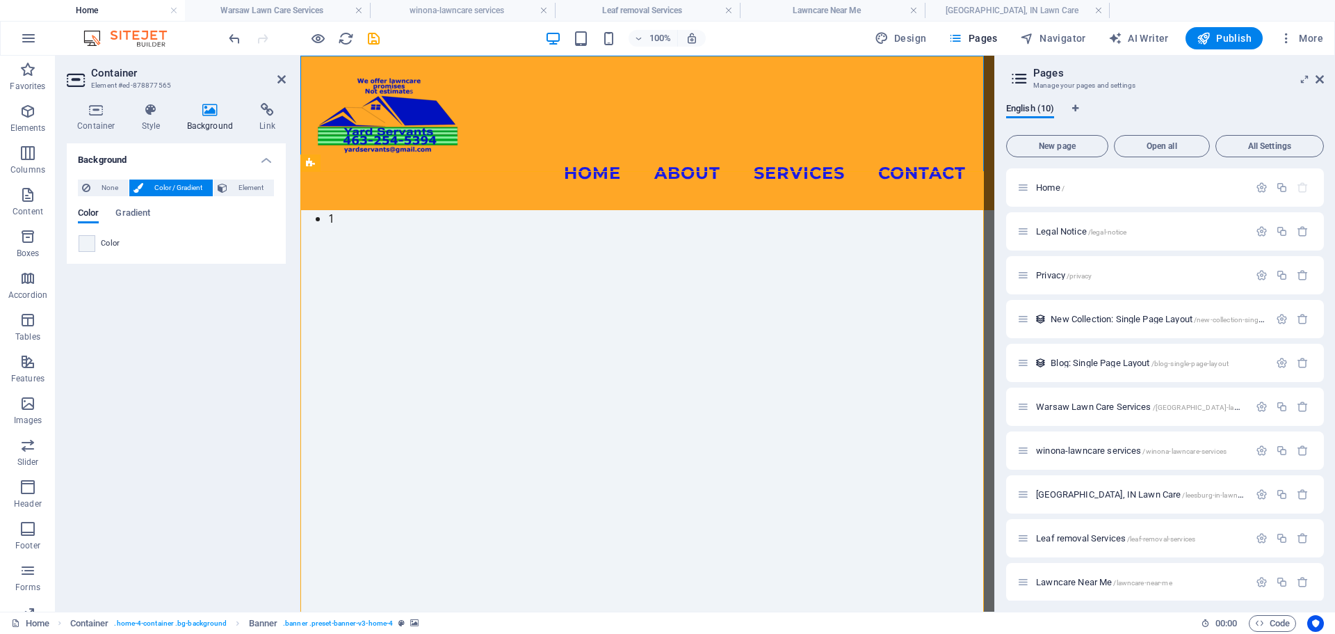
drag, startPoint x: 574, startPoint y: 374, endPoint x: 480, endPoint y: 309, distance: 114.6
click at [570, 210] on img "1/9" at bounding box center [642, 210] width 684 height 0
click at [277, 77] on icon at bounding box center [281, 79] width 8 height 11
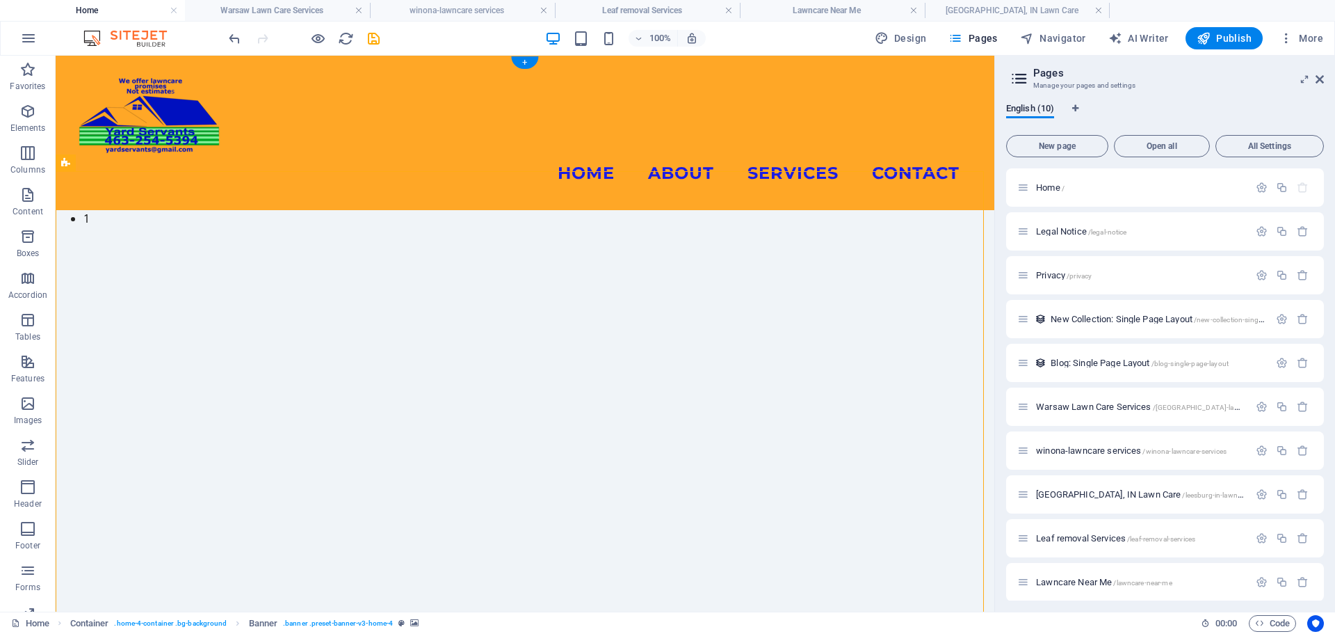
click at [432, 210] on img "1/9" at bounding box center [520, 210] width 928 height 0
click at [119, 210] on img "1/9" at bounding box center [520, 210] width 928 height 0
click at [151, 163] on icon at bounding box center [152, 163] width 10 height 15
select select "fade"
select select "ms"
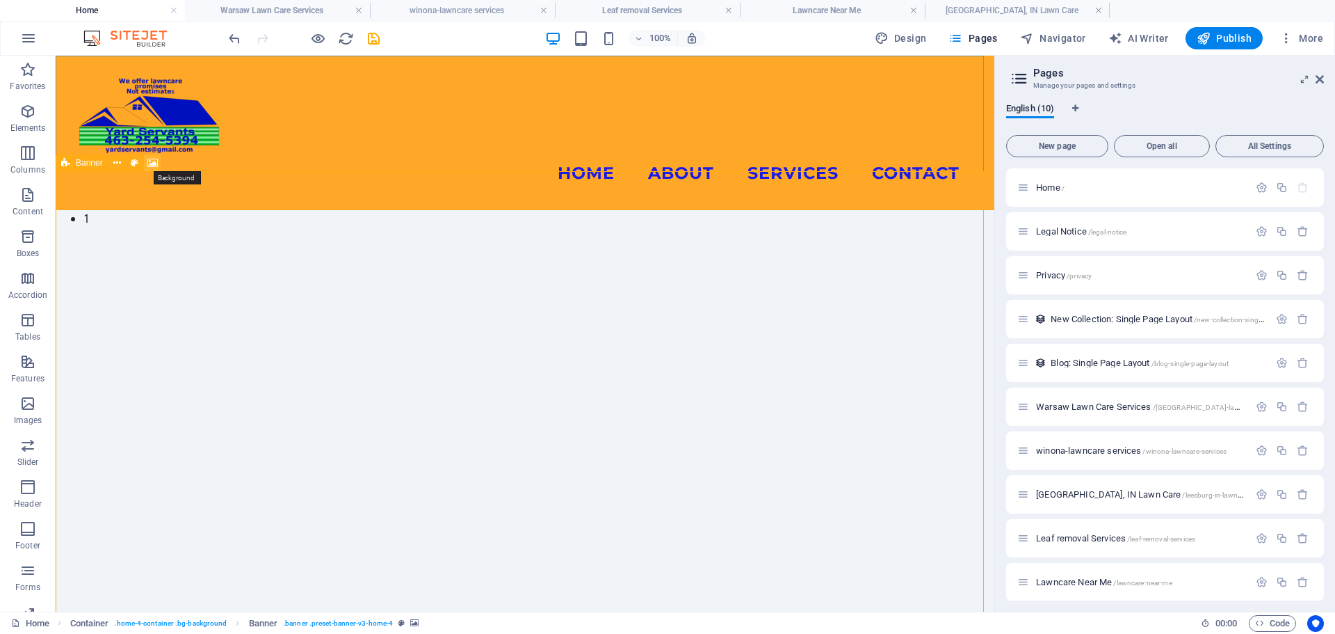
select select "s"
select select "progressive"
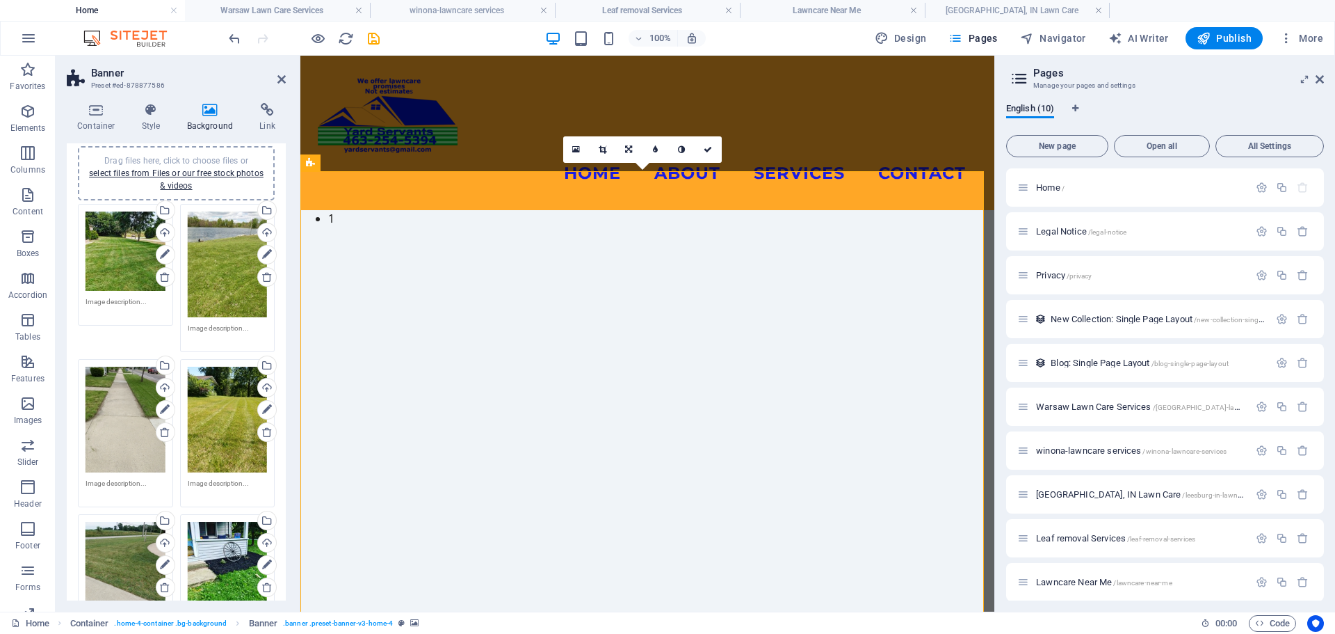
scroll to position [139, 0]
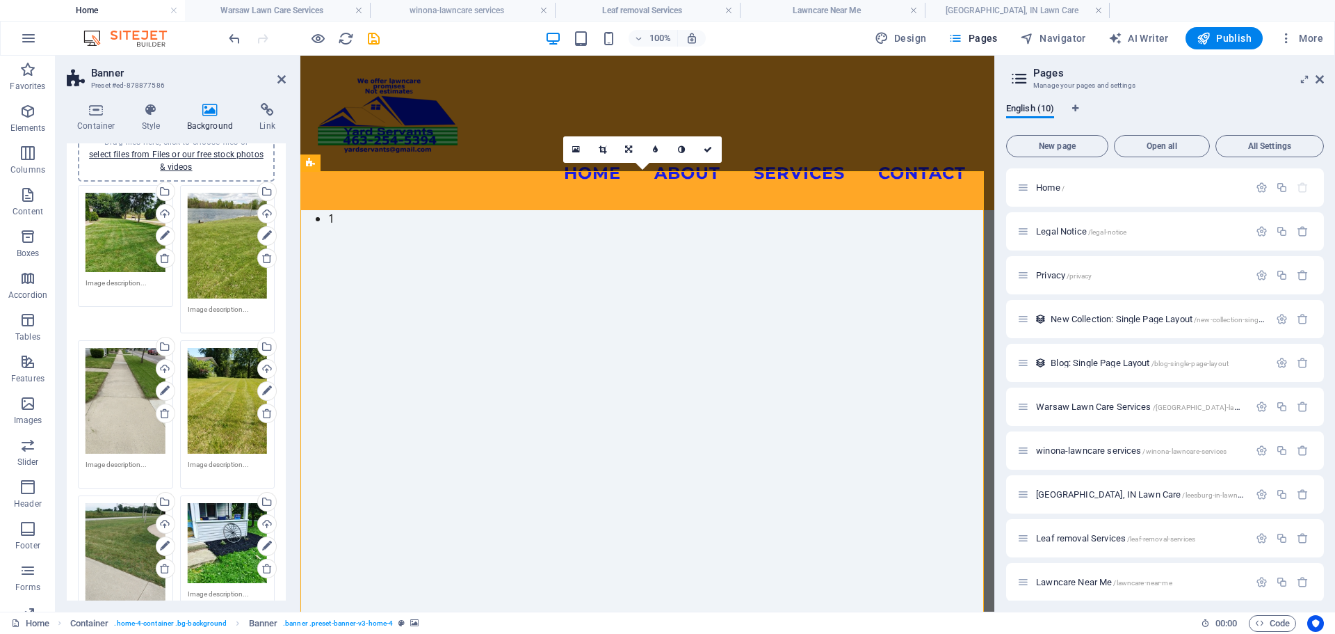
click at [661, 210] on img "1/9" at bounding box center [642, 210] width 684 height 0
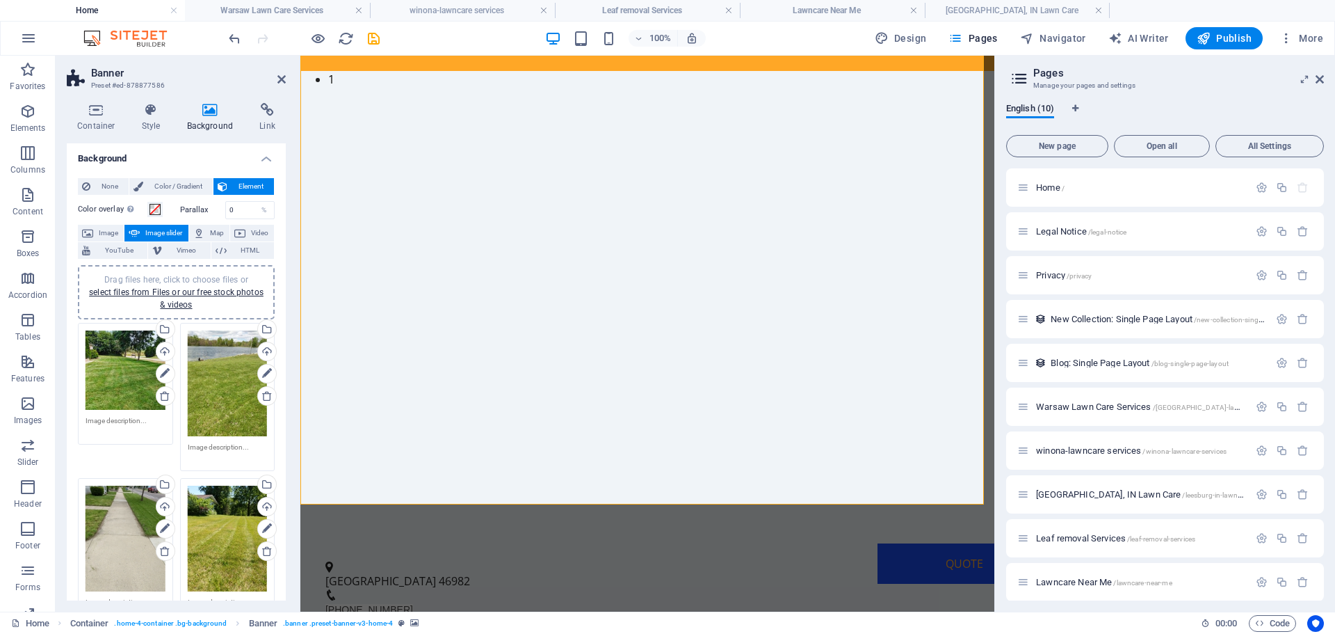
scroll to position [0, 0]
click at [120, 423] on textarea at bounding box center [126, 427] width 80 height 21
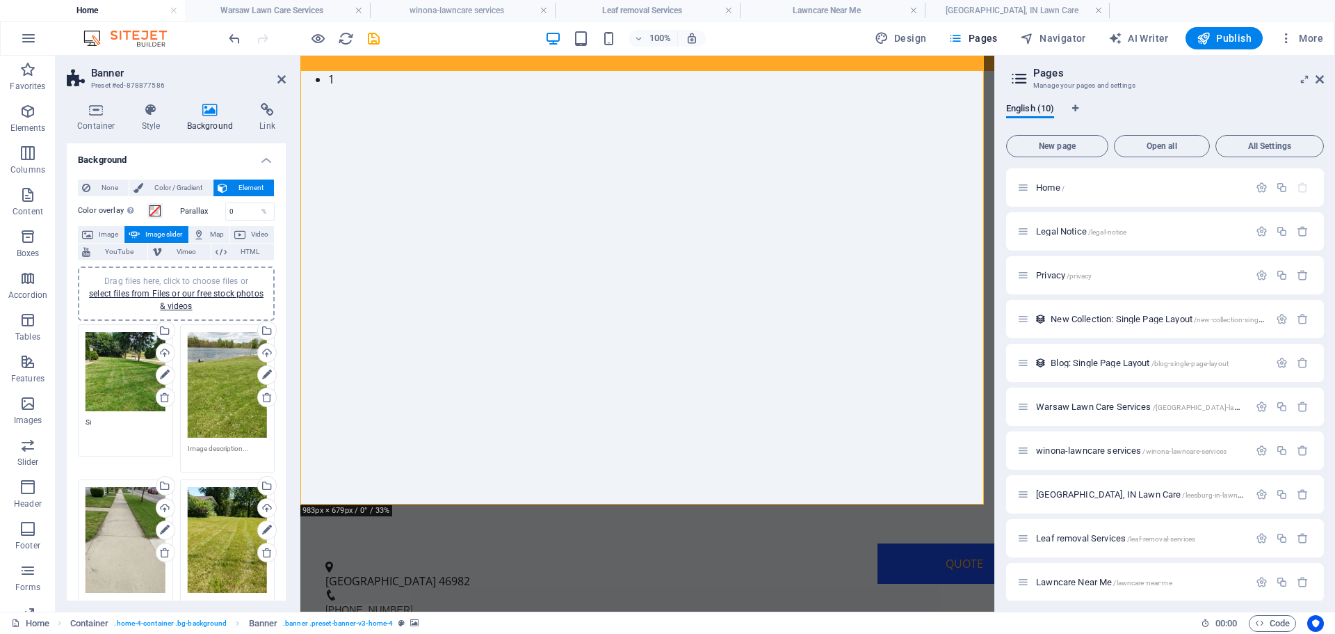
type textarea "S"
click at [165, 373] on icon at bounding box center [165, 375] width 10 height 17
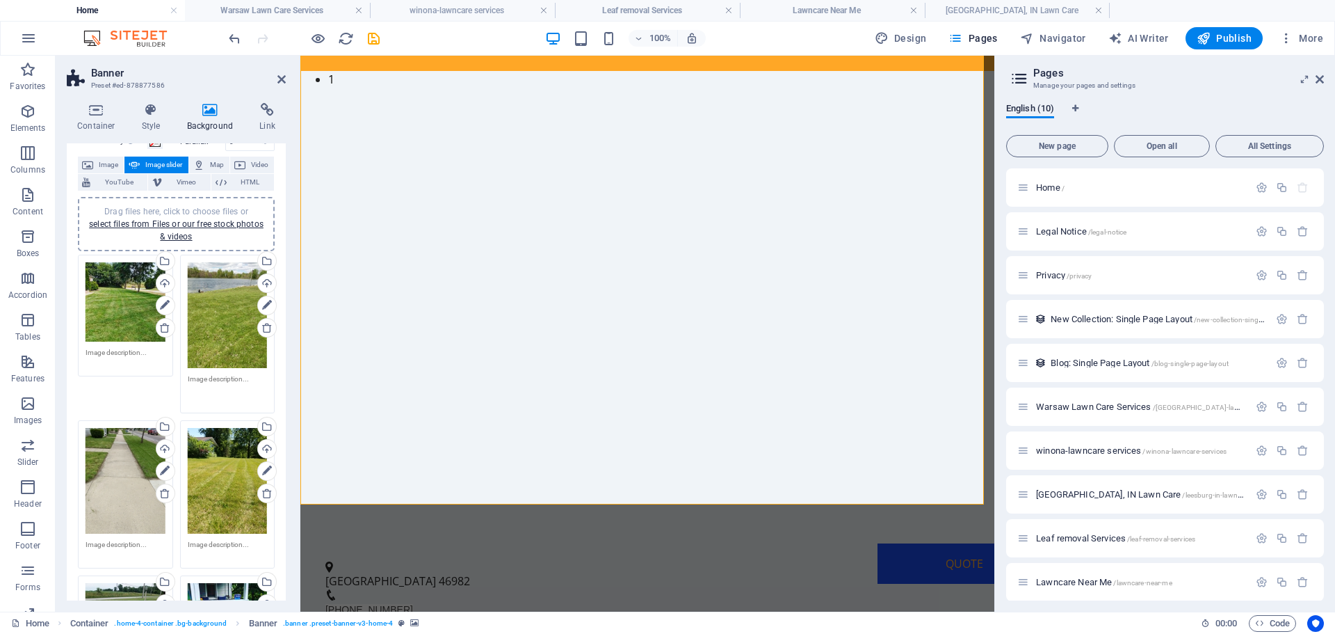
click at [210, 383] on textarea at bounding box center [228, 388] width 80 height 31
click at [163, 304] on icon at bounding box center [165, 305] width 10 height 17
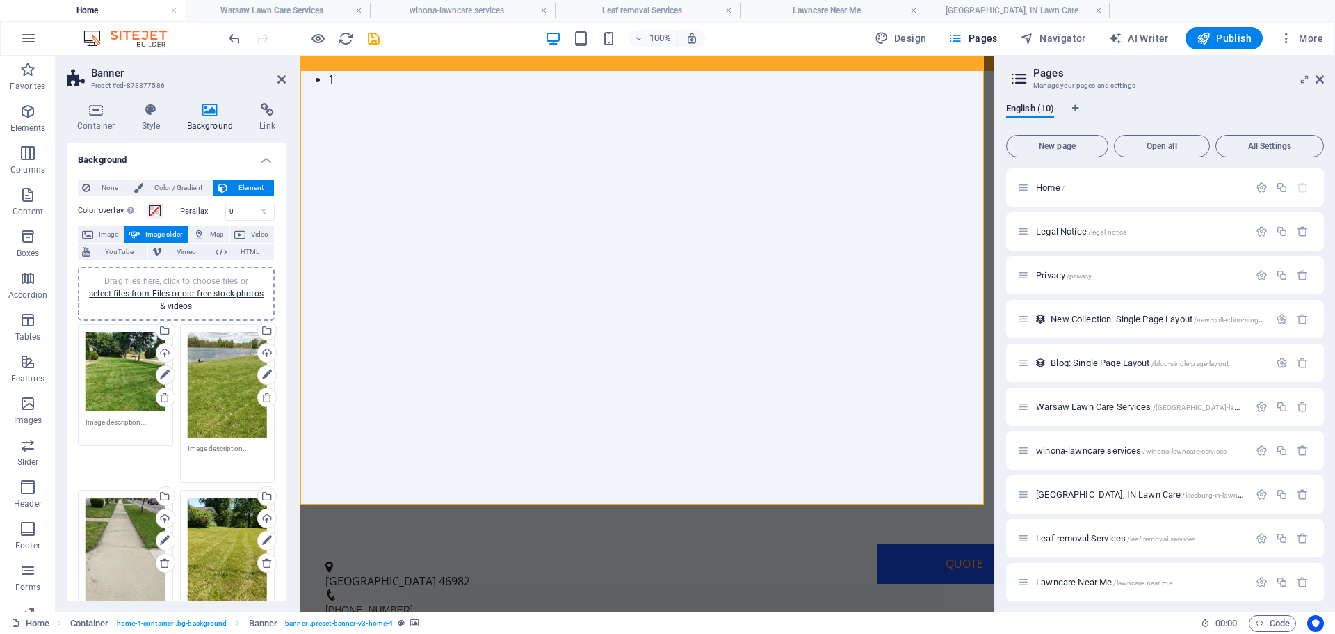
click at [164, 374] on icon at bounding box center [165, 375] width 10 height 17
click at [161, 374] on icon at bounding box center [165, 375] width 10 height 17
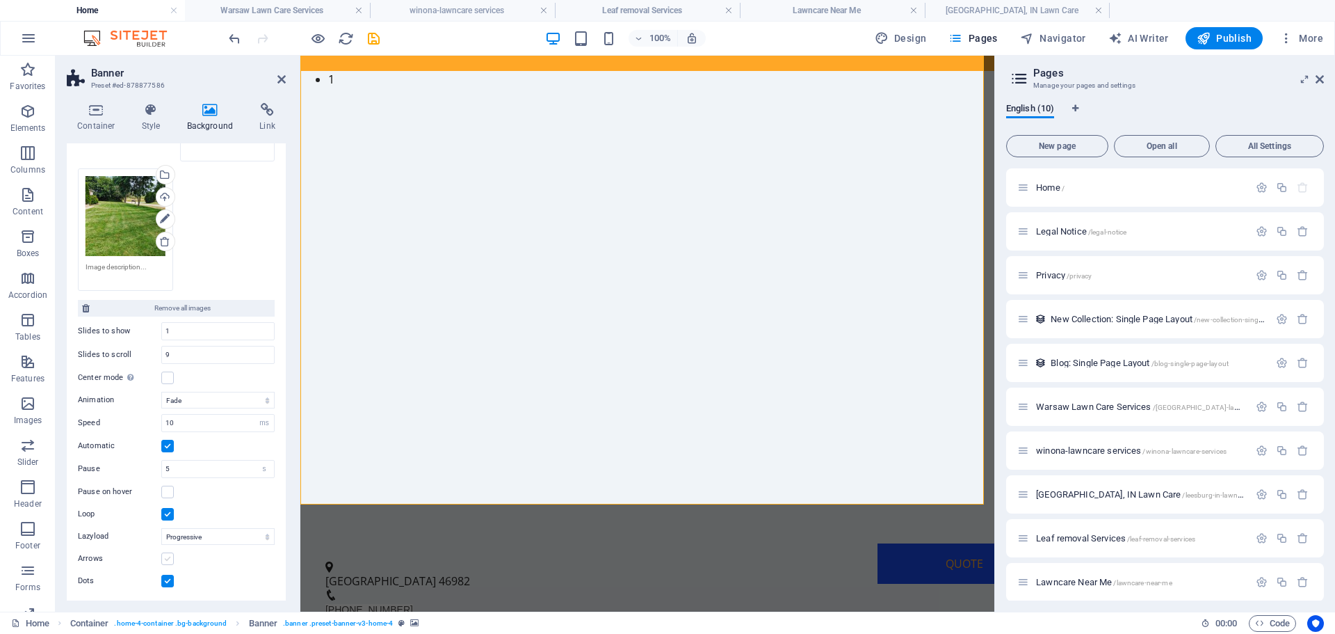
scroll to position [768, 0]
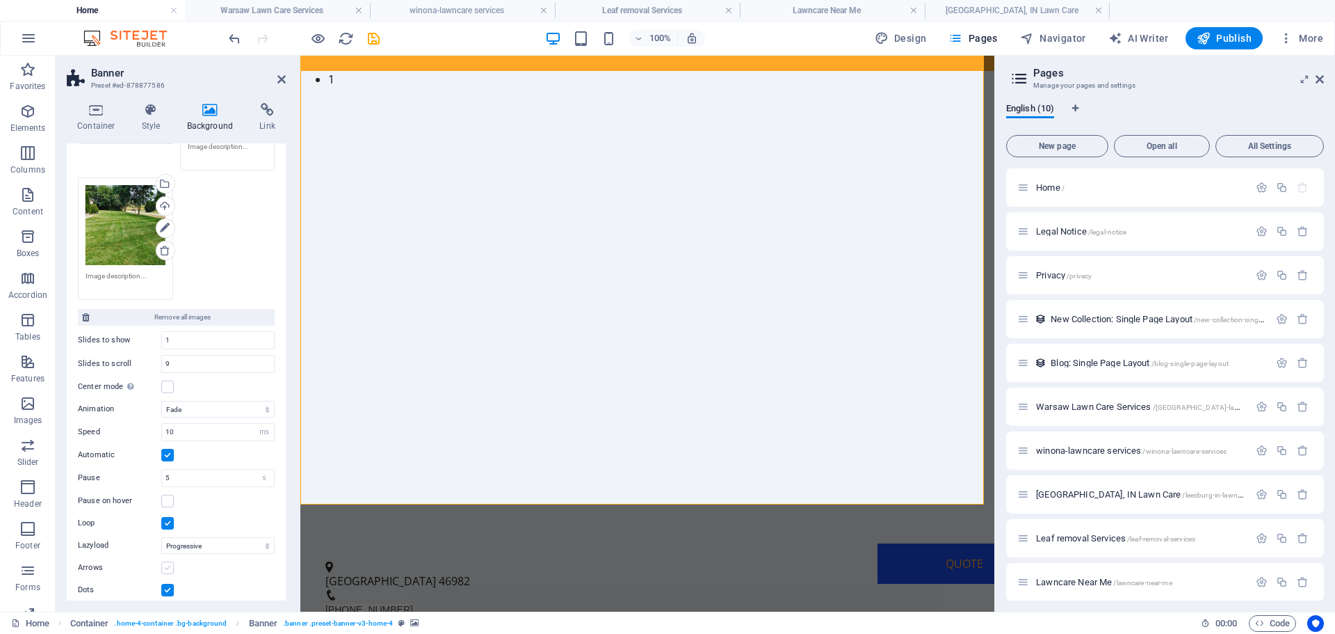
click at [168, 561] on label at bounding box center [167, 567] width 13 height 13
click at [0, 0] on input "Arrows" at bounding box center [0, 0] width 0 height 0
click at [166, 584] on label at bounding box center [167, 590] width 13 height 13
click at [0, 0] on input "Dots" at bounding box center [0, 0] width 0 height 0
click at [594, 88] on img "1/9" at bounding box center [642, 88] width 684 height 0
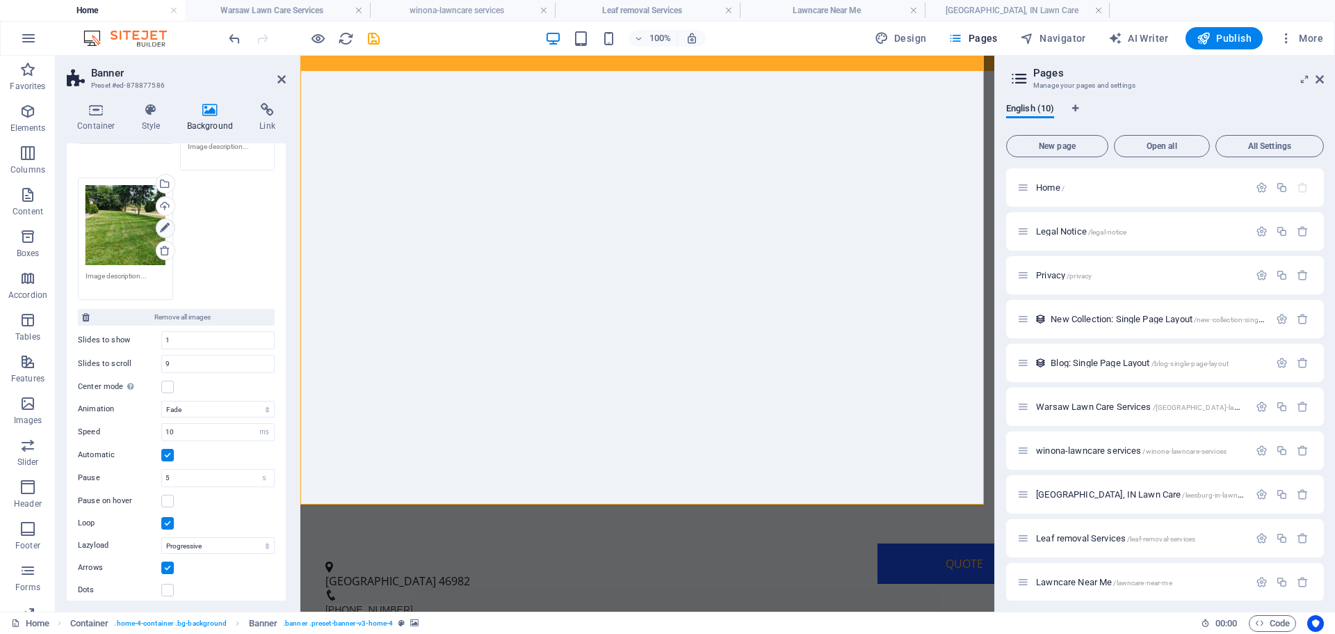
click at [163, 220] on icon at bounding box center [165, 228] width 10 height 17
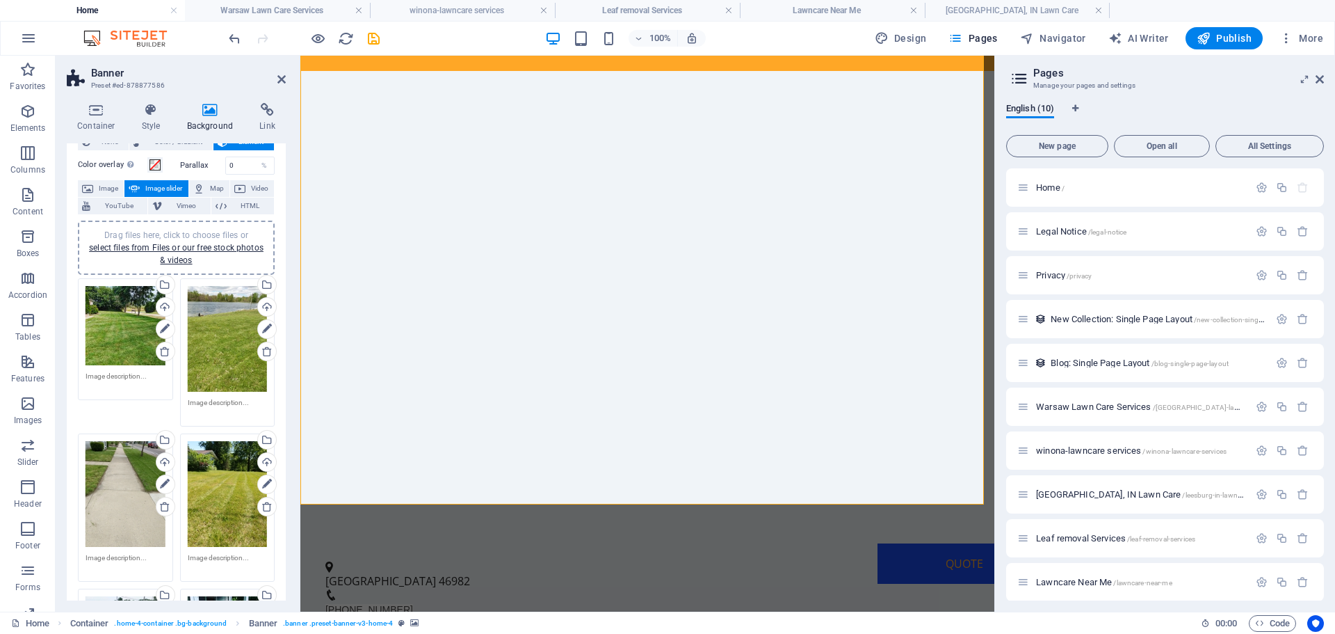
scroll to position [0, 0]
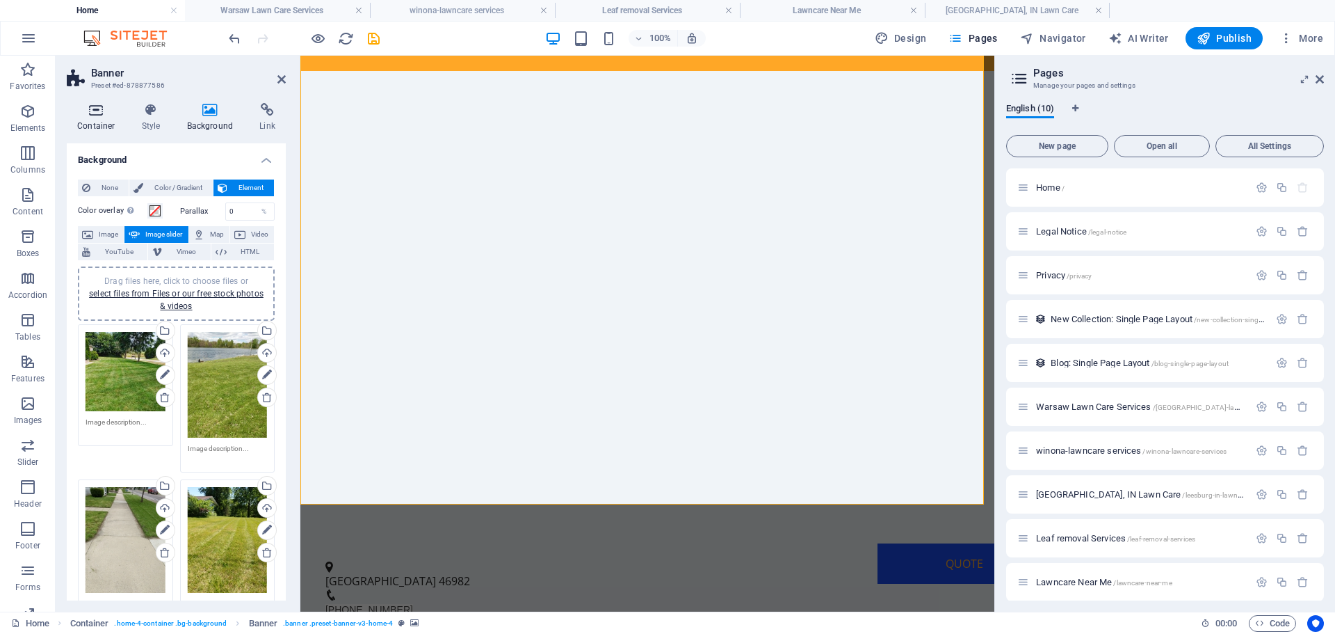
click at [90, 118] on h4 "Container" at bounding box center [99, 117] width 65 height 29
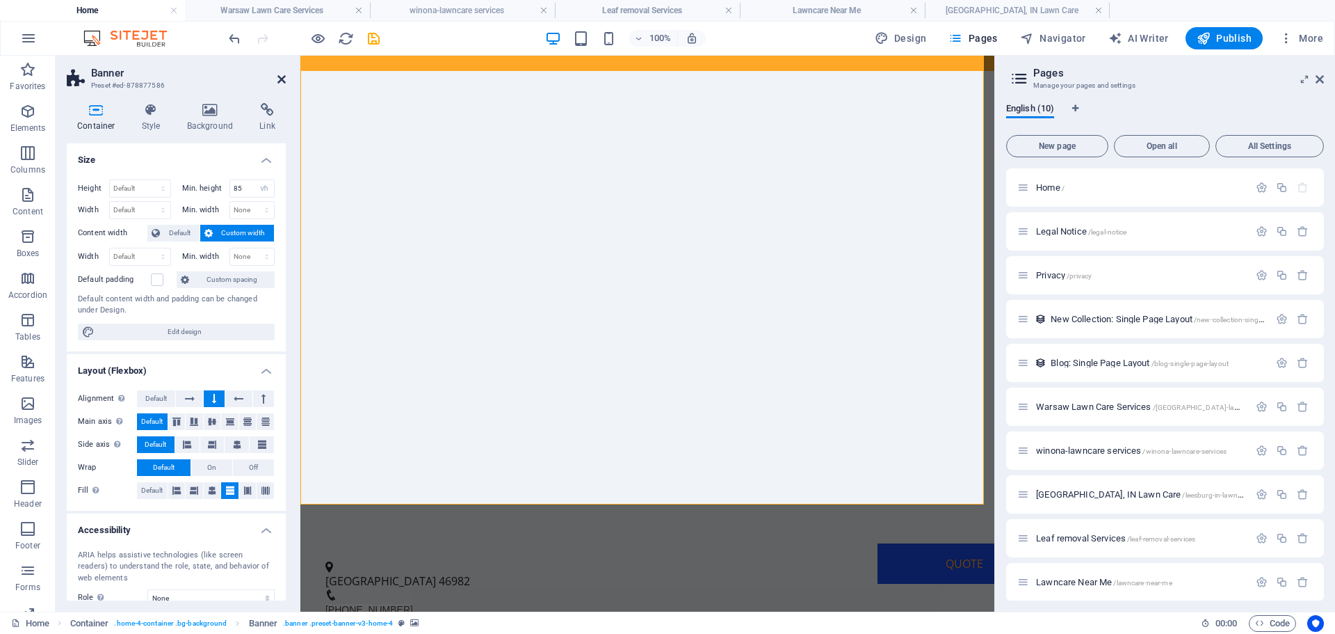
click at [284, 78] on icon at bounding box center [281, 79] width 8 height 11
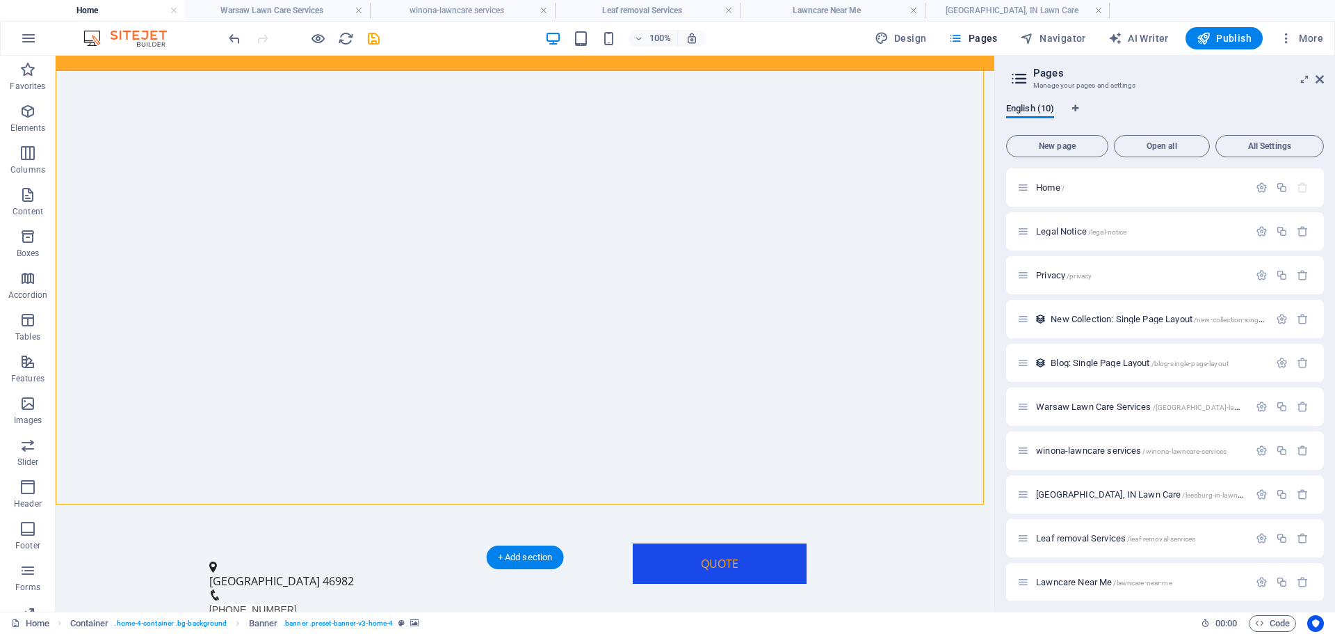
click at [56, 100] on button "button" at bounding box center [56, 100] width 0 height 0
click at [56, 83] on button "button" at bounding box center [56, 83] width 0 height 0
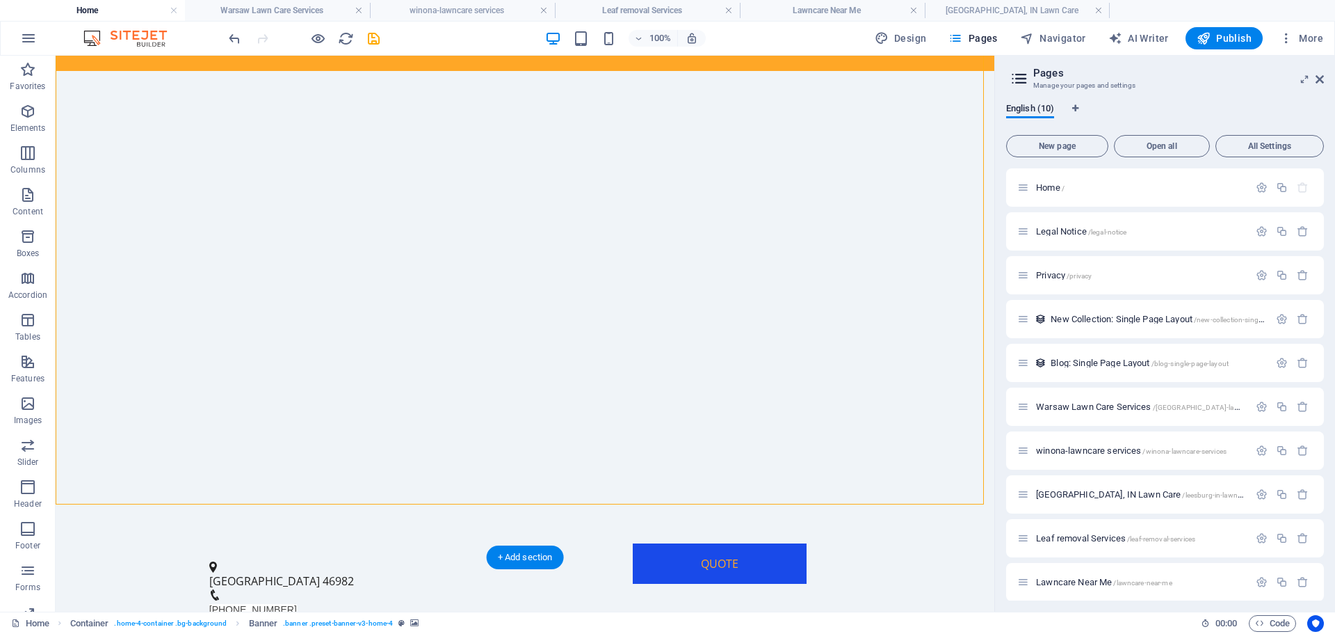
select select "vh"
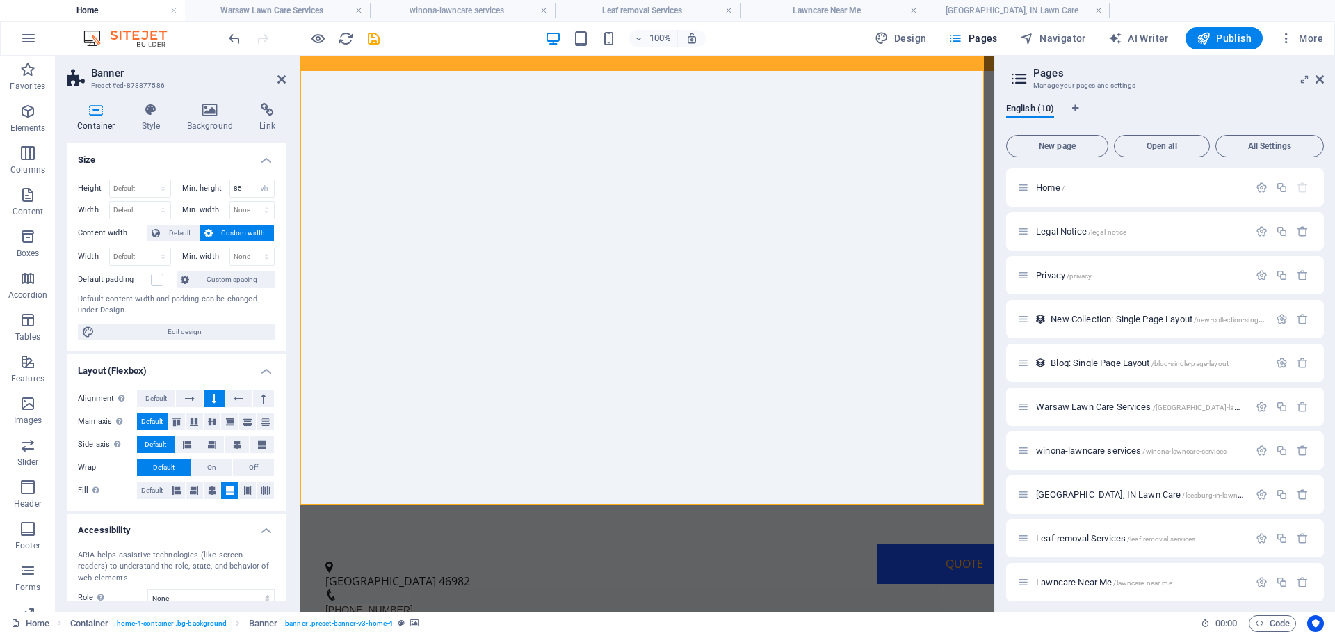
click at [76, 268] on div "Height Default px rem % vh vw Min. height 85 None px rem % vh vw Width Default …" at bounding box center [176, 259] width 219 height 183
click at [525, 88] on img "1/9" at bounding box center [642, 88] width 684 height 0
click at [300, 83] on button "button" at bounding box center [300, 83] width 0 height 0
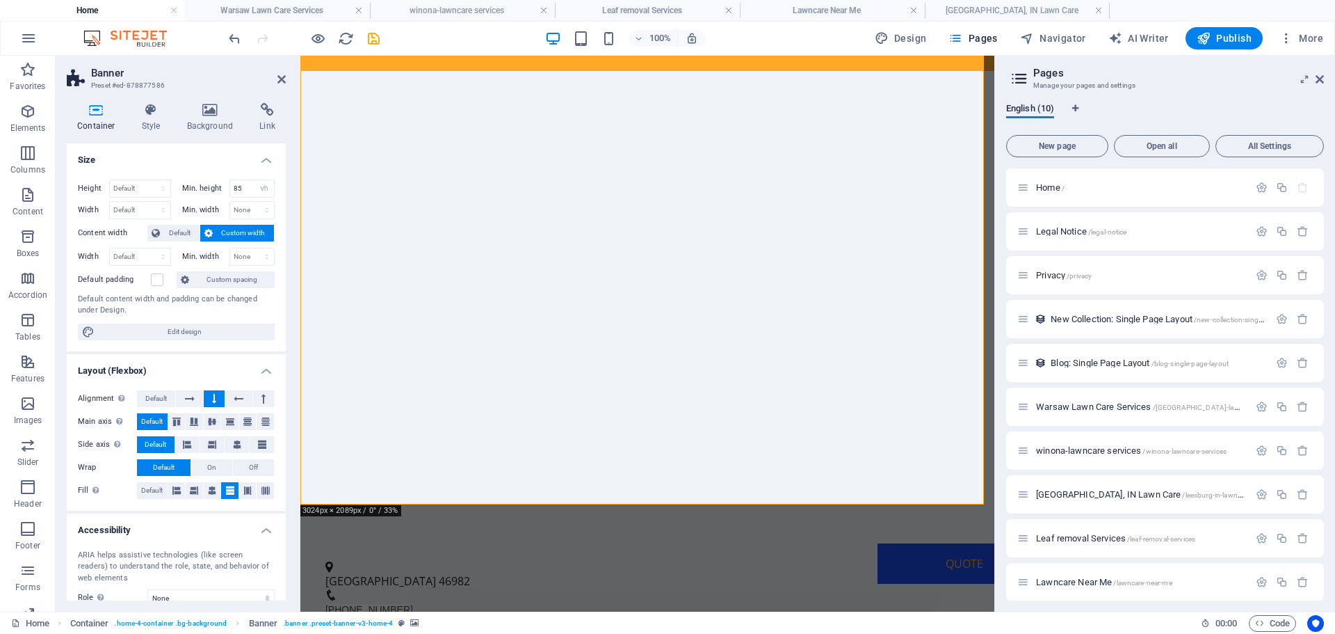
click at [300, 83] on button "button" at bounding box center [300, 83] width 0 height 0
click at [300, 100] on button "button" at bounding box center [300, 100] width 0 height 0
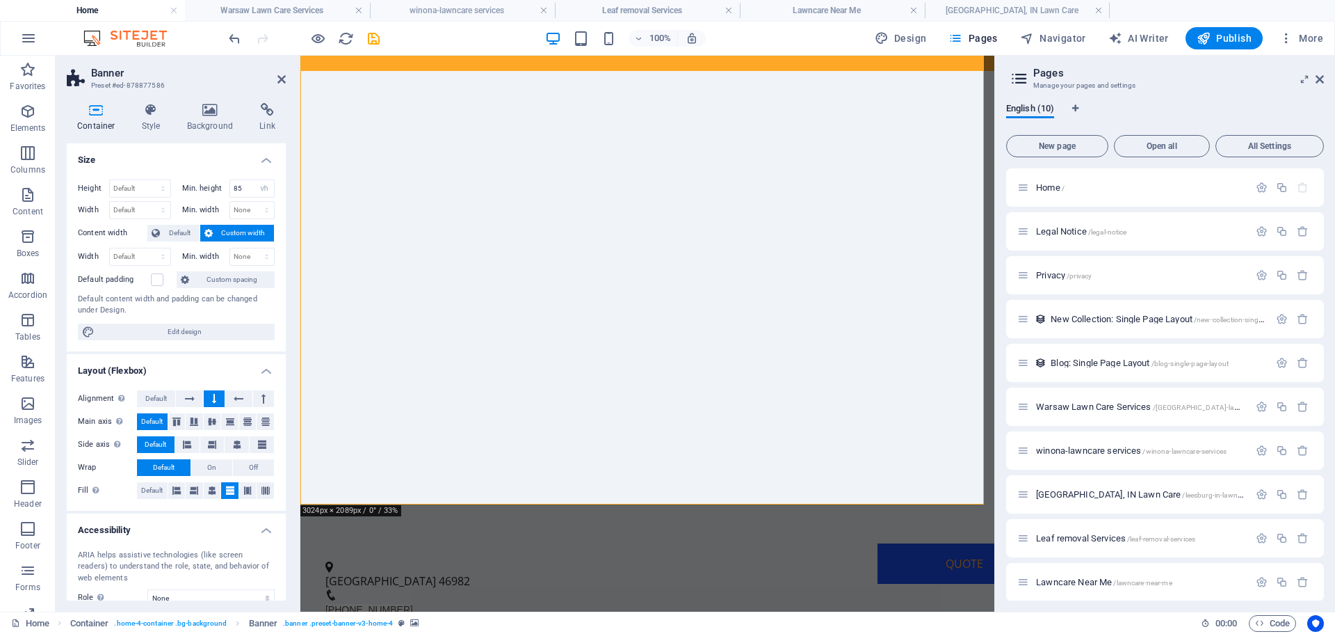
click at [300, 100] on button "button" at bounding box center [300, 100] width 0 height 0
click at [280, 77] on icon at bounding box center [281, 79] width 8 height 11
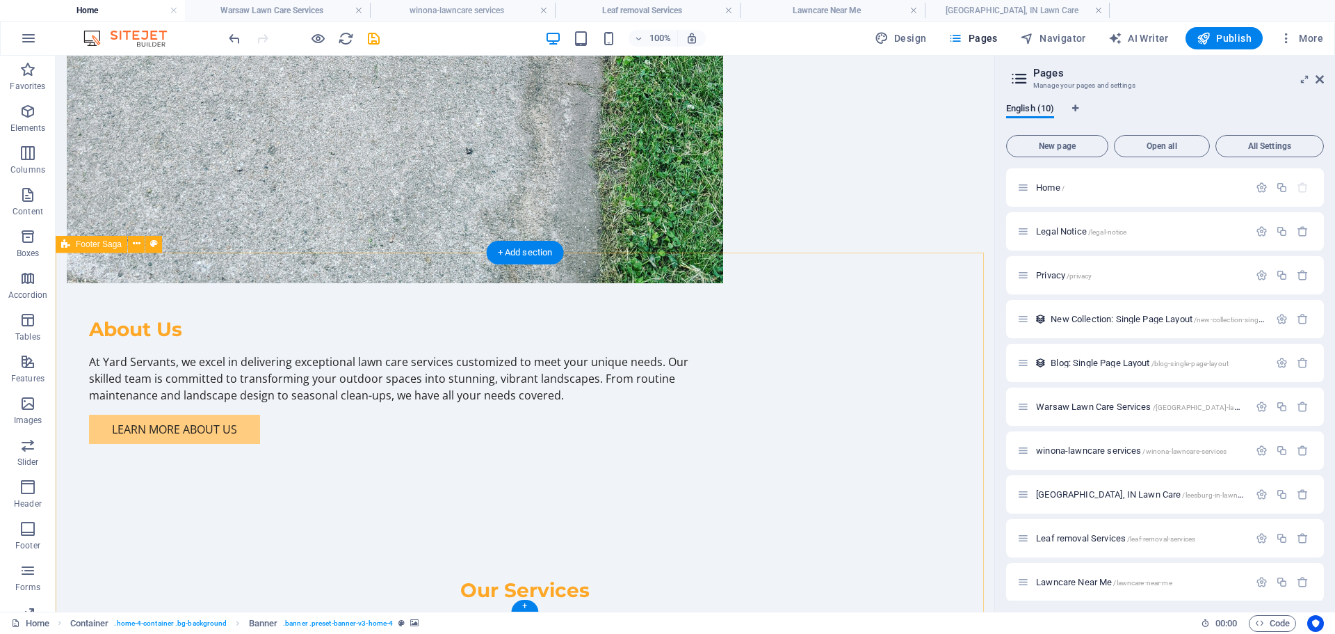
scroll to position [1603, 0]
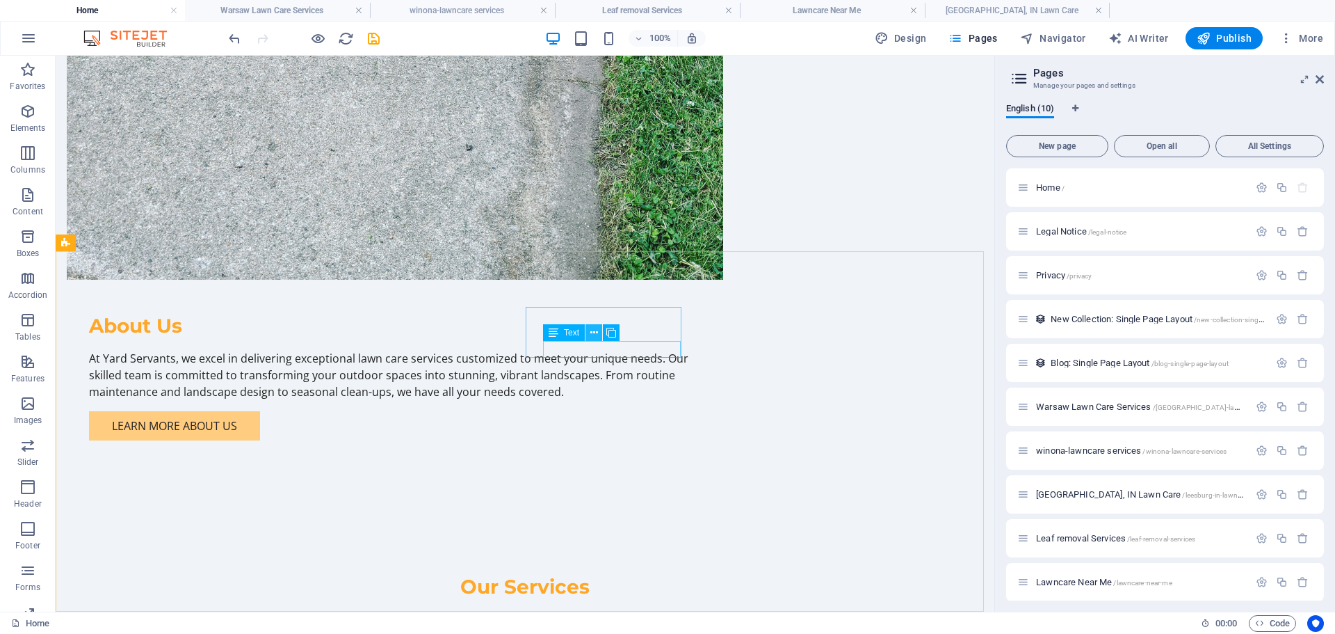
click at [593, 332] on icon at bounding box center [594, 332] width 8 height 15
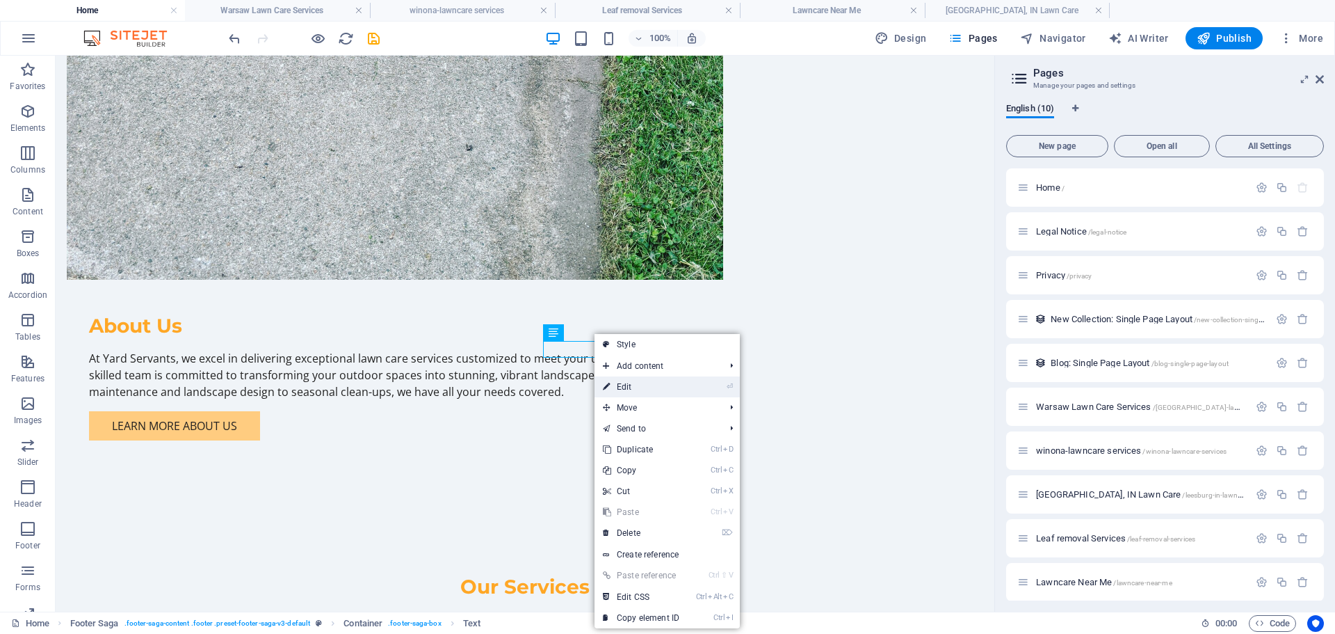
click at [630, 389] on link "⏎ Edit" at bounding box center [641, 386] width 93 height 21
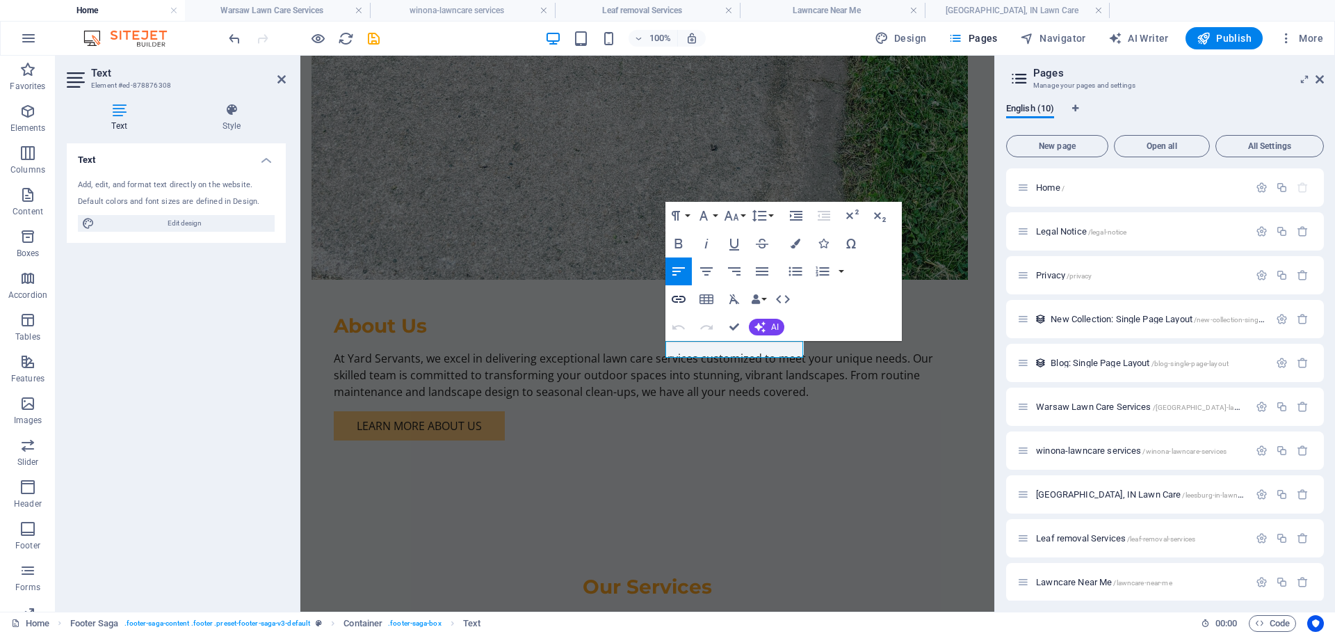
click at [679, 299] on icon "button" at bounding box center [679, 299] width 14 height 7
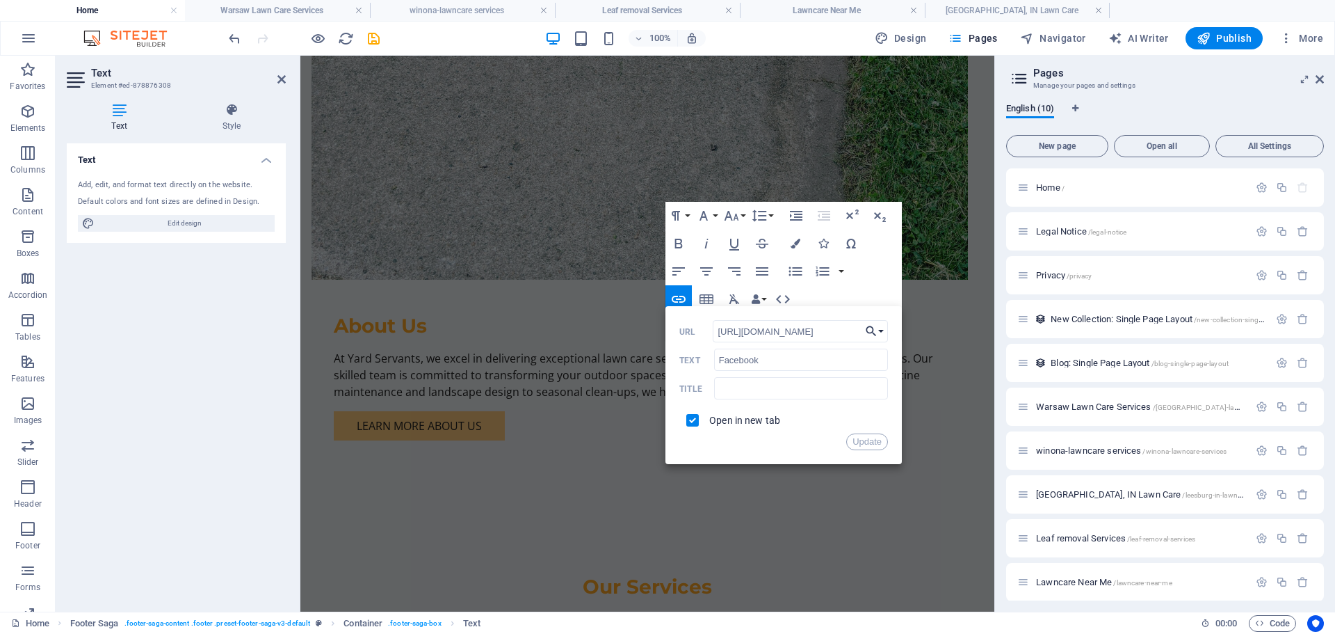
click at [878, 330] on button "Choose Link" at bounding box center [875, 331] width 26 height 22
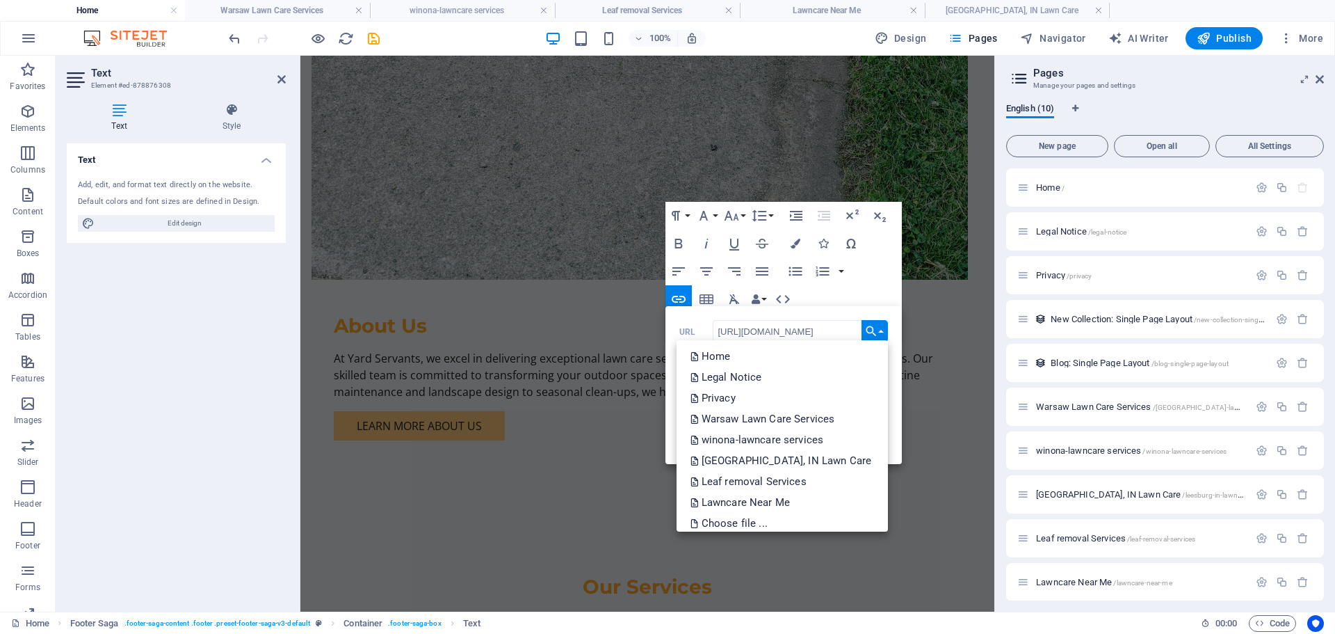
click at [878, 330] on button "Choose Link" at bounding box center [875, 331] width 26 height 22
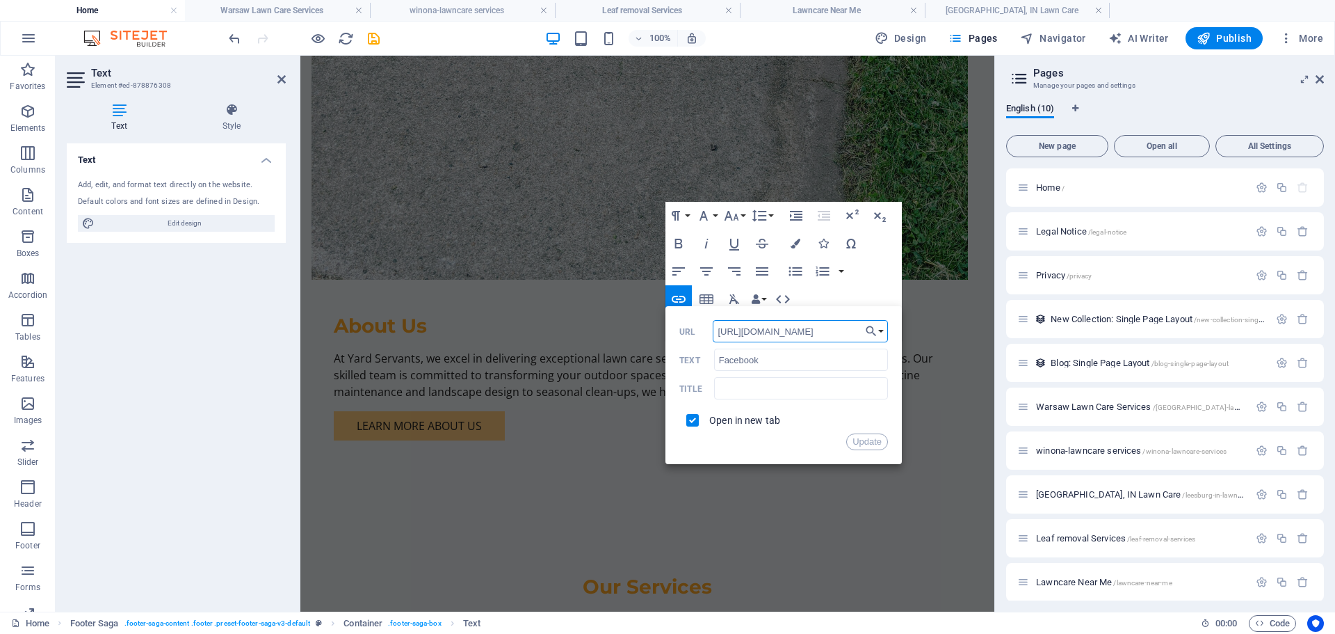
drag, startPoint x: 837, startPoint y: 330, endPoint x: 708, endPoint y: 331, distance: 128.7
click at [708, 331] on div "[URL][DOMAIN_NAME] URL" at bounding box center [783, 331] width 209 height 23
paste input "profile.php?id=61561000492092"
type input "[URL][DOMAIN_NAME]"
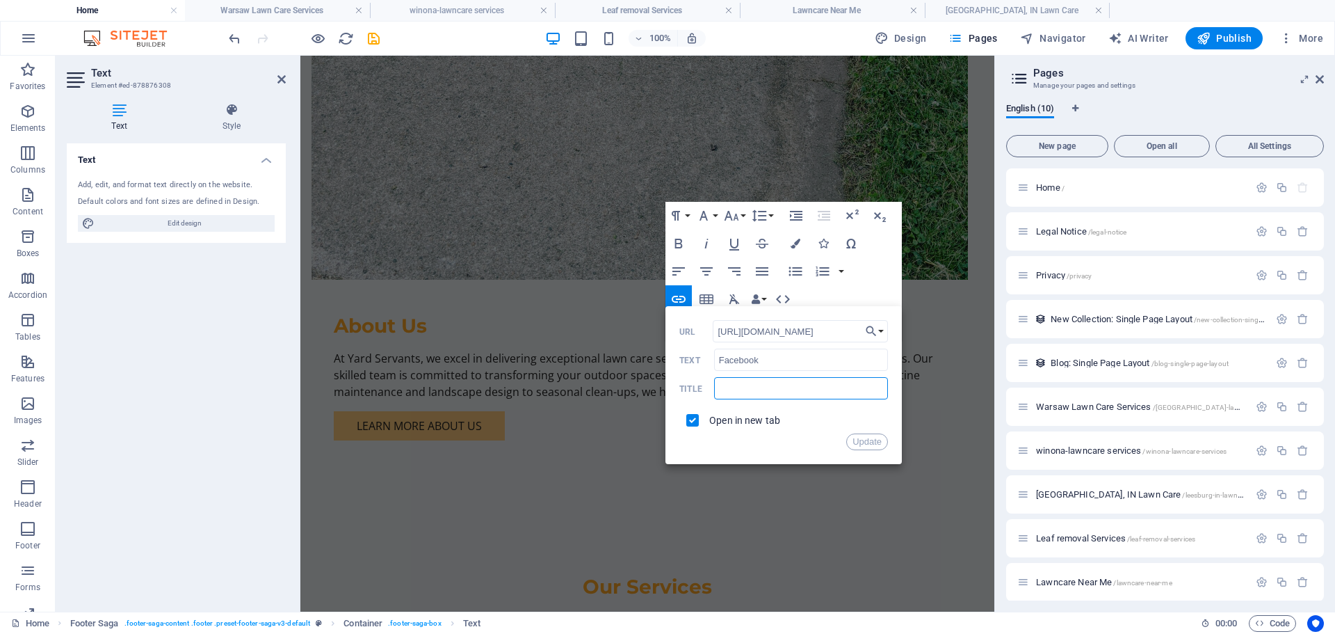
scroll to position [0, 0]
click at [787, 390] on input "text" at bounding box center [801, 388] width 174 height 22
click at [865, 442] on button "Update" at bounding box center [867, 441] width 42 height 17
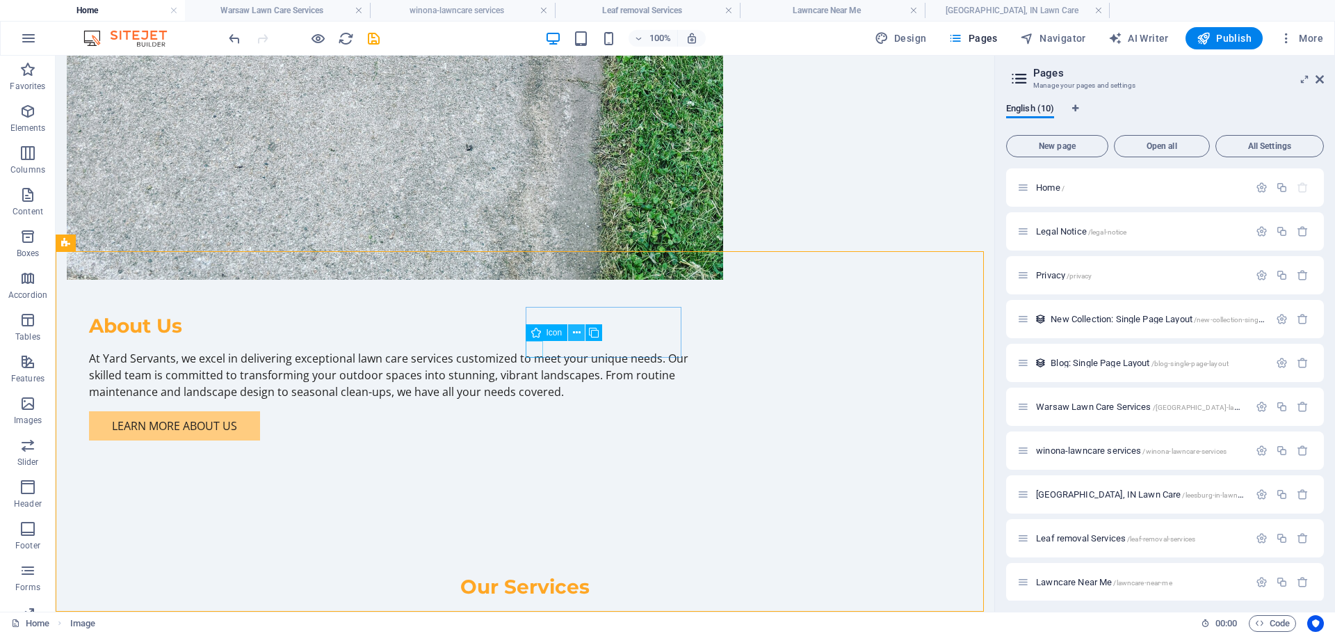
click at [576, 333] on icon at bounding box center [577, 332] width 8 height 15
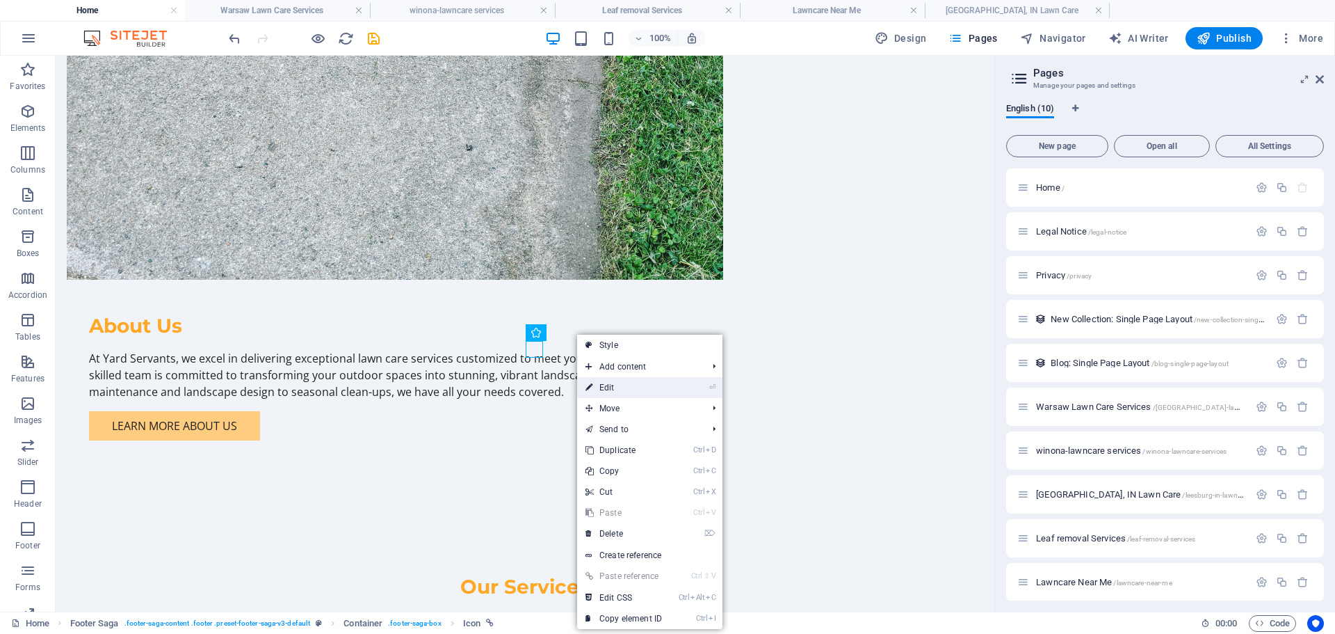
click at [605, 387] on link "⏎ Edit" at bounding box center [623, 387] width 93 height 21
select select "xMidYMid"
select select "px"
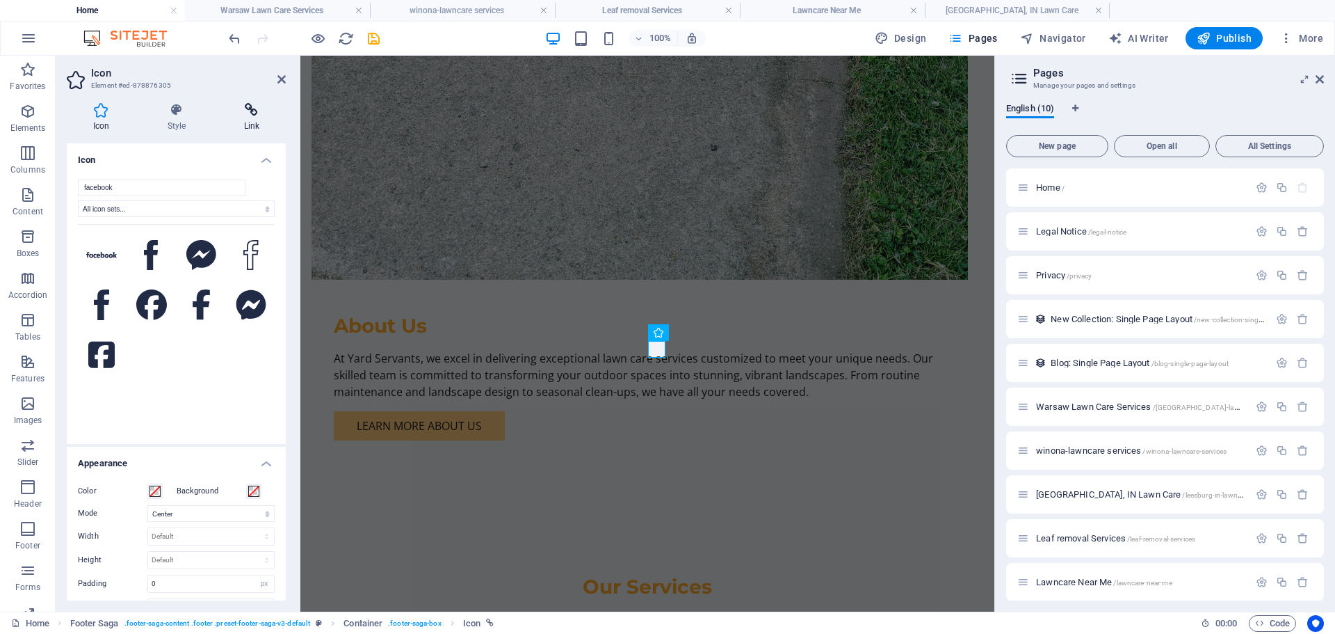
click at [252, 111] on icon at bounding box center [252, 110] width 68 height 14
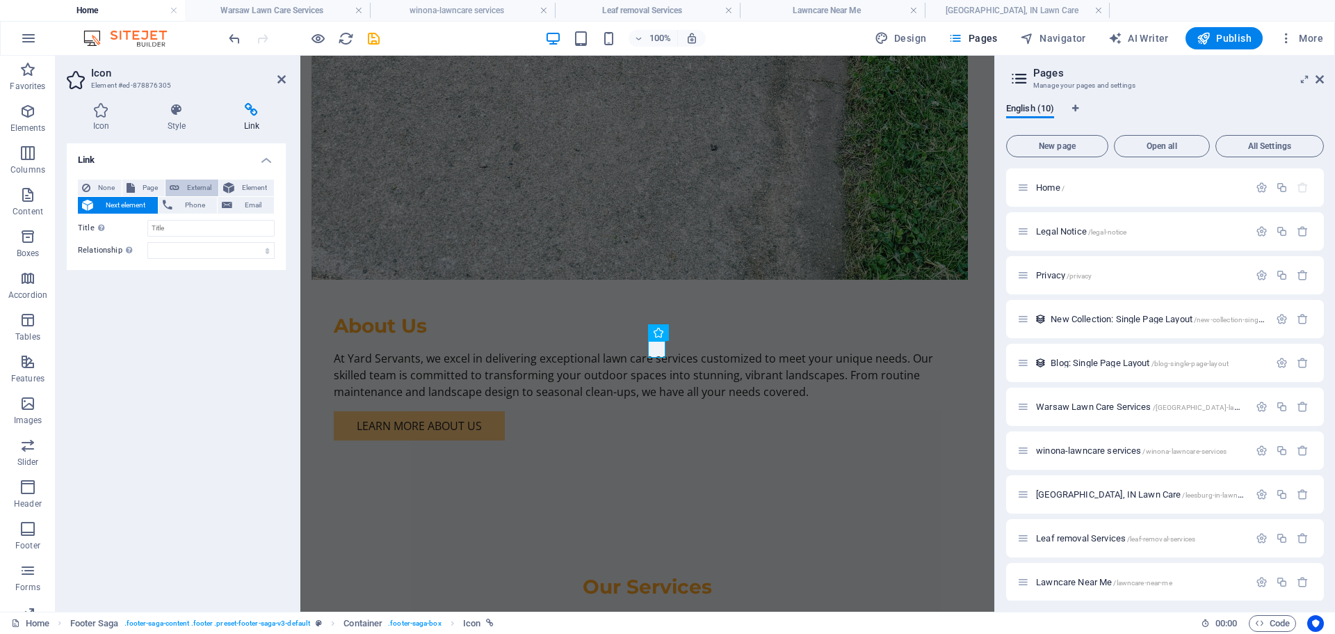
click at [188, 187] on span "External" at bounding box center [199, 187] width 31 height 17
select select "blank"
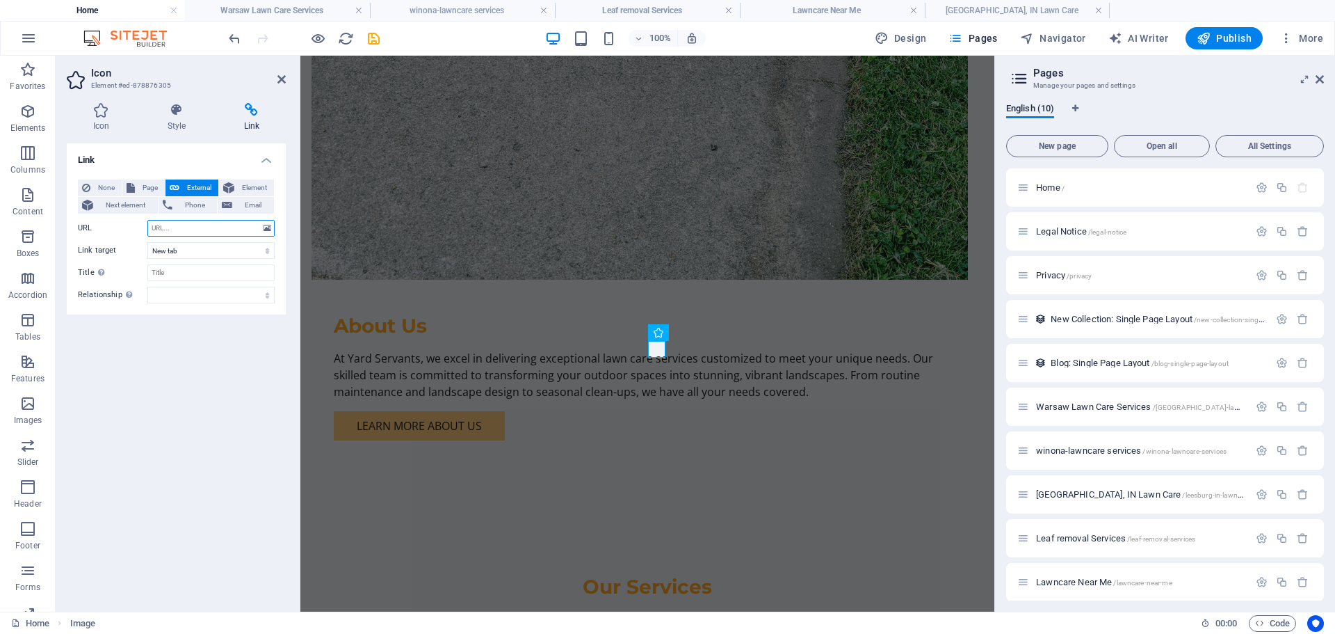
paste input "[URL][DOMAIN_NAME]"
type input "[URL][DOMAIN_NAME]"
click at [216, 251] on select "New tab Same tab Overlay" at bounding box center [210, 250] width 127 height 17
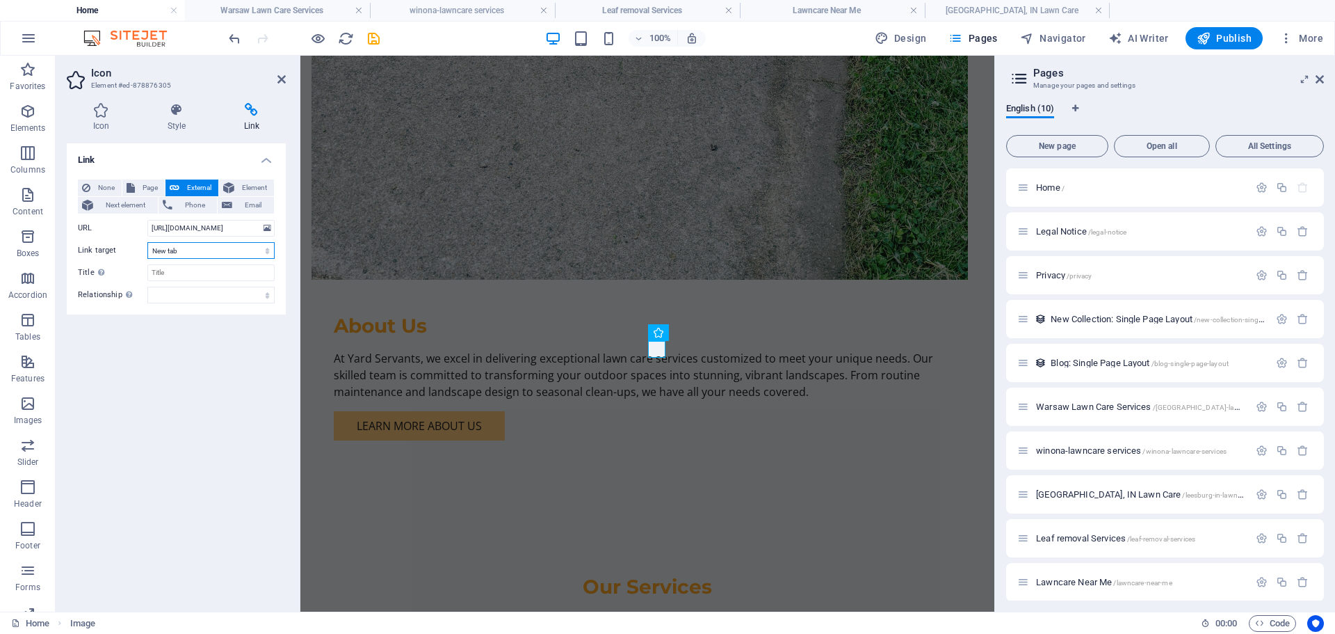
click at [216, 251] on select "New tab Same tab Overlay" at bounding box center [210, 250] width 127 height 17
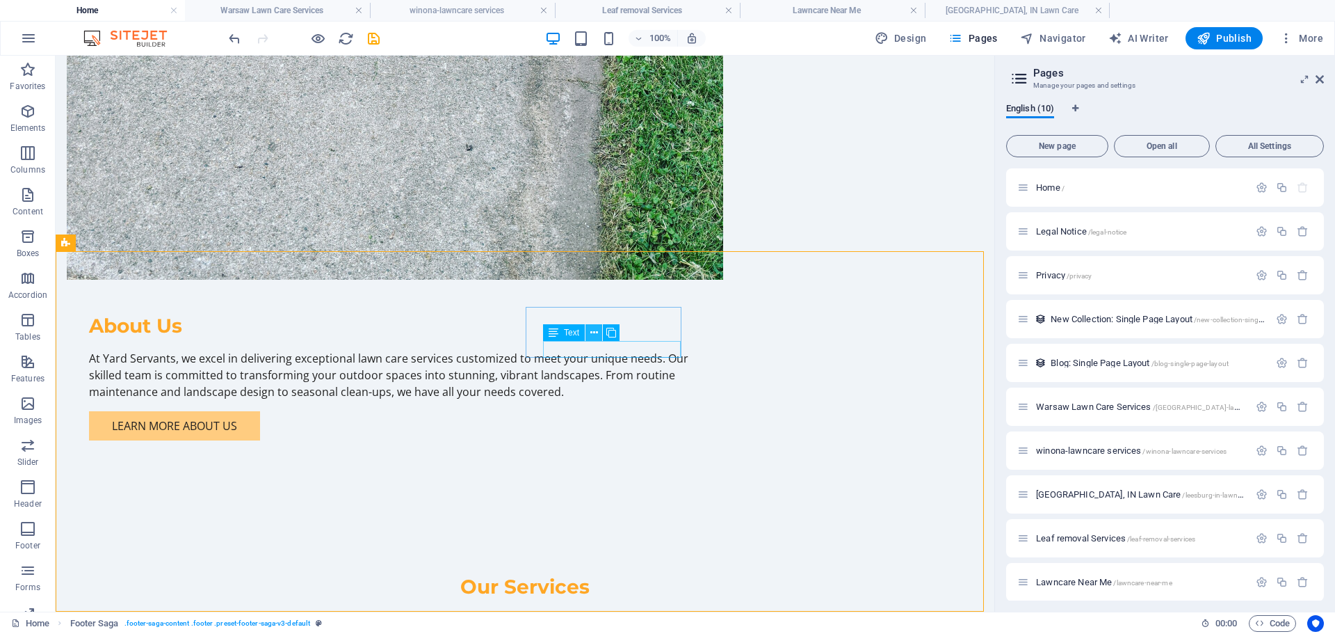
click at [595, 331] on icon at bounding box center [594, 332] width 8 height 15
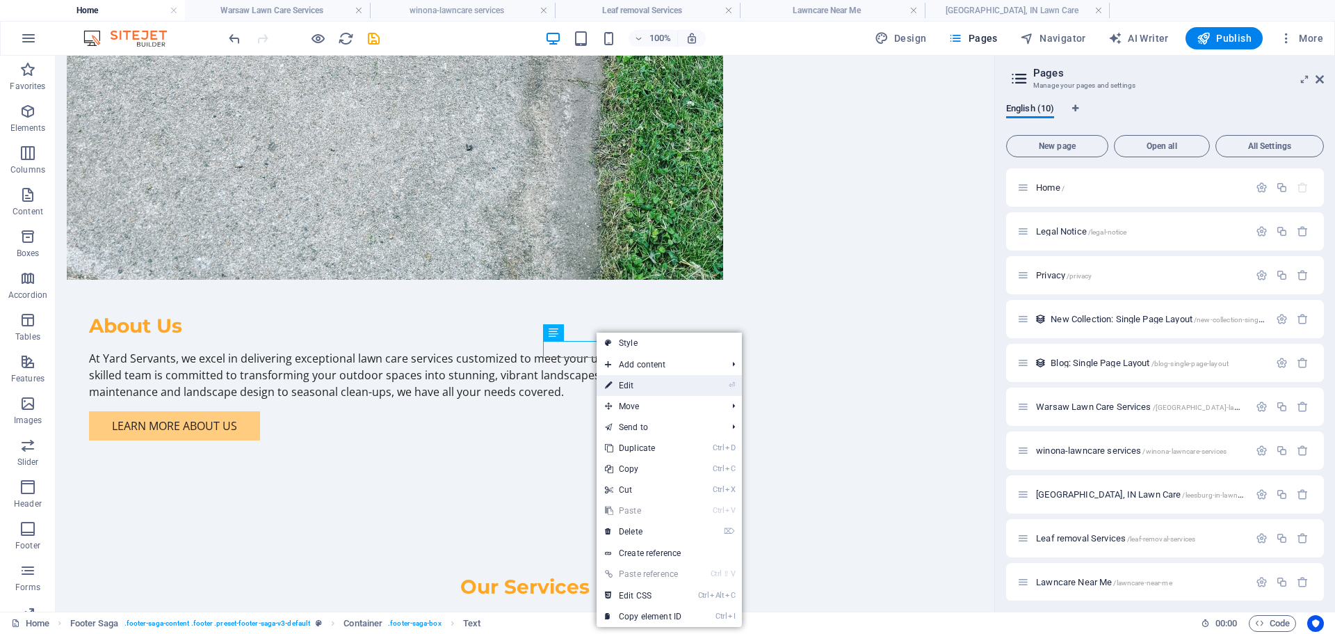
click at [622, 387] on link "⏎ Edit" at bounding box center [643, 385] width 93 height 21
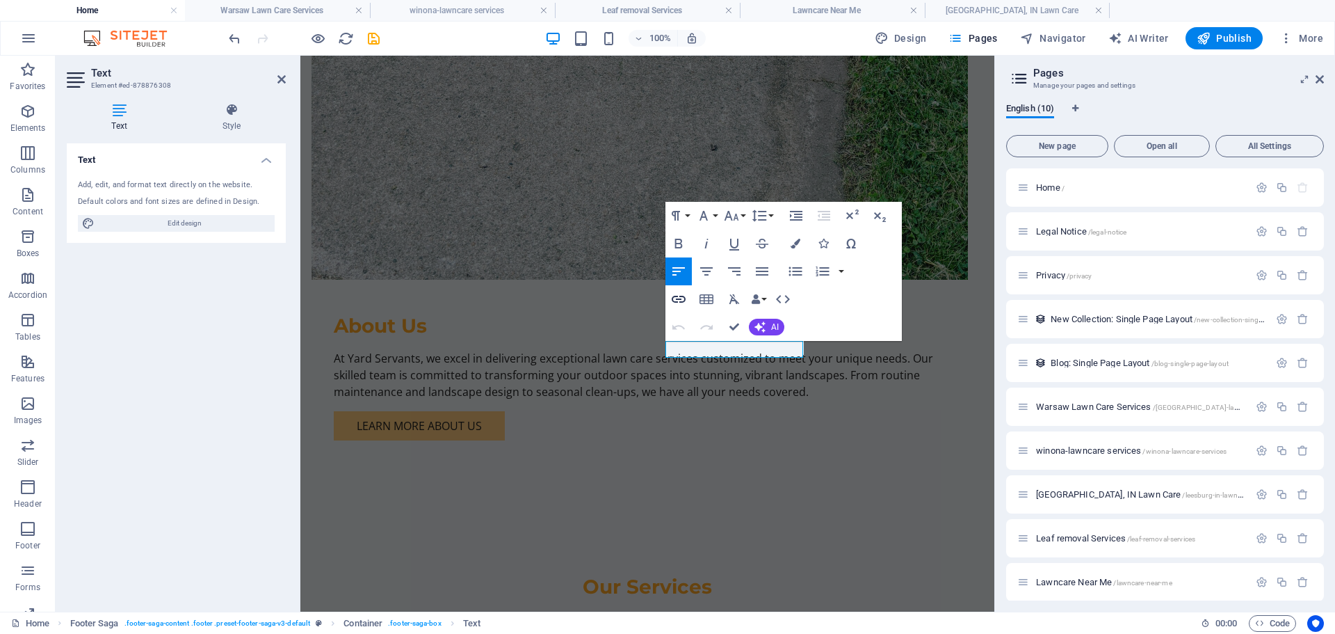
click at [678, 298] on icon "button" at bounding box center [678, 299] width 17 height 17
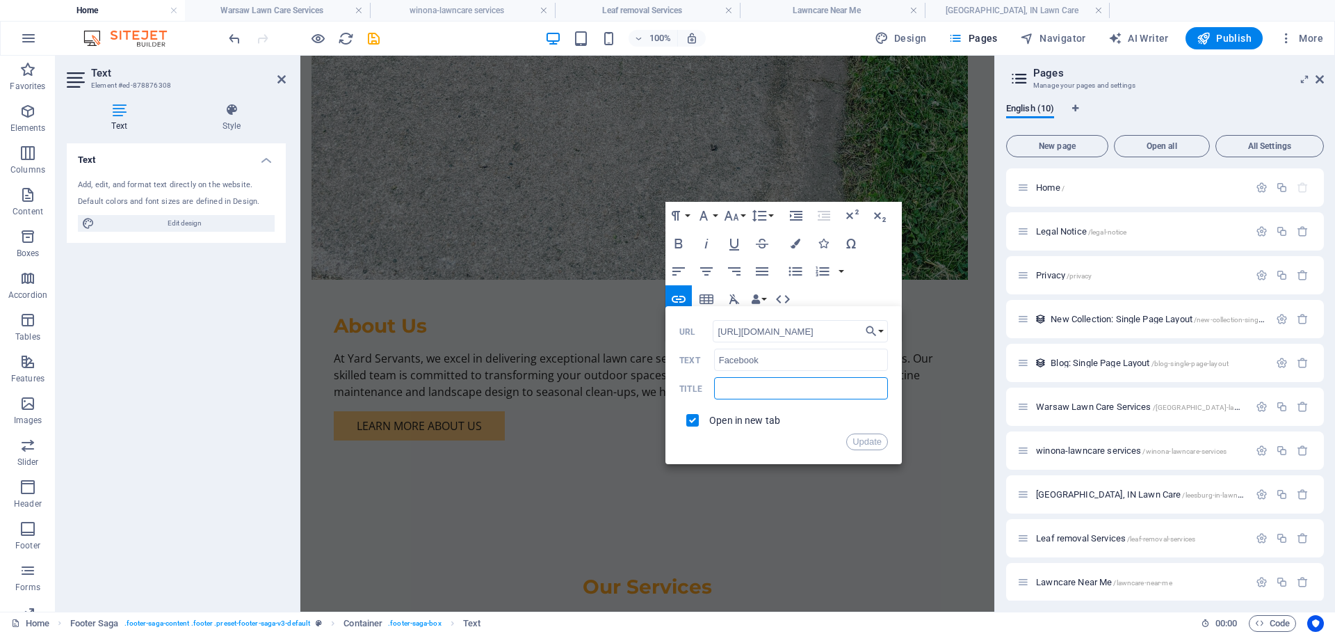
click at [753, 390] on input "text" at bounding box center [801, 388] width 174 height 22
type input "Yard Servants Facebook"
click at [869, 440] on button "Update" at bounding box center [867, 441] width 42 height 17
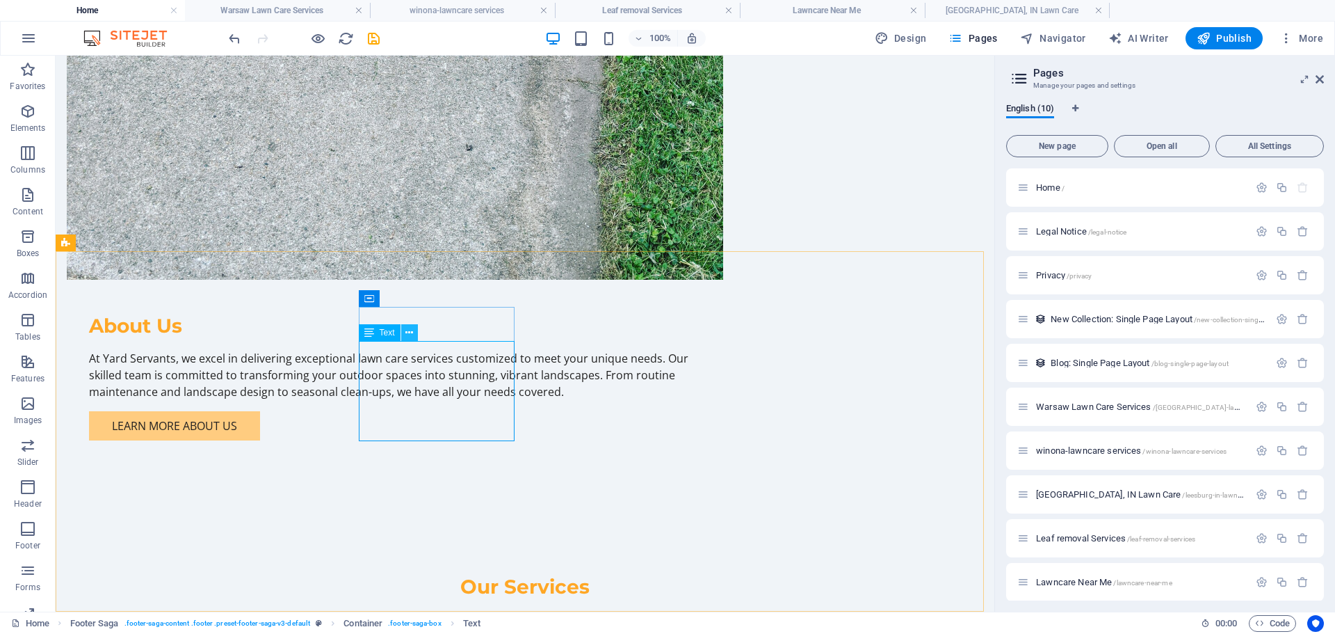
click at [406, 332] on icon at bounding box center [409, 332] width 8 height 15
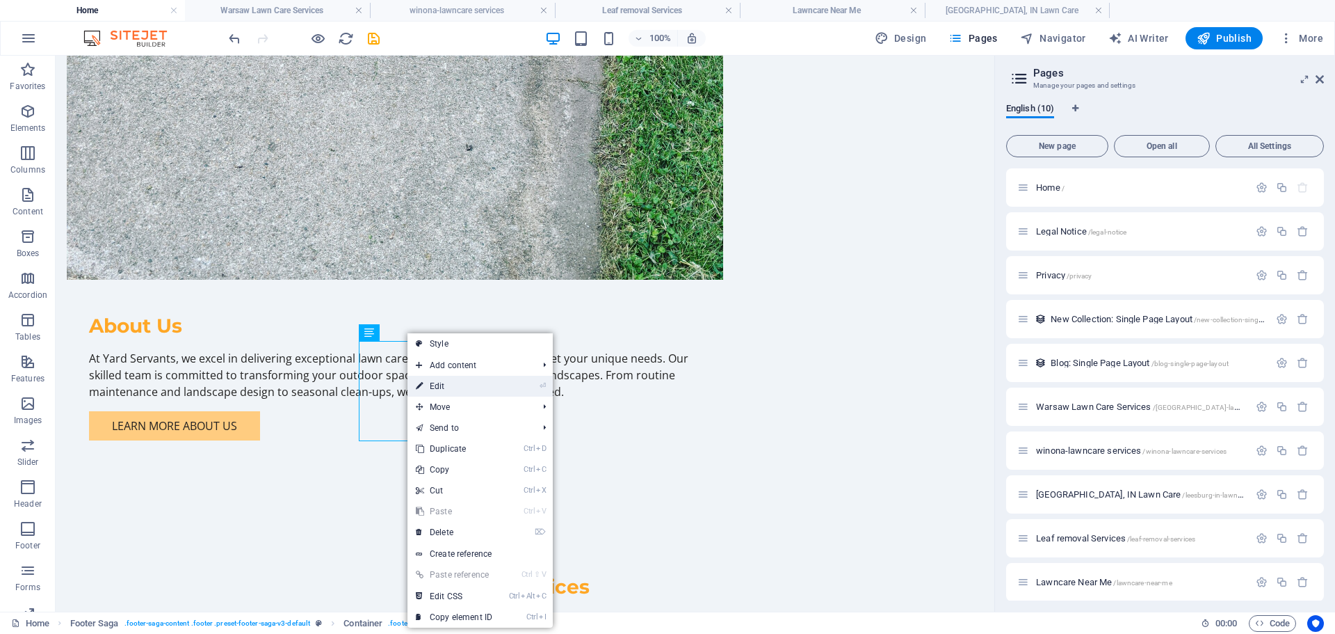
click at [460, 386] on link "⏎ Edit" at bounding box center [454, 386] width 93 height 21
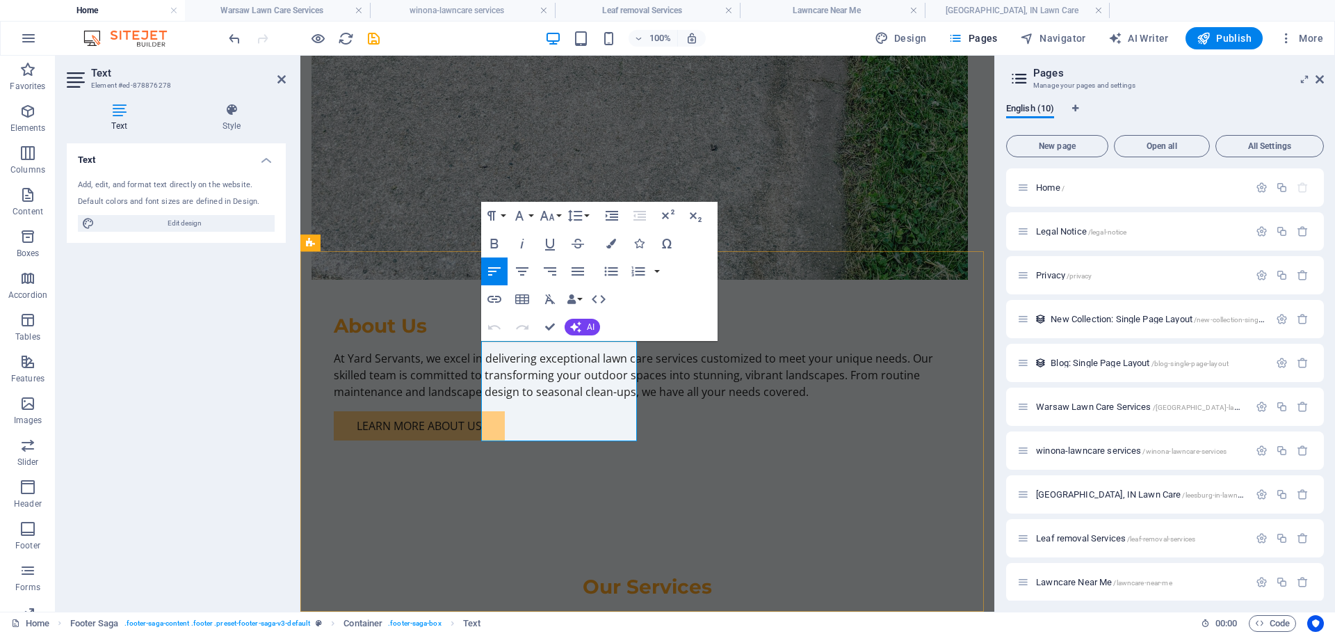
drag, startPoint x: 518, startPoint y: 385, endPoint x: 540, endPoint y: 385, distance: 21.6
click at [494, 297] on icon "button" at bounding box center [494, 299] width 17 height 17
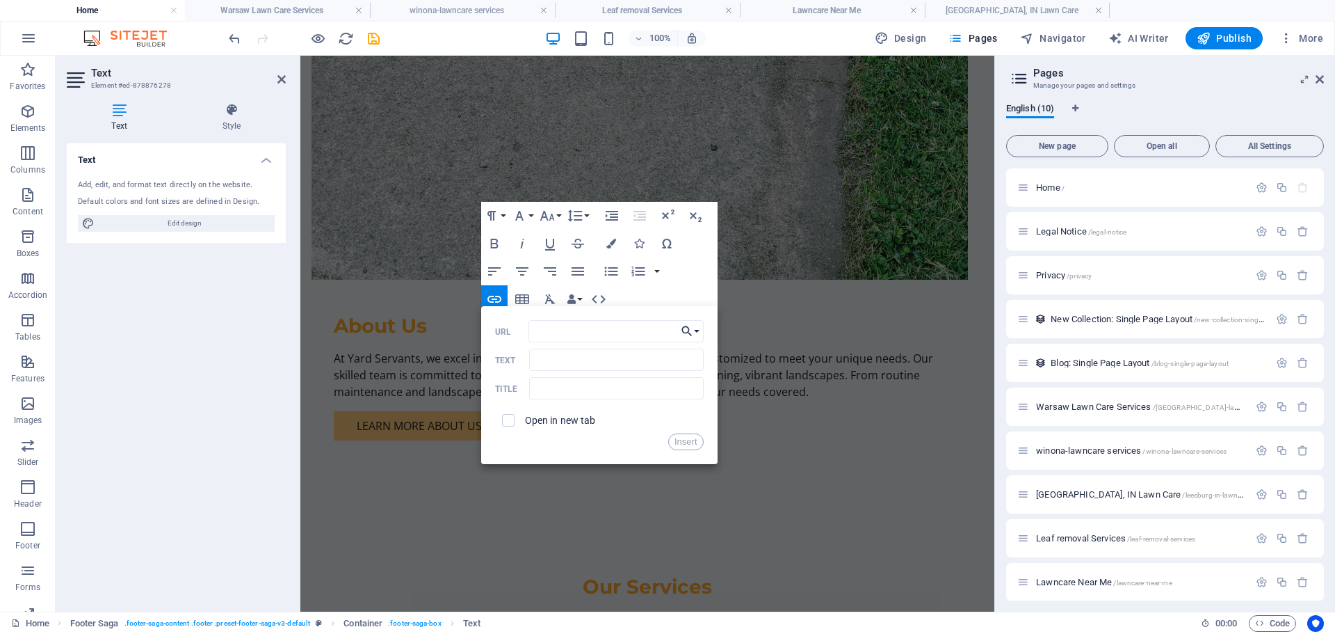
click at [694, 328] on button "Choose Link" at bounding box center [690, 331] width 26 height 22
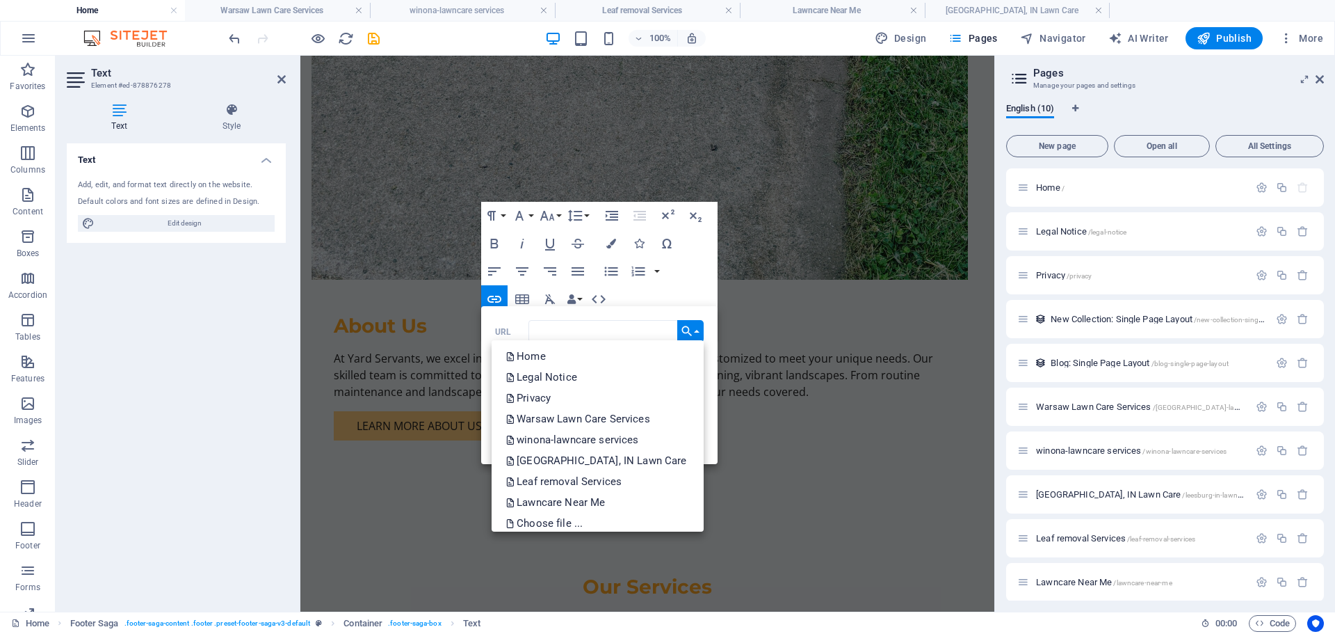
click at [694, 328] on button "Choose Link" at bounding box center [690, 331] width 26 height 22
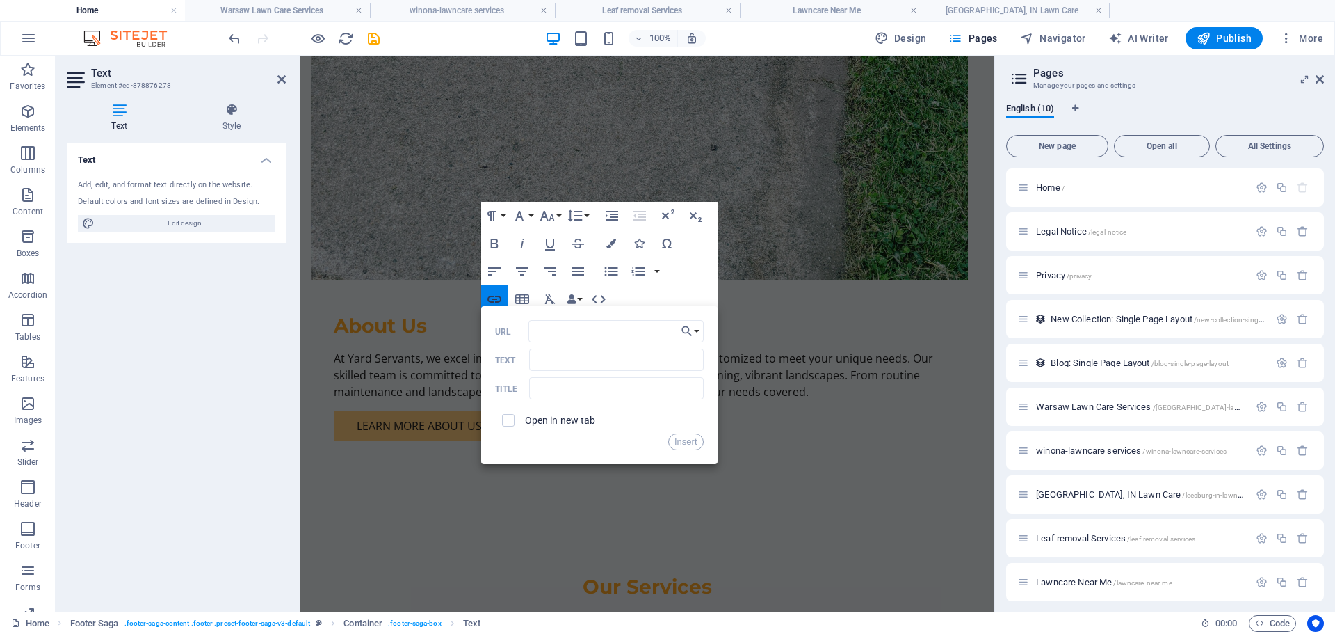
click at [494, 298] on icon "button" at bounding box center [494, 299] width 17 height 17
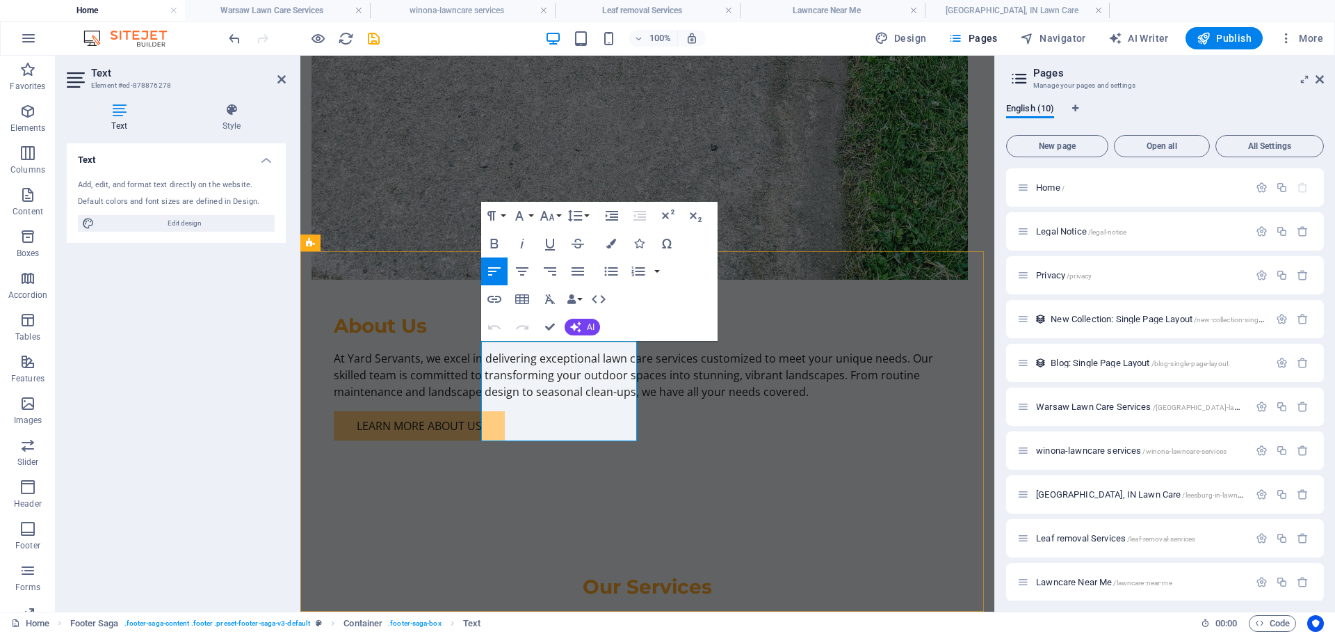
drag, startPoint x: 602, startPoint y: 381, endPoint x: 543, endPoint y: 380, distance: 58.4
drag, startPoint x: 543, startPoint y: 383, endPoint x: 606, endPoint y: 364, distance: 66.0
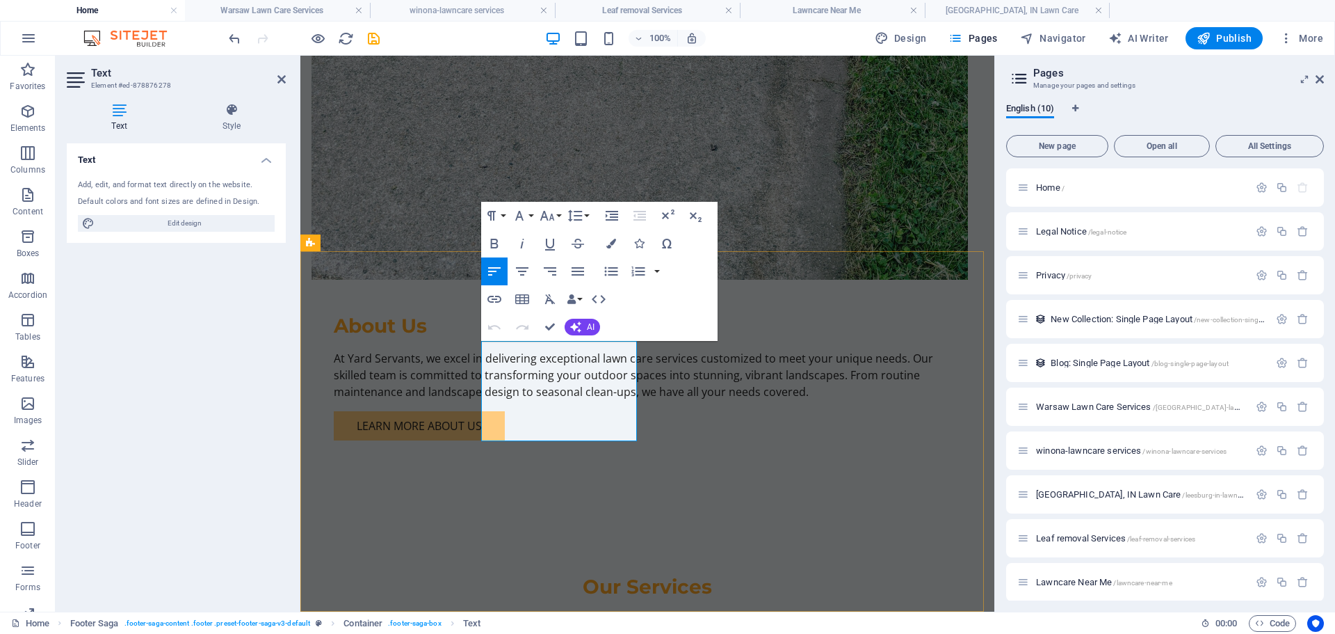
drag, startPoint x: 597, startPoint y: 380, endPoint x: 534, endPoint y: 378, distance: 62.7
click at [576, 298] on icon "button" at bounding box center [572, 299] width 10 height 10
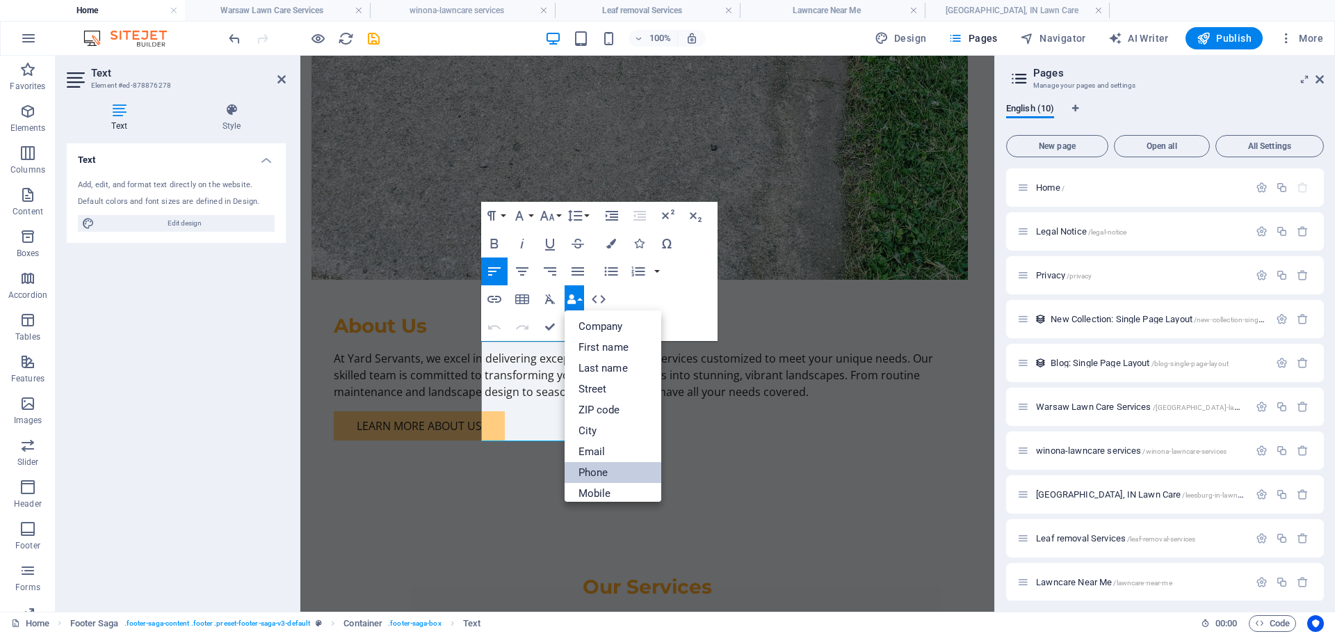
click at [607, 469] on link "Phone" at bounding box center [613, 472] width 97 height 21
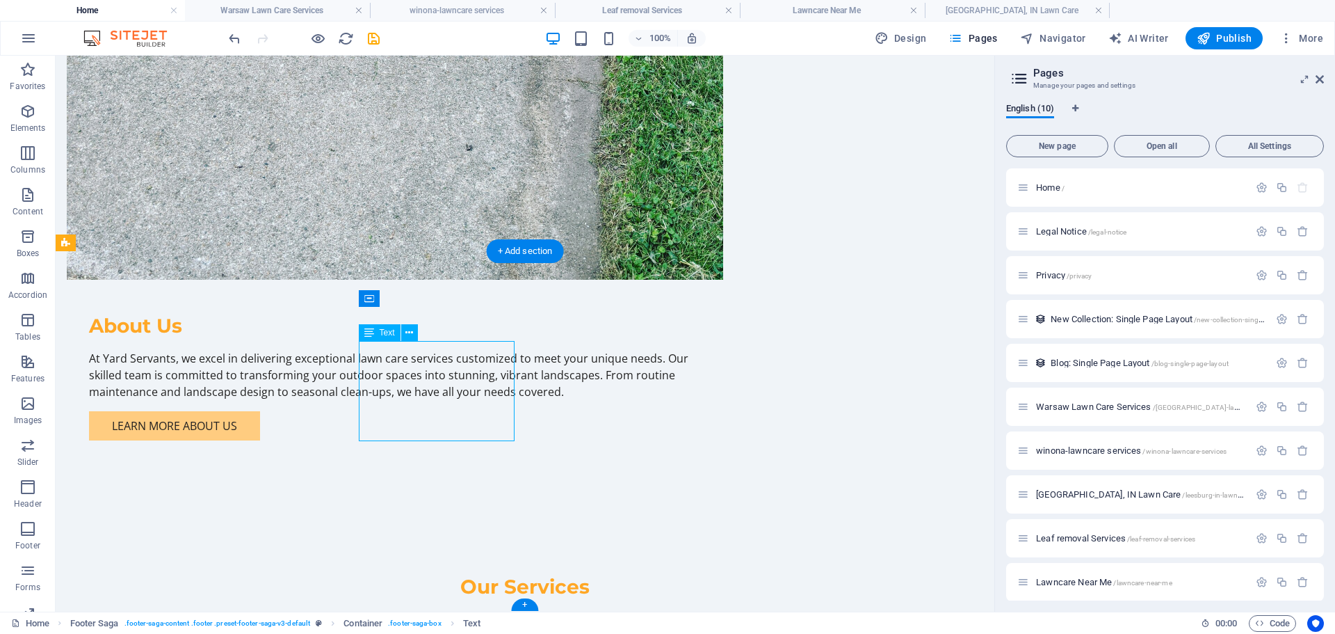
drag, startPoint x: 437, startPoint y: 349, endPoint x: 407, endPoint y: 348, distance: 29.9
click at [406, 333] on icon at bounding box center [409, 332] width 8 height 15
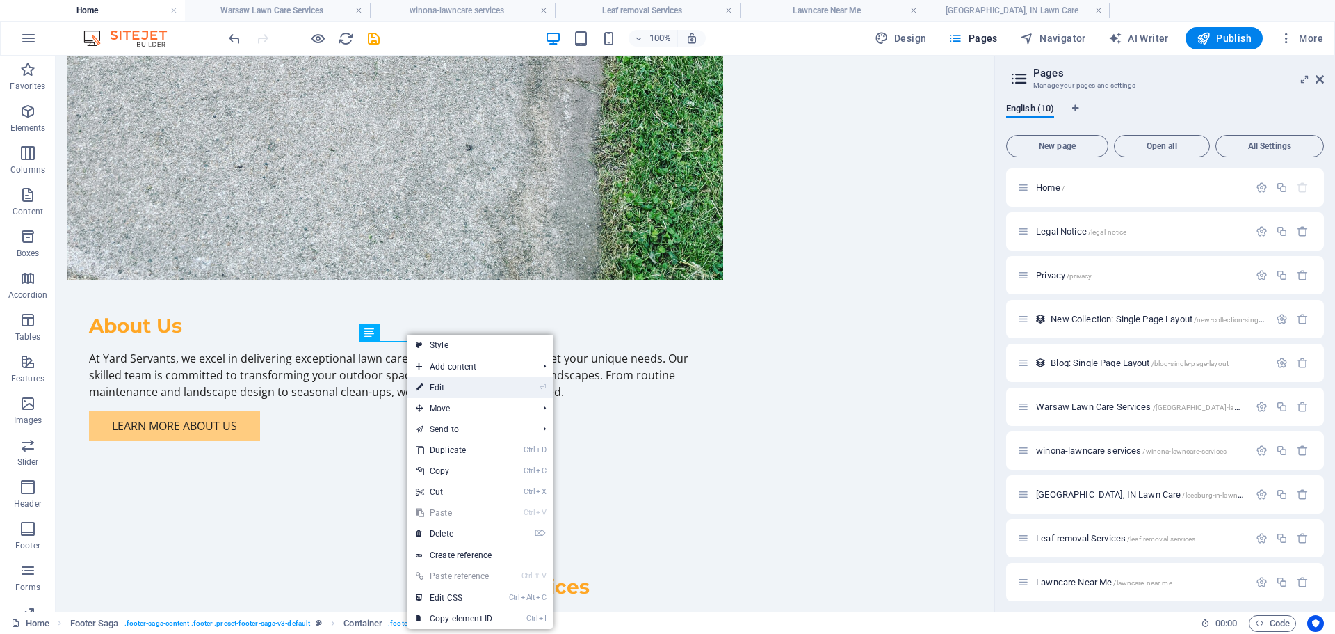
click at [437, 387] on link "⏎ Edit" at bounding box center [454, 387] width 93 height 21
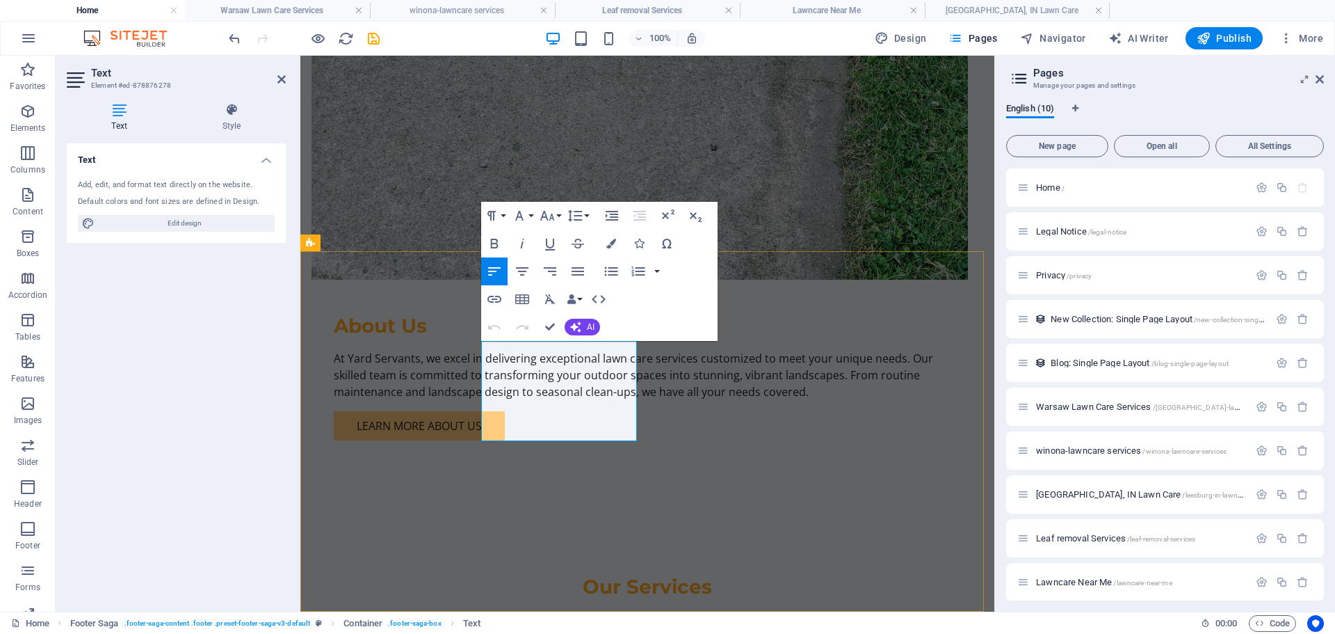
drag, startPoint x: 481, startPoint y: 349, endPoint x: 516, endPoint y: 348, distance: 35.5
drag, startPoint x: 555, startPoint y: 349, endPoint x: 476, endPoint y: 348, distance: 79.3
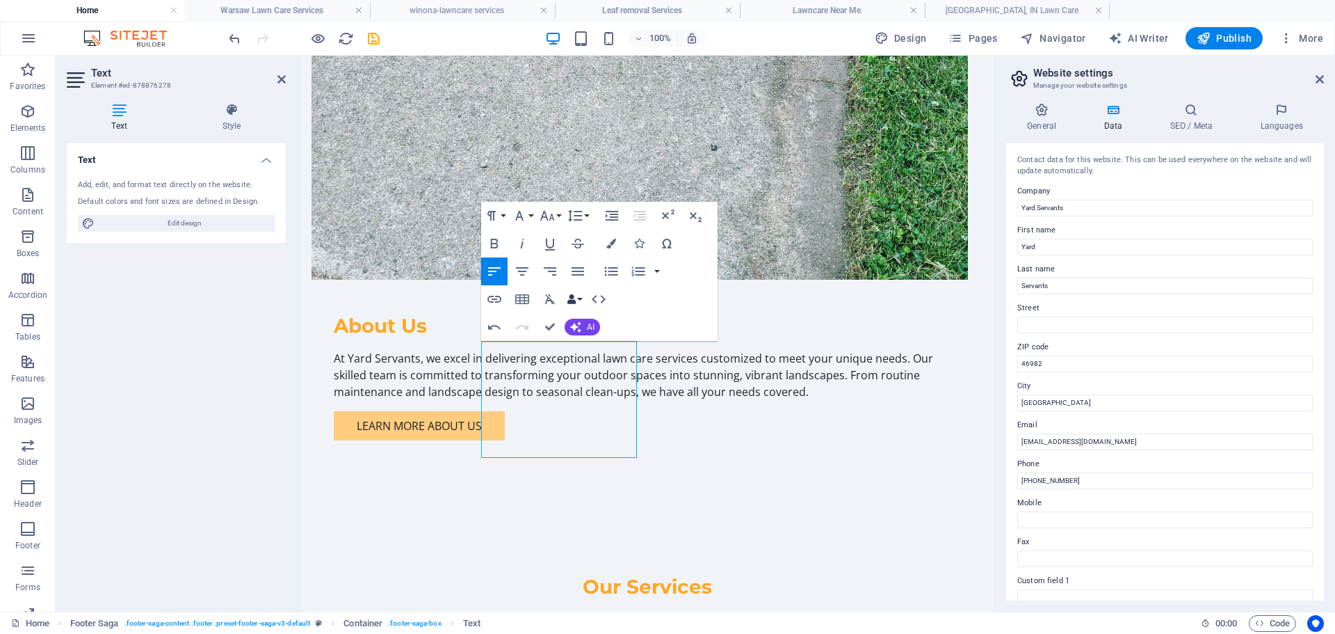
click at [579, 296] on button "Data Bindings" at bounding box center [574, 299] width 19 height 28
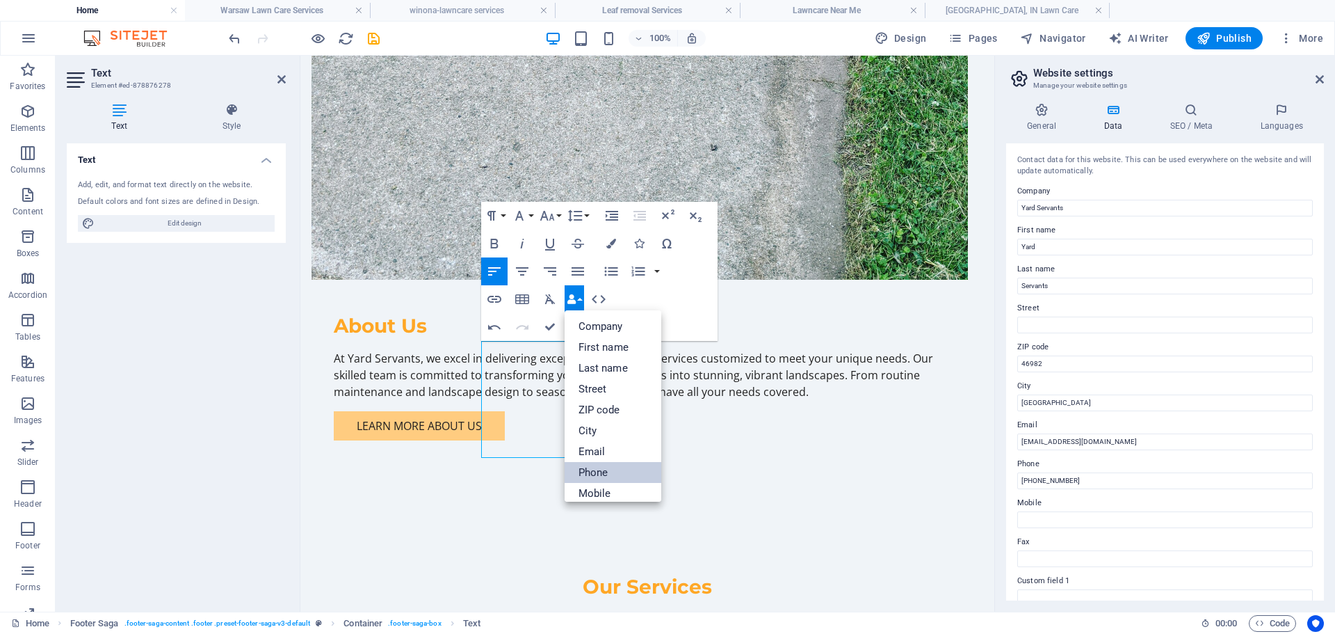
click at [604, 469] on link "Phone" at bounding box center [613, 472] width 97 height 21
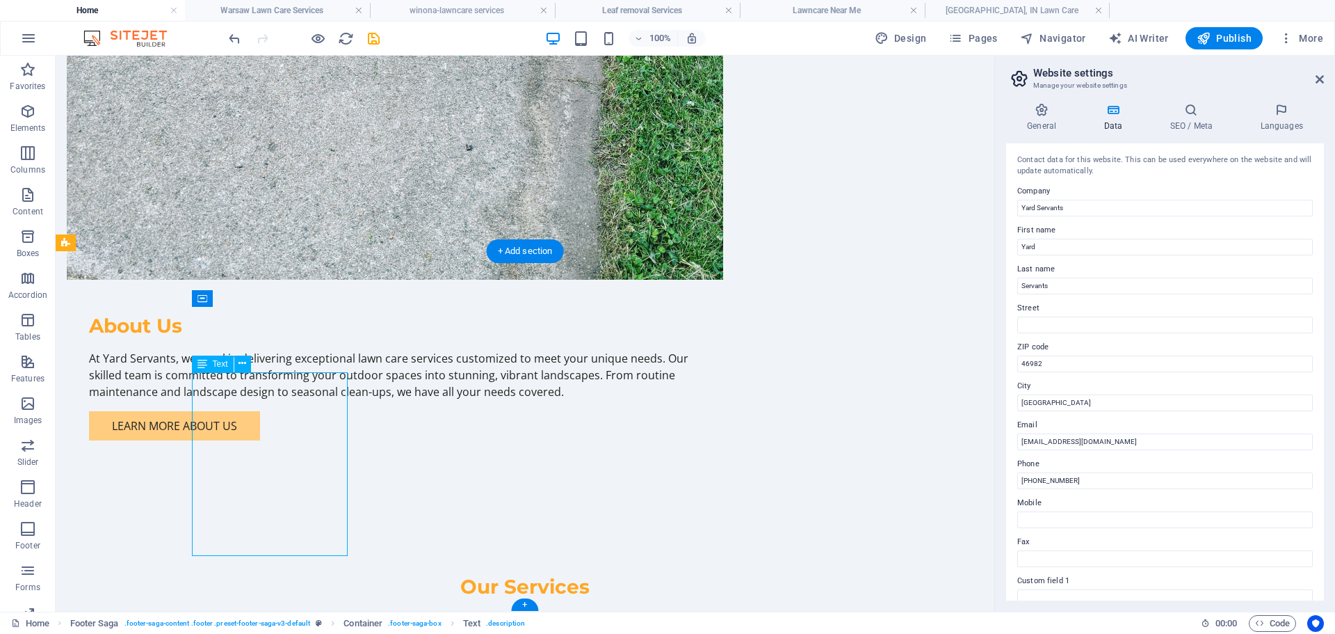
drag, startPoint x: 251, startPoint y: 480, endPoint x: 270, endPoint y: 482, distance: 18.9
click at [241, 360] on icon at bounding box center [243, 363] width 8 height 15
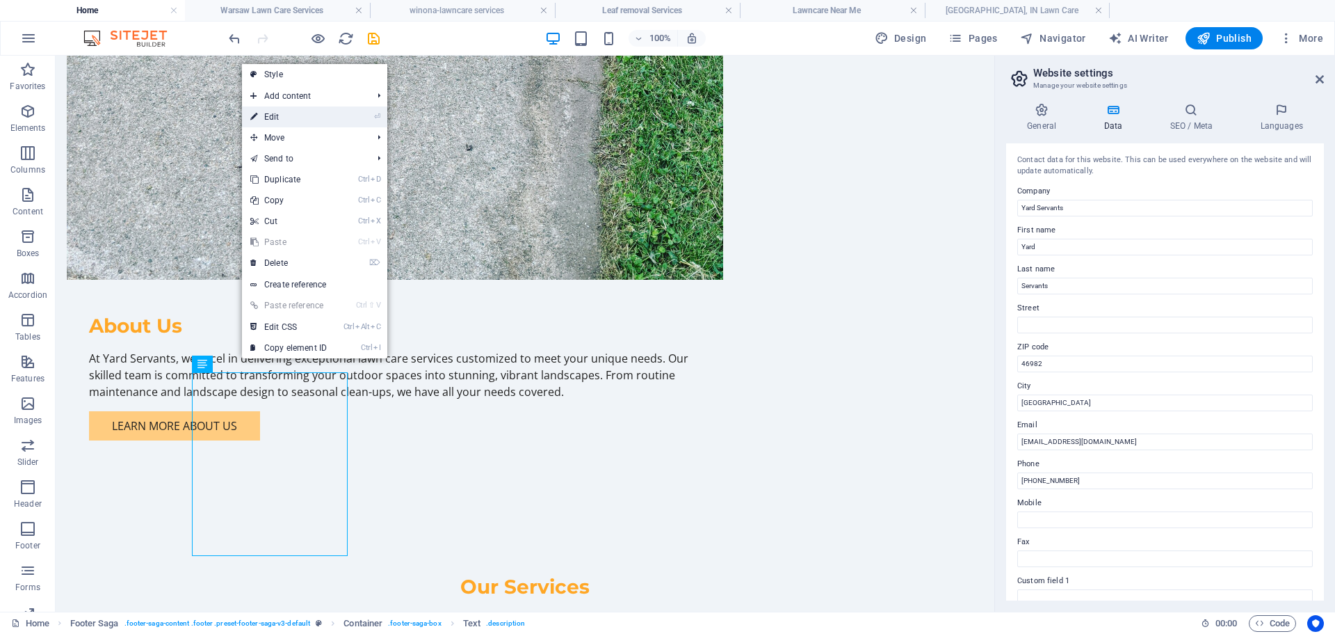
drag, startPoint x: 289, startPoint y: 117, endPoint x: 5, endPoint y: 91, distance: 285.6
click at [289, 117] on link "⏎ Edit" at bounding box center [288, 116] width 93 height 21
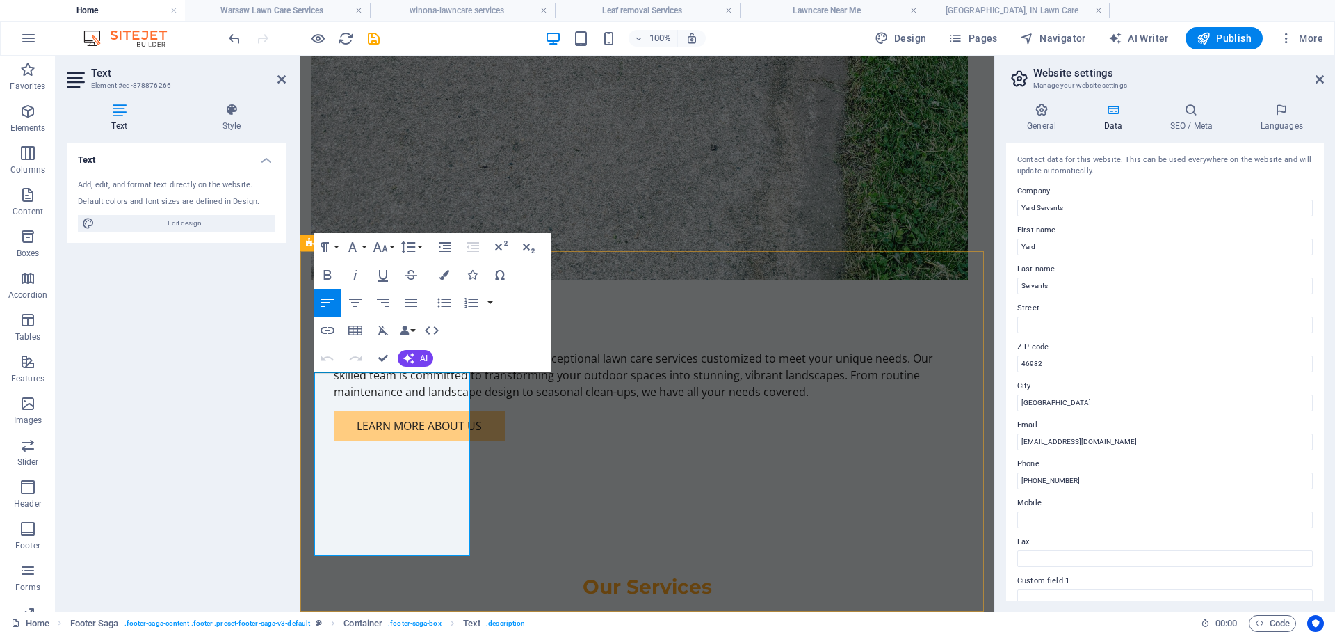
drag, startPoint x: 372, startPoint y: 481, endPoint x: 449, endPoint y: 481, distance: 76.5
click at [411, 330] on button "Data Bindings" at bounding box center [407, 330] width 19 height 28
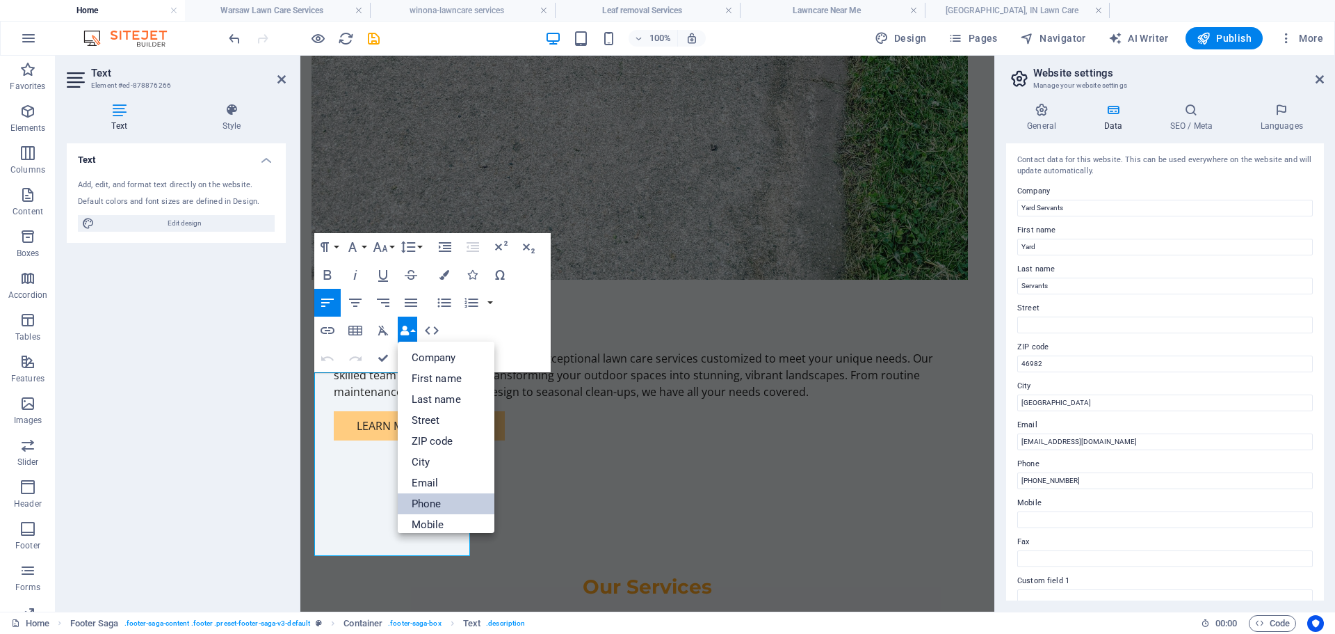
click at [434, 502] on link "Phone" at bounding box center [446, 503] width 97 height 21
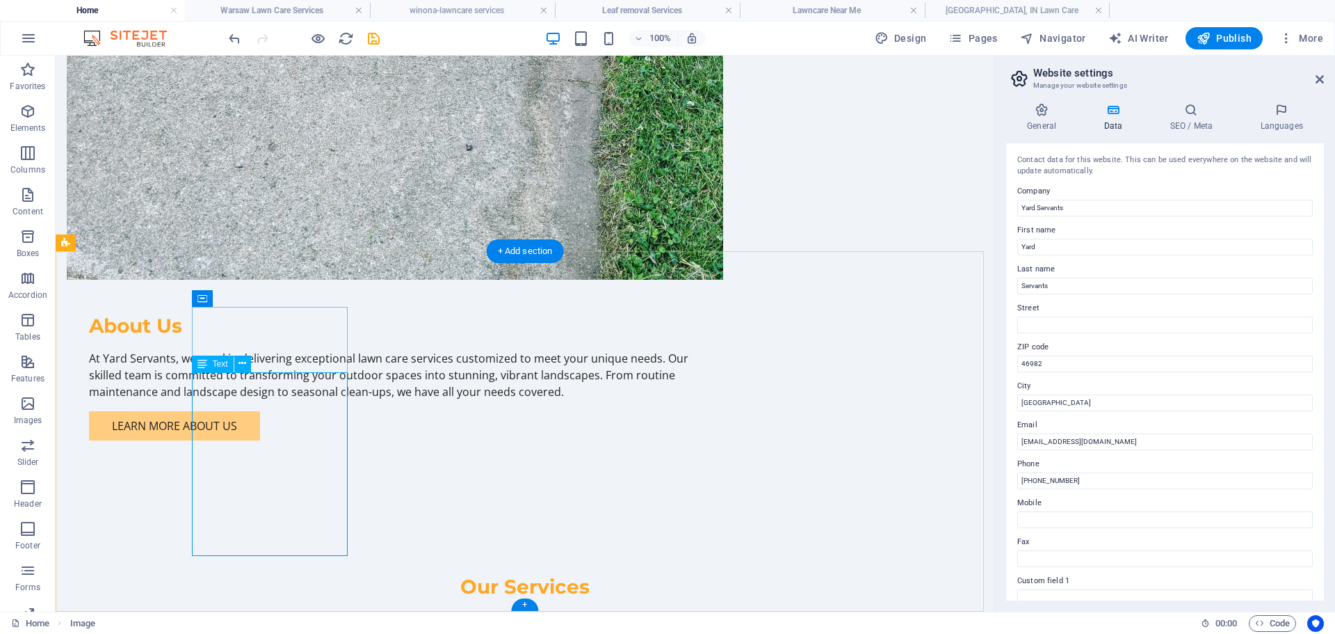
drag, startPoint x: 192, startPoint y: 519, endPoint x: 200, endPoint y: 517, distance: 7.9
drag, startPoint x: 195, startPoint y: 514, endPoint x: 214, endPoint y: 515, distance: 18.8
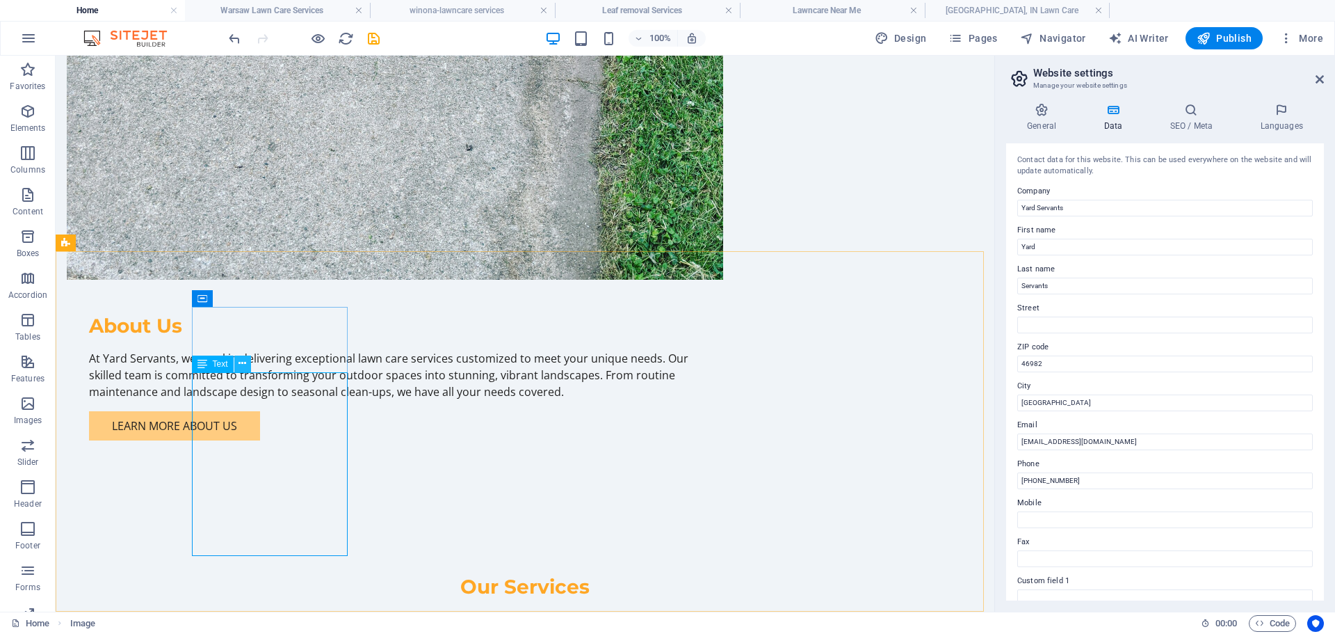
click at [244, 360] on icon at bounding box center [243, 363] width 8 height 15
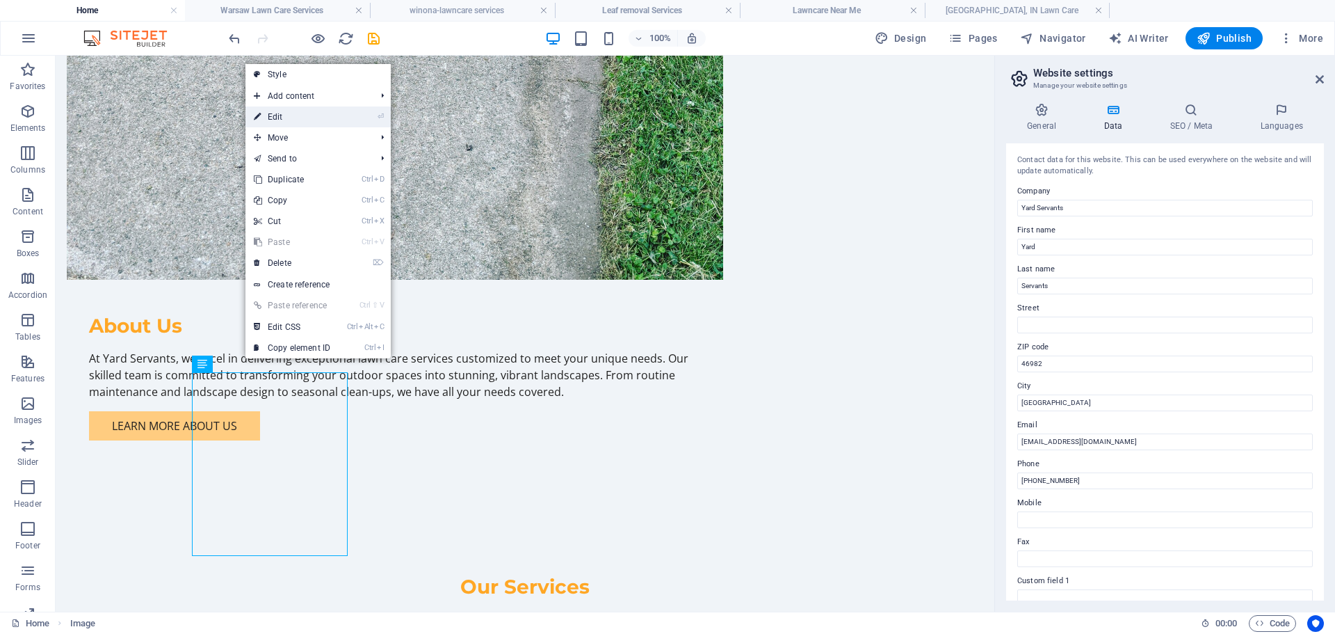
click at [289, 122] on link "⏎ Edit" at bounding box center [292, 116] width 93 height 21
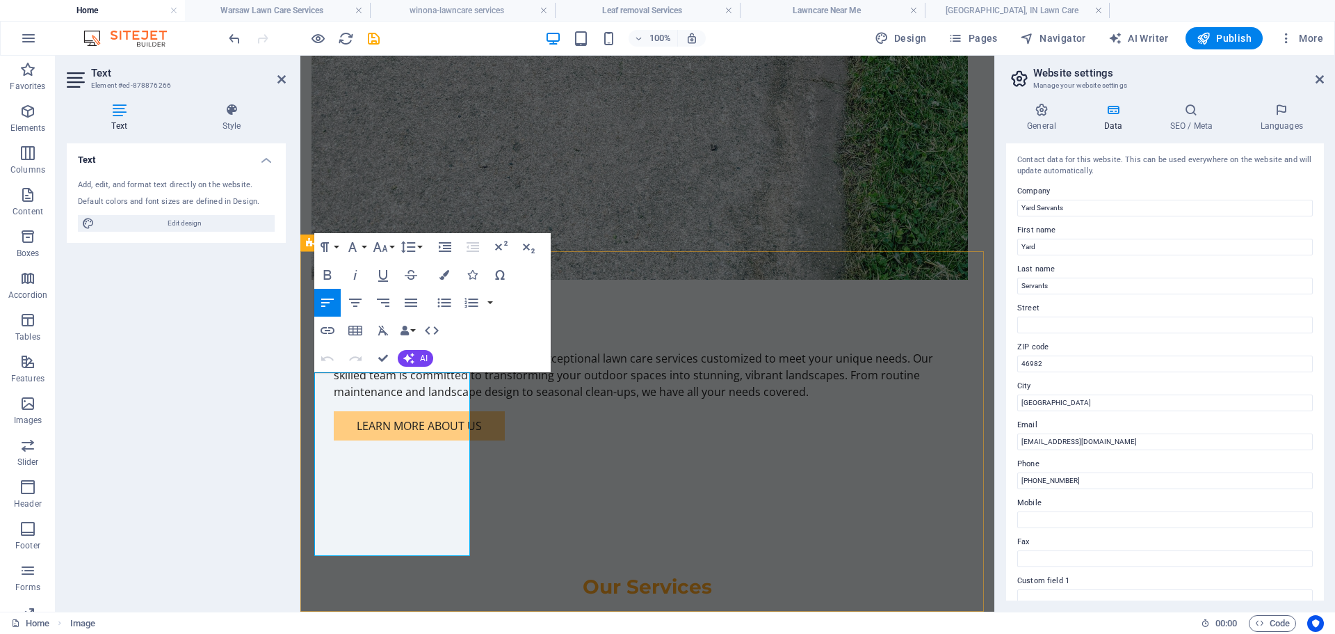
drag, startPoint x: 443, startPoint y: 515, endPoint x: 313, endPoint y: 514, distance: 130.1
click at [410, 330] on button "Data Bindings" at bounding box center [407, 330] width 19 height 28
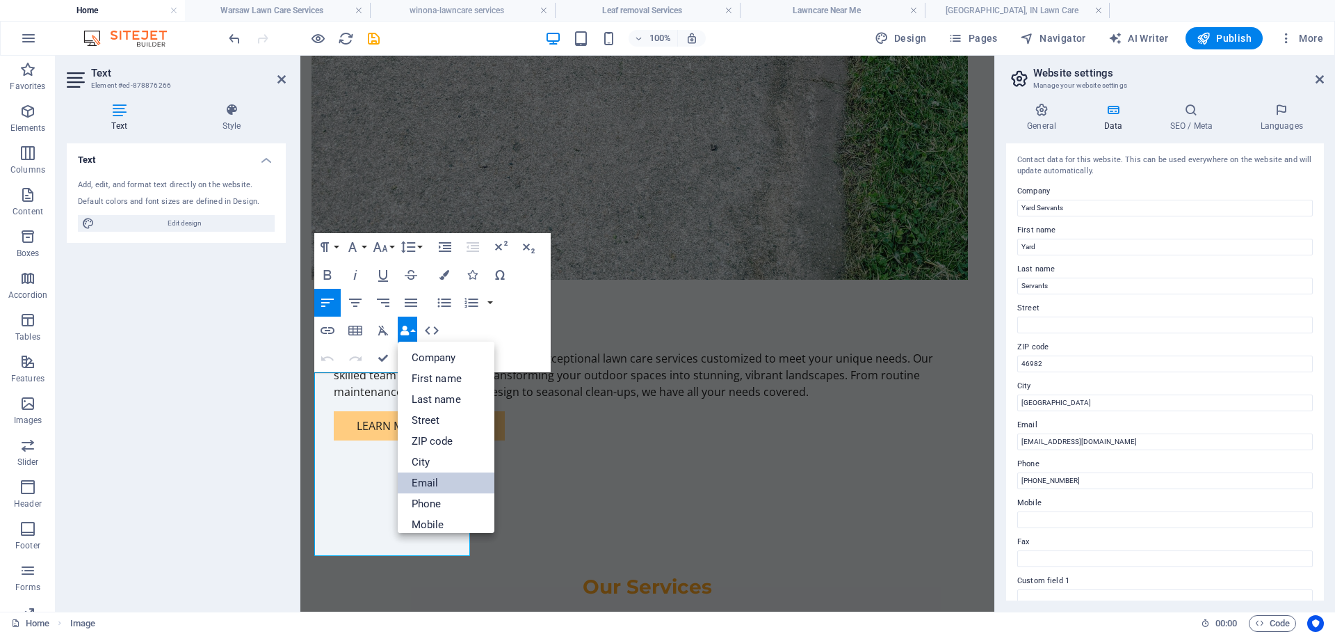
click at [435, 483] on link "Email" at bounding box center [446, 482] width 97 height 21
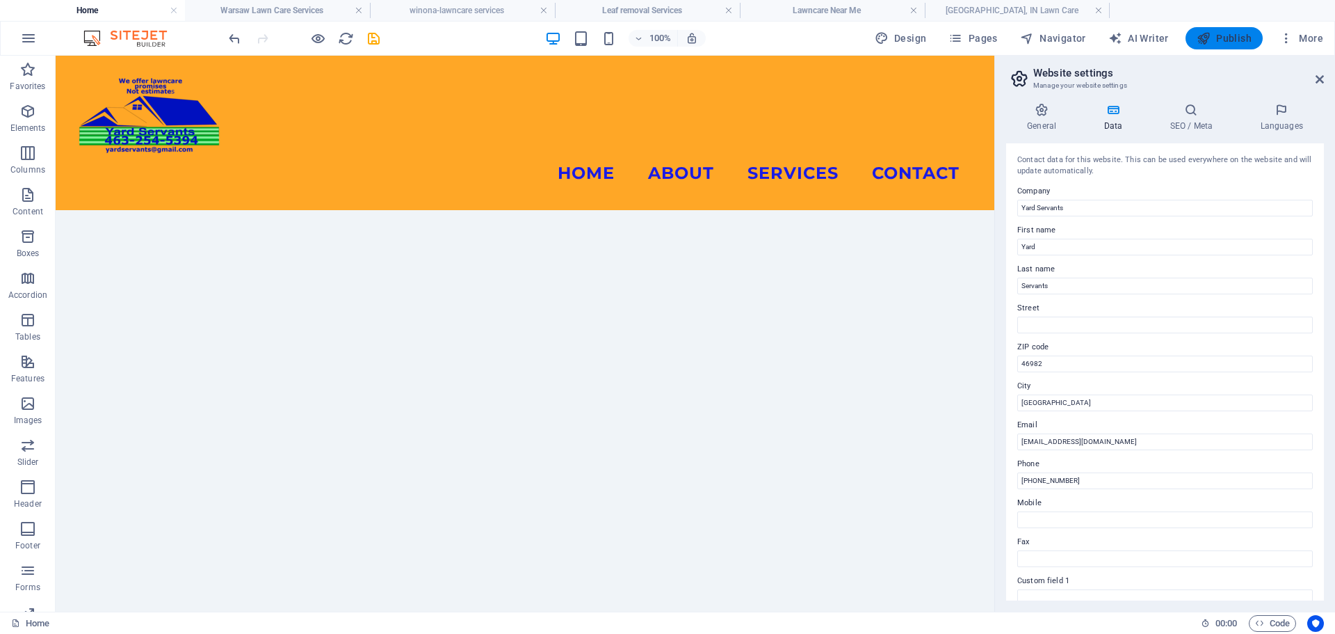
click at [1225, 38] on span "Publish" at bounding box center [1224, 38] width 55 height 14
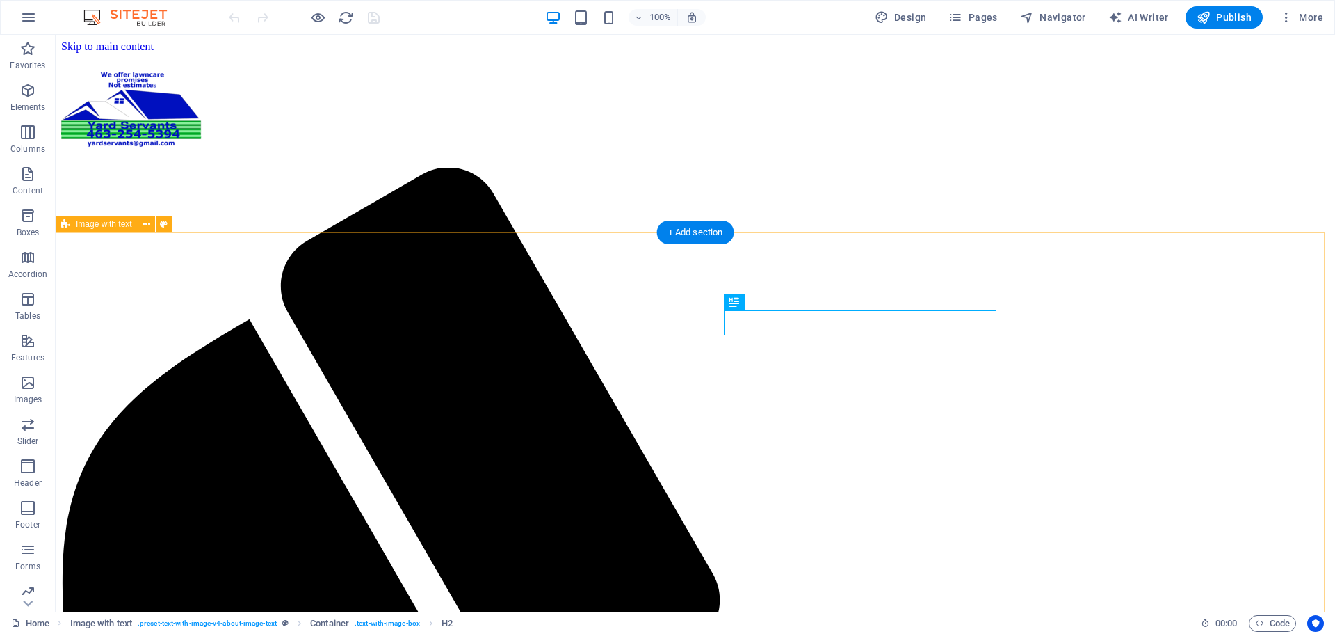
scroll to position [460, 0]
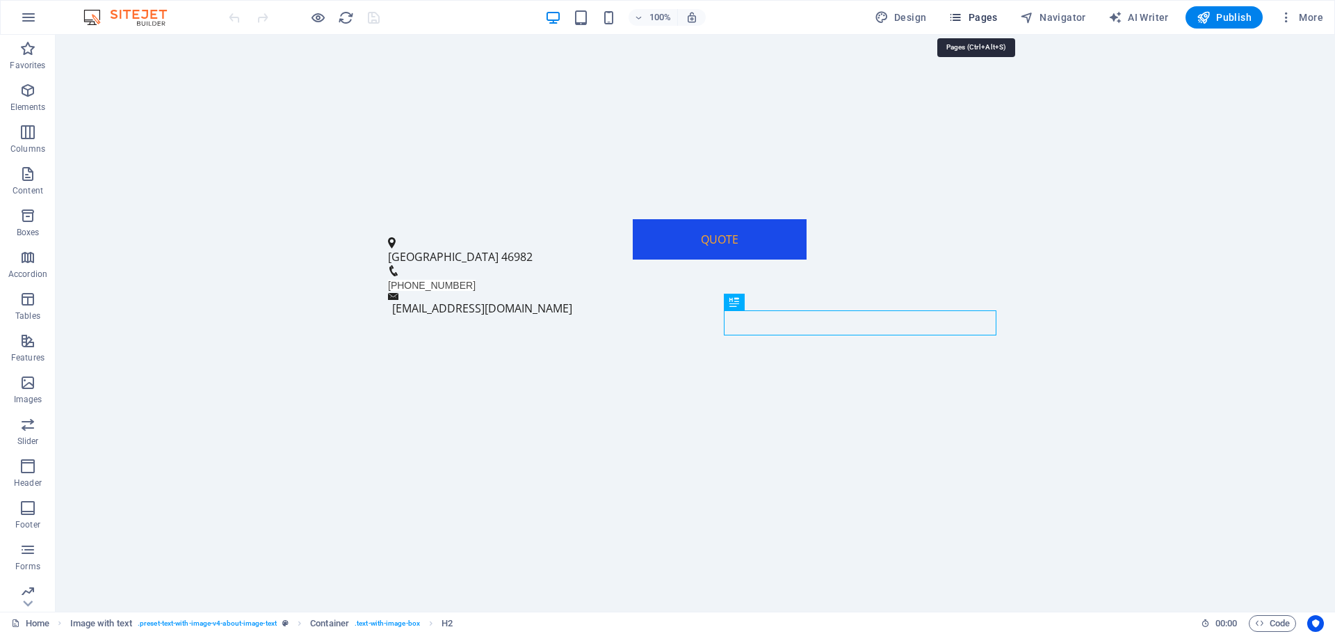
click at [979, 13] on span "Pages" at bounding box center [973, 17] width 49 height 14
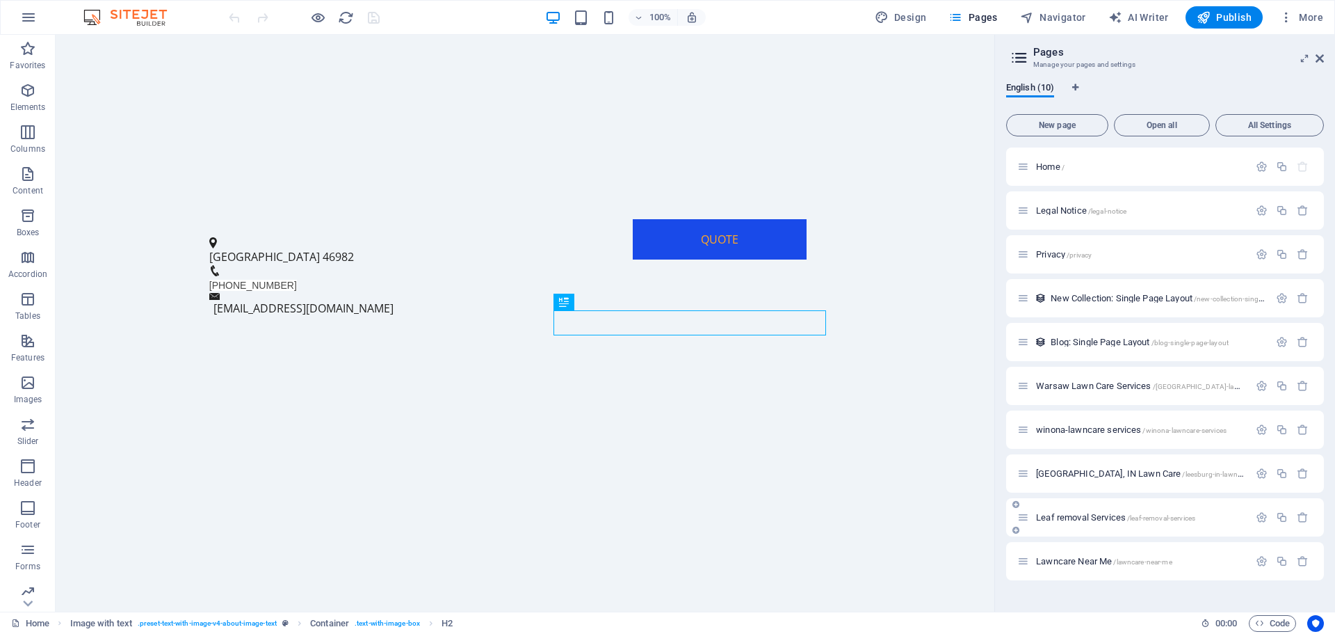
click at [1098, 516] on span "Leaf removal Services /leaf-removal-services" at bounding box center [1115, 517] width 159 height 10
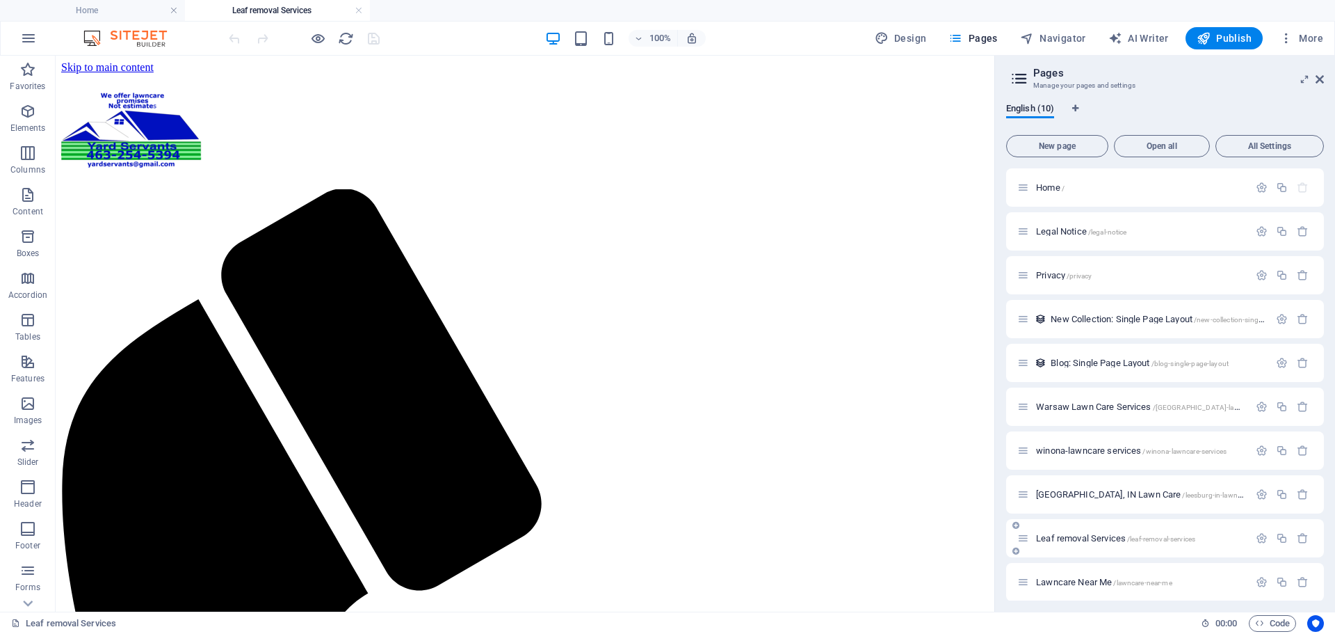
scroll to position [0, 0]
click at [1257, 537] on icon "button" at bounding box center [1262, 538] width 12 height 12
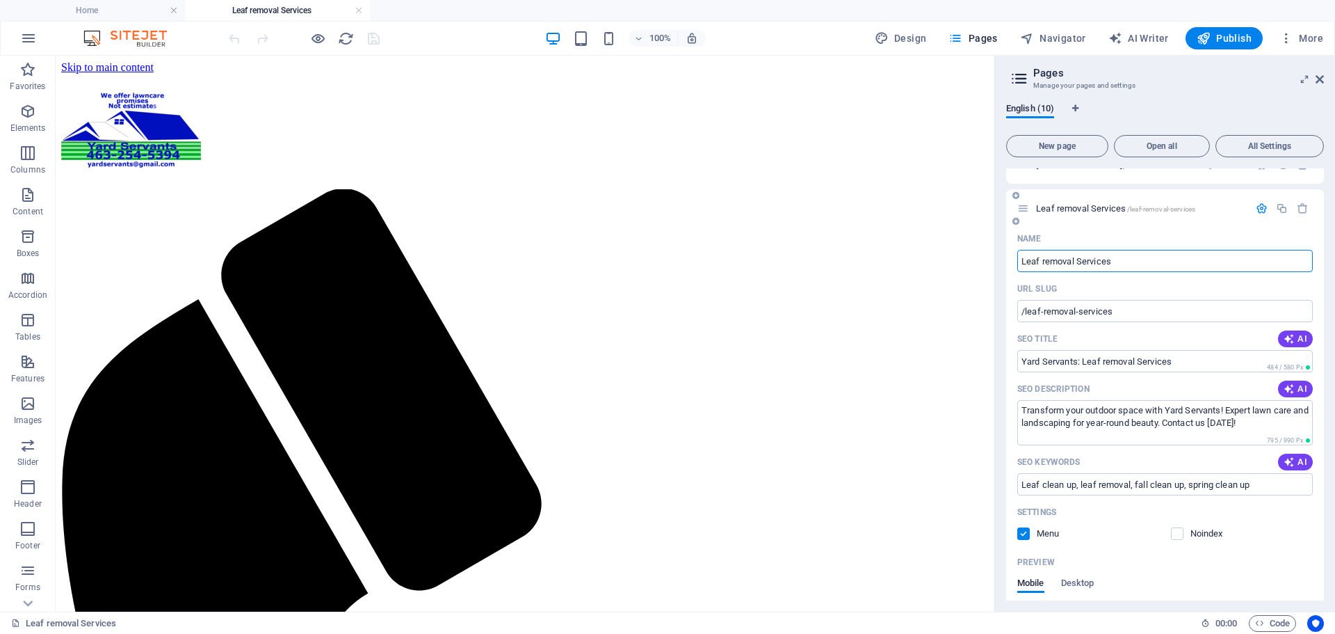
scroll to position [349, 0]
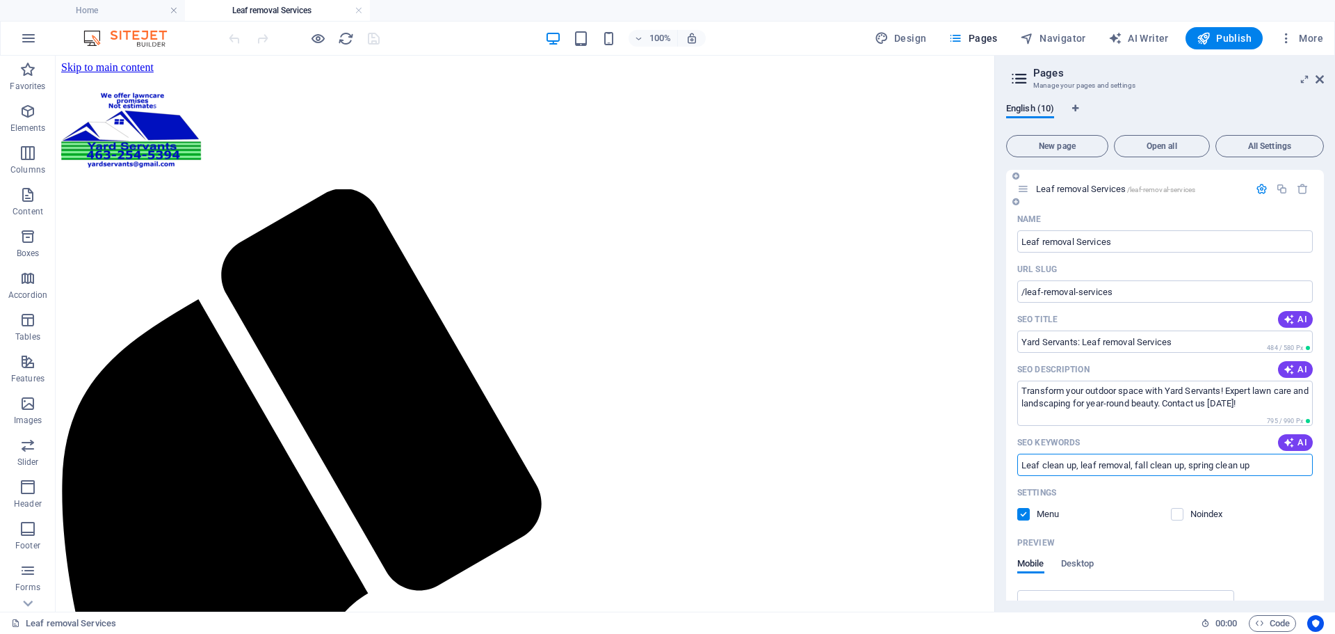
click at [1263, 463] on input "Leaf clean up, leaf removal, fall clean up, spring clean up" at bounding box center [1165, 464] width 296 height 22
click at [1121, 469] on input "Leaf clean up, leaf removal, fall clean up, spring clean up, leaf removal in wa…" at bounding box center [1165, 464] width 296 height 22
click at [1221, 467] on input "Leaf clean up, leaf removal, fall clean up, spring clean up, leaf removal in wa…" at bounding box center [1165, 464] width 296 height 22
click at [1246, 465] on input "Leaf clean up, leaf removal, fall clean up, spring clean up, leaf removal in Wa…" at bounding box center [1165, 464] width 296 height 22
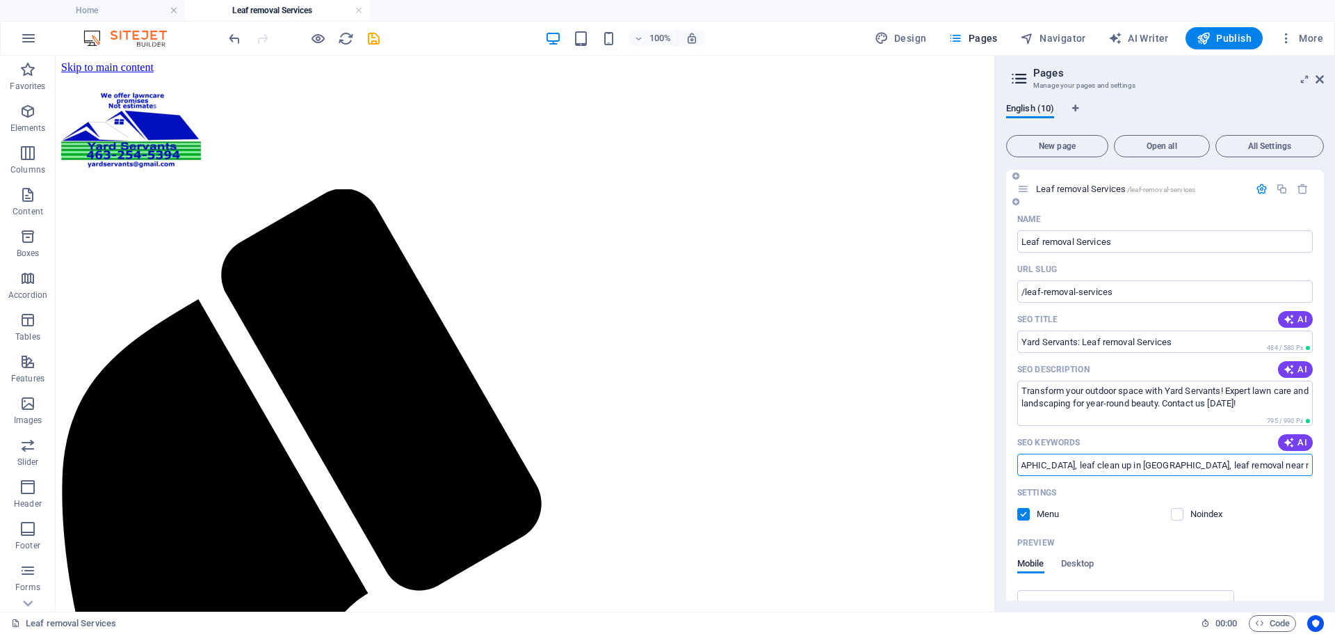
scroll to position [0, 312]
click at [1236, 467] on input "Leaf clean up, leaf removal, fall clean up, spring clean up, leaf removal in Wa…" at bounding box center [1165, 464] width 296 height 22
type input "Leaf clean up, leaf removal, fall clean up, spring clean up, leaf removal in Wa…"
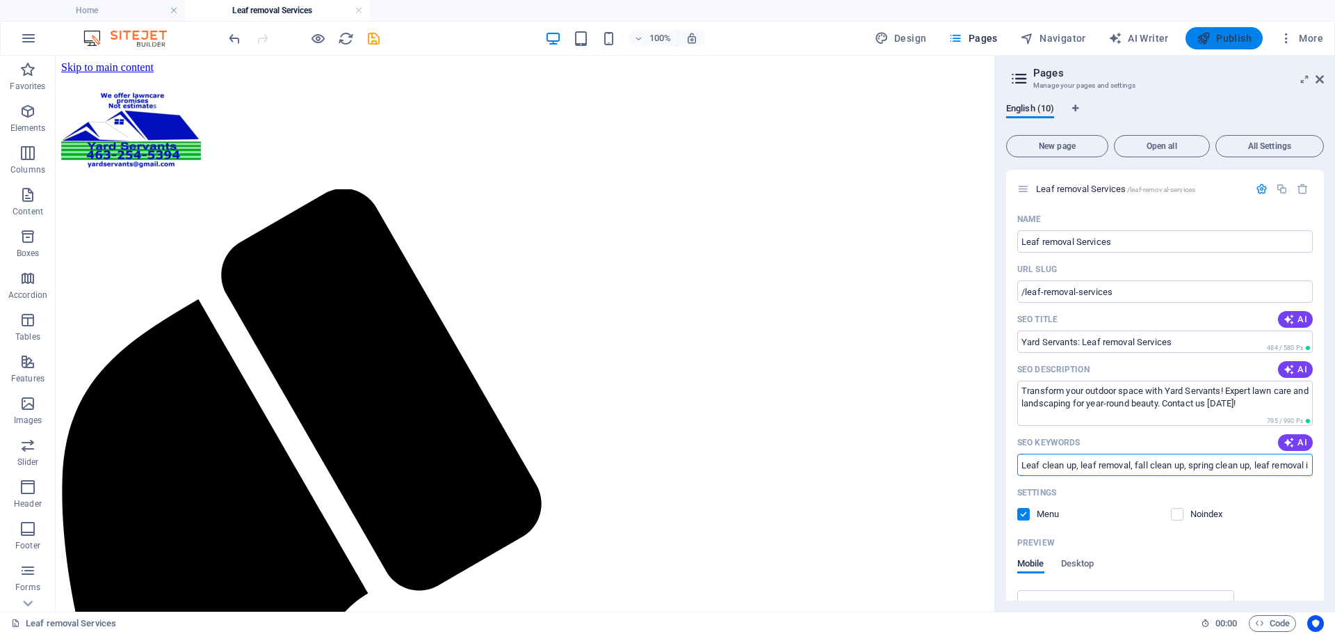
click at [1222, 37] on span "Publish" at bounding box center [1224, 38] width 55 height 14
